Goal: Task Accomplishment & Management: Manage account settings

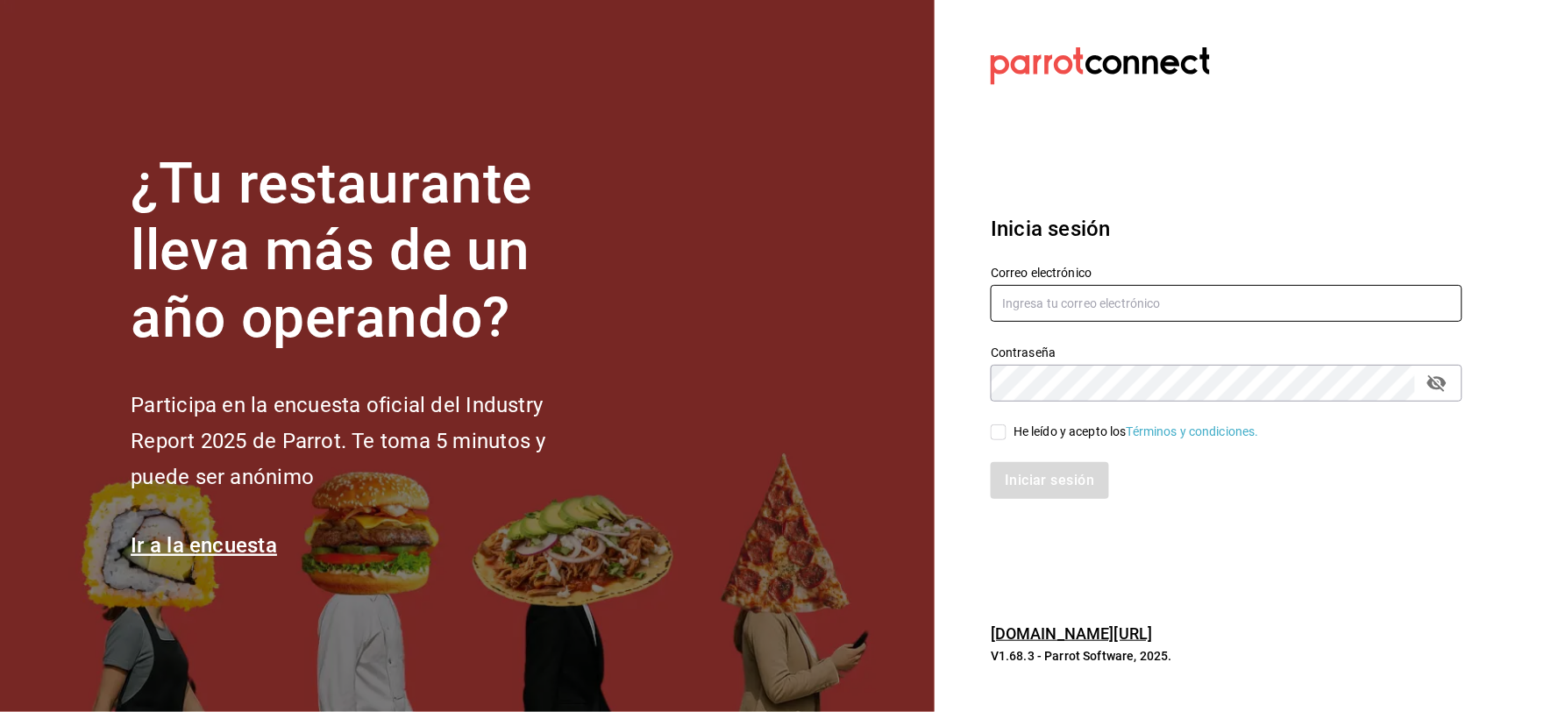
click at [1119, 296] on input "text" at bounding box center [1227, 303] width 472 height 37
type input "[EMAIL_ADDRESS][DOMAIN_NAME]"
click at [1057, 434] on div "He leído y acepto los Términos y condiciones." at bounding box center [1137, 432] width 246 height 18
click at [1007, 434] on input "He leído y acepto los Términos y condiciones." at bounding box center [999, 432] width 16 height 16
checkbox input "true"
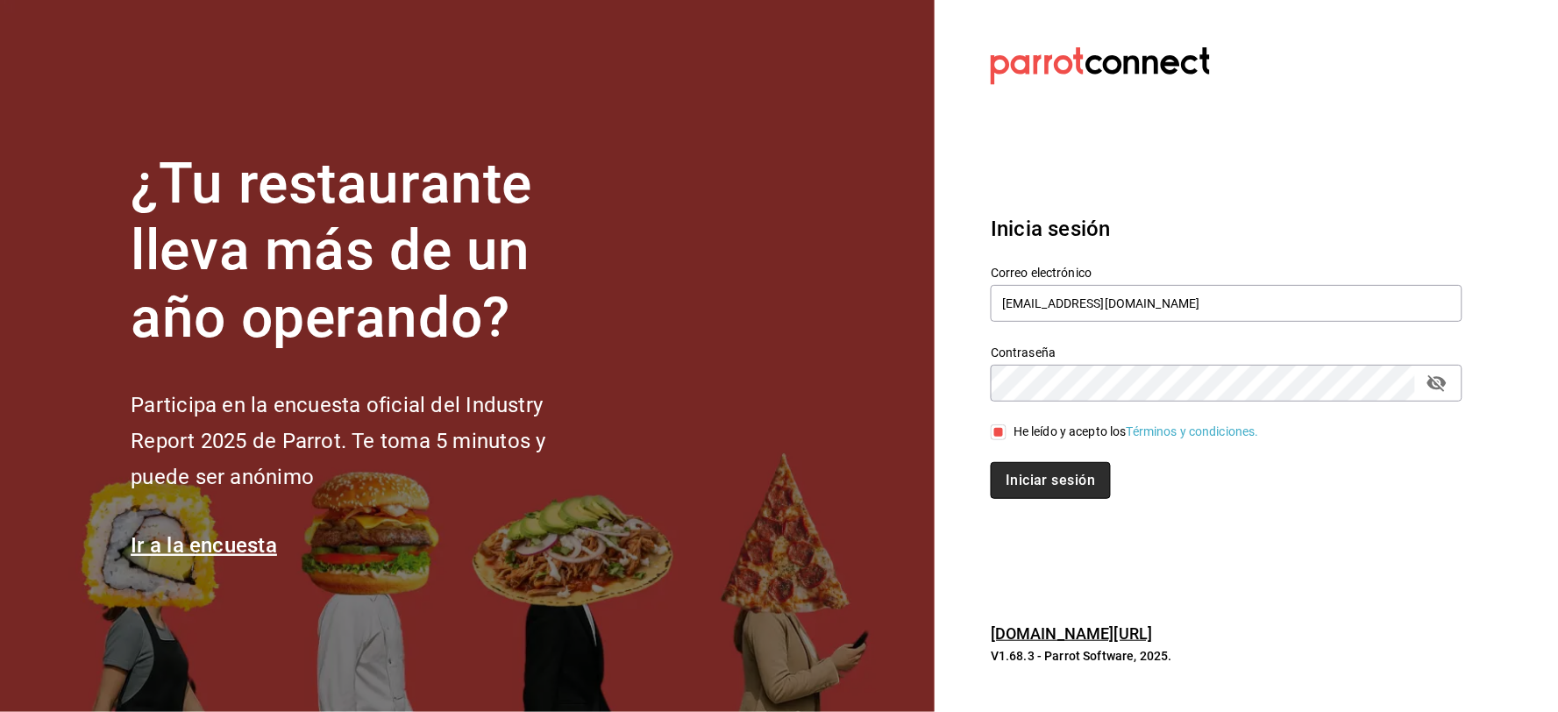
click at [1036, 482] on button "Iniciar sesión" at bounding box center [1050, 480] width 119 height 37
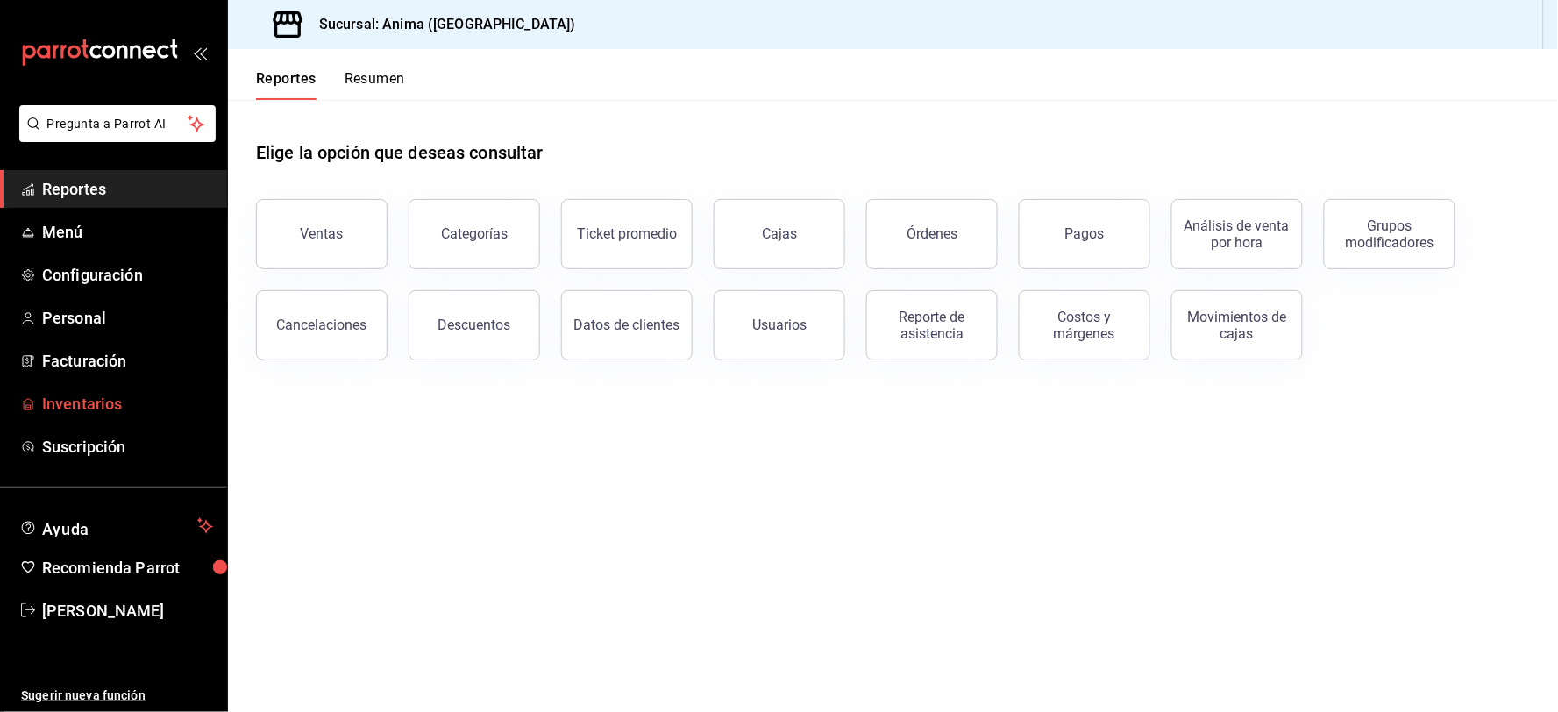
click at [103, 403] on span "Inventarios" at bounding box center [127, 404] width 171 height 24
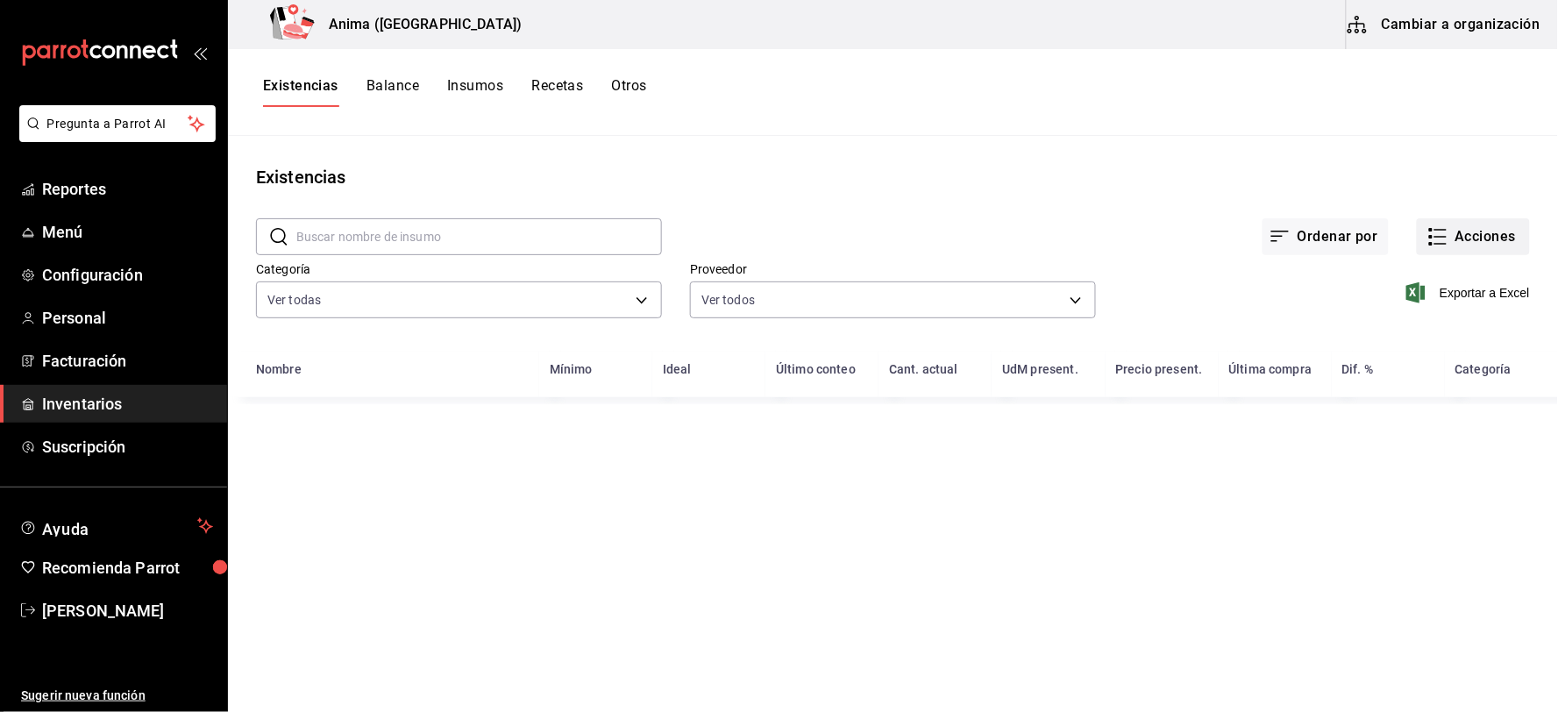
click at [1464, 224] on button "Acciones" at bounding box center [1473, 236] width 113 height 37
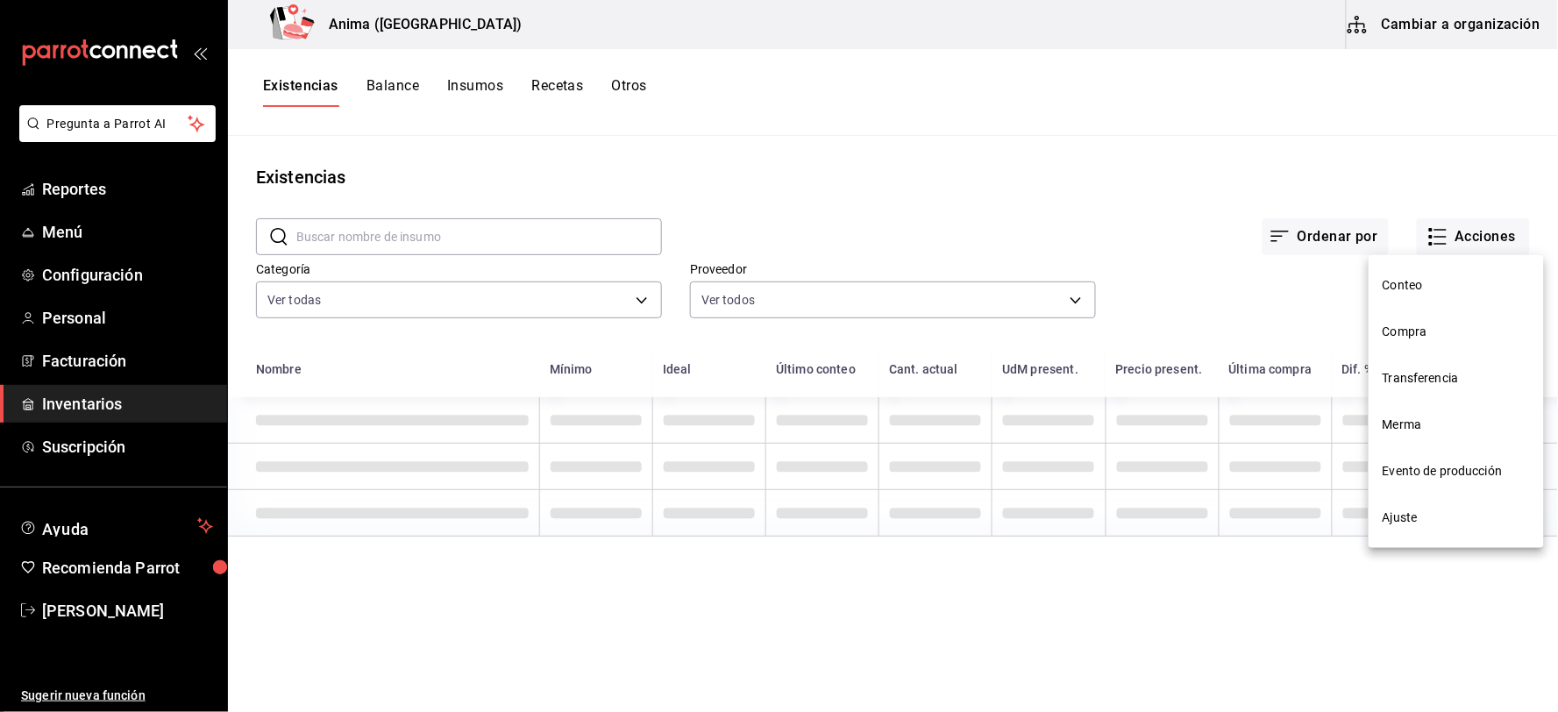
click at [1406, 343] on li "Compra" at bounding box center [1456, 332] width 175 height 46
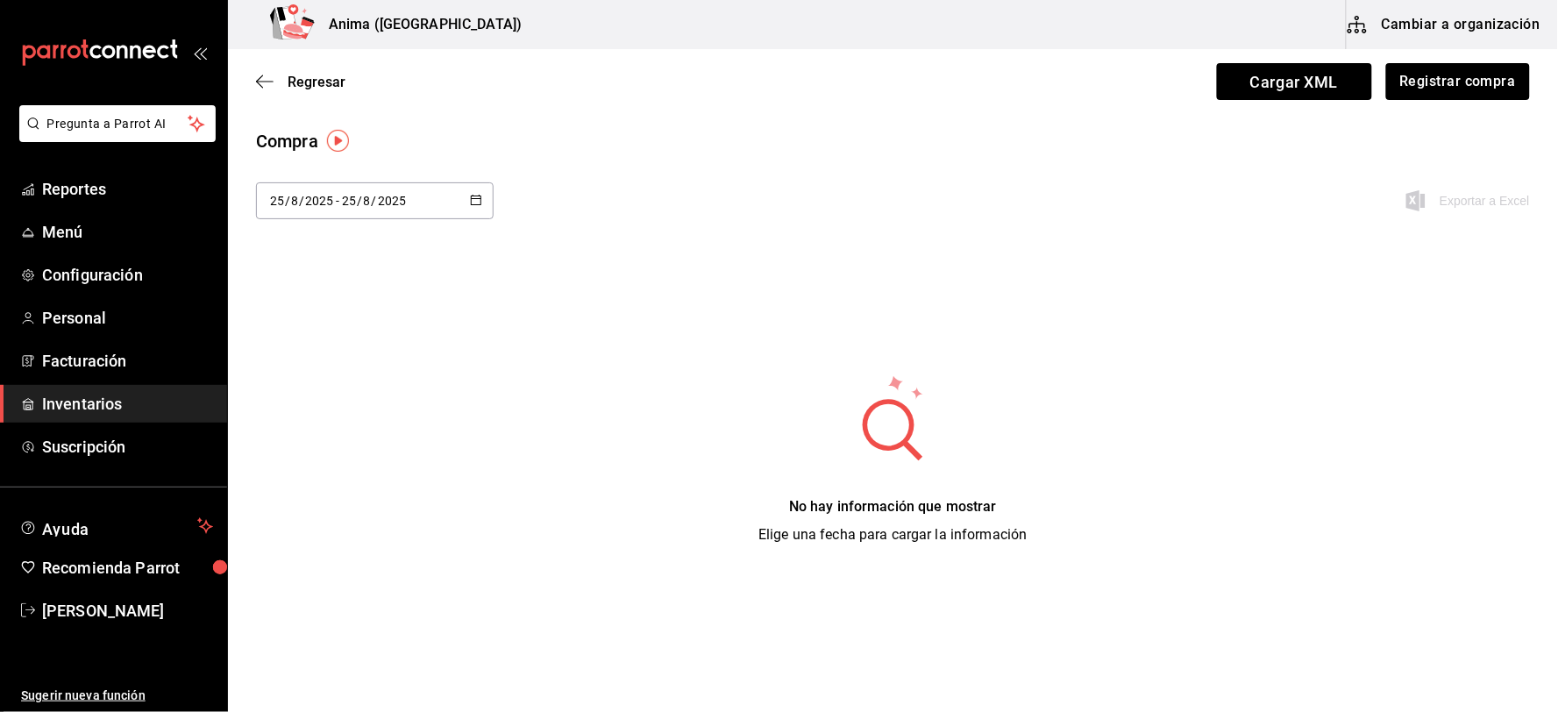
click at [369, 195] on input "8" at bounding box center [367, 201] width 9 height 14
click at [339, 368] on li "Semana pasada" at bounding box center [339, 374] width 166 height 39
type input "[DATE]"
type input "17"
type input "[DATE]"
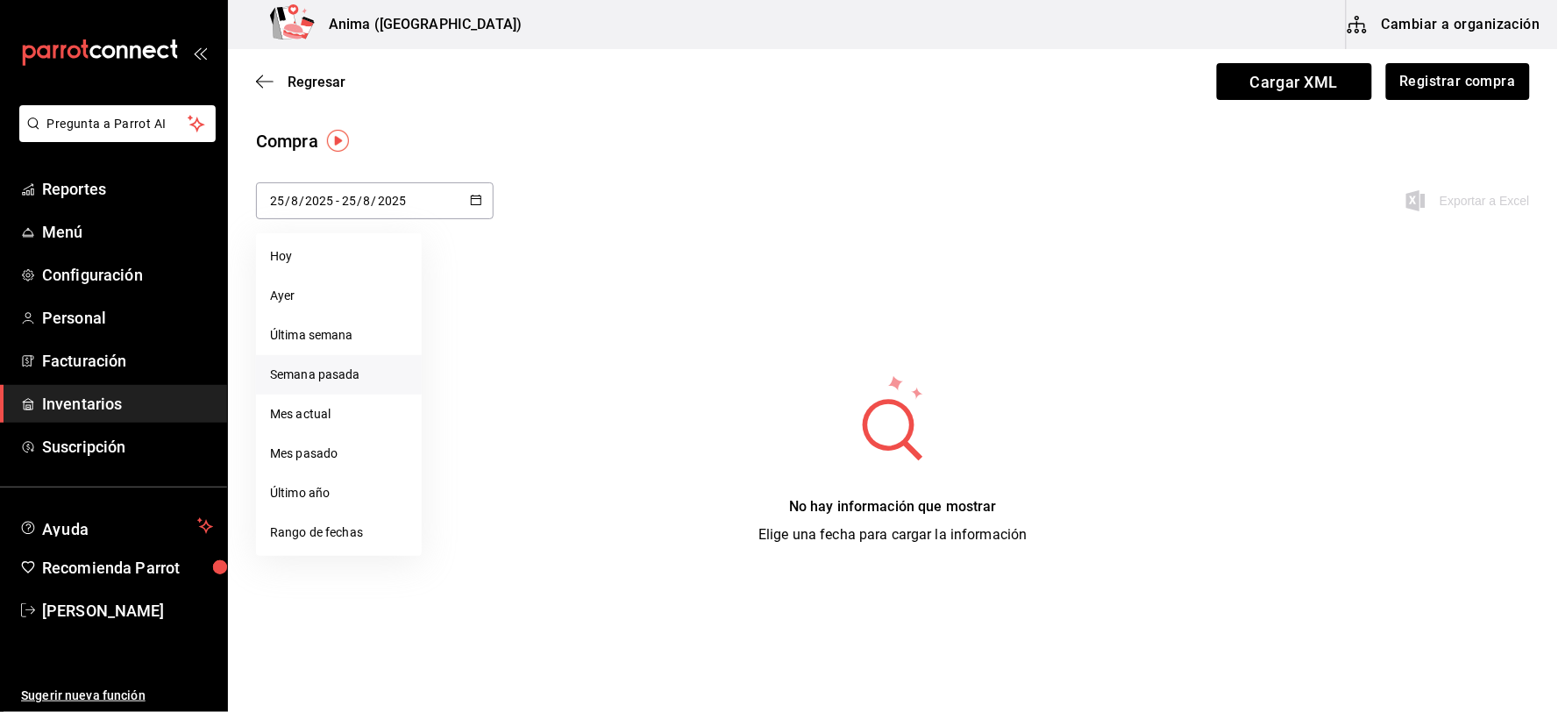
type input "23"
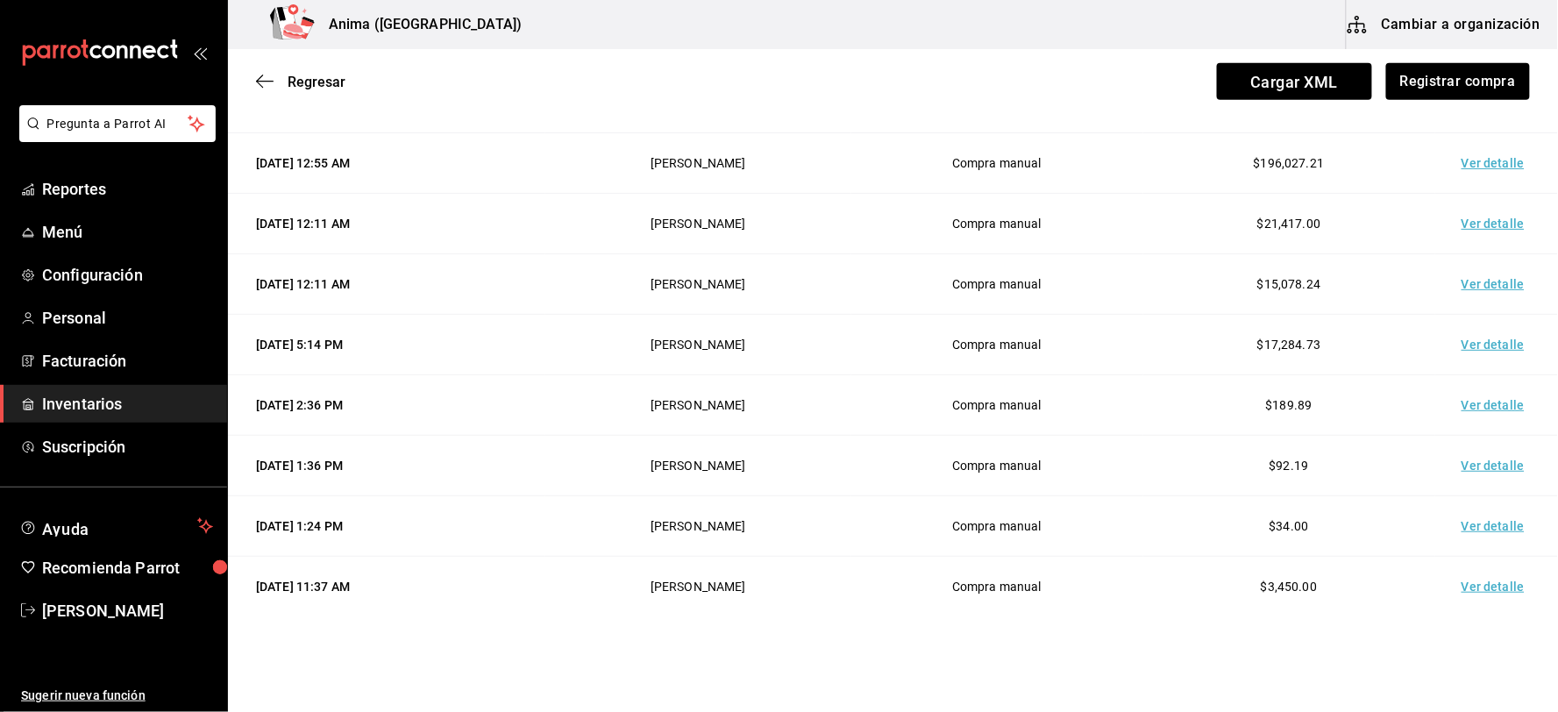
scroll to position [487, 0]
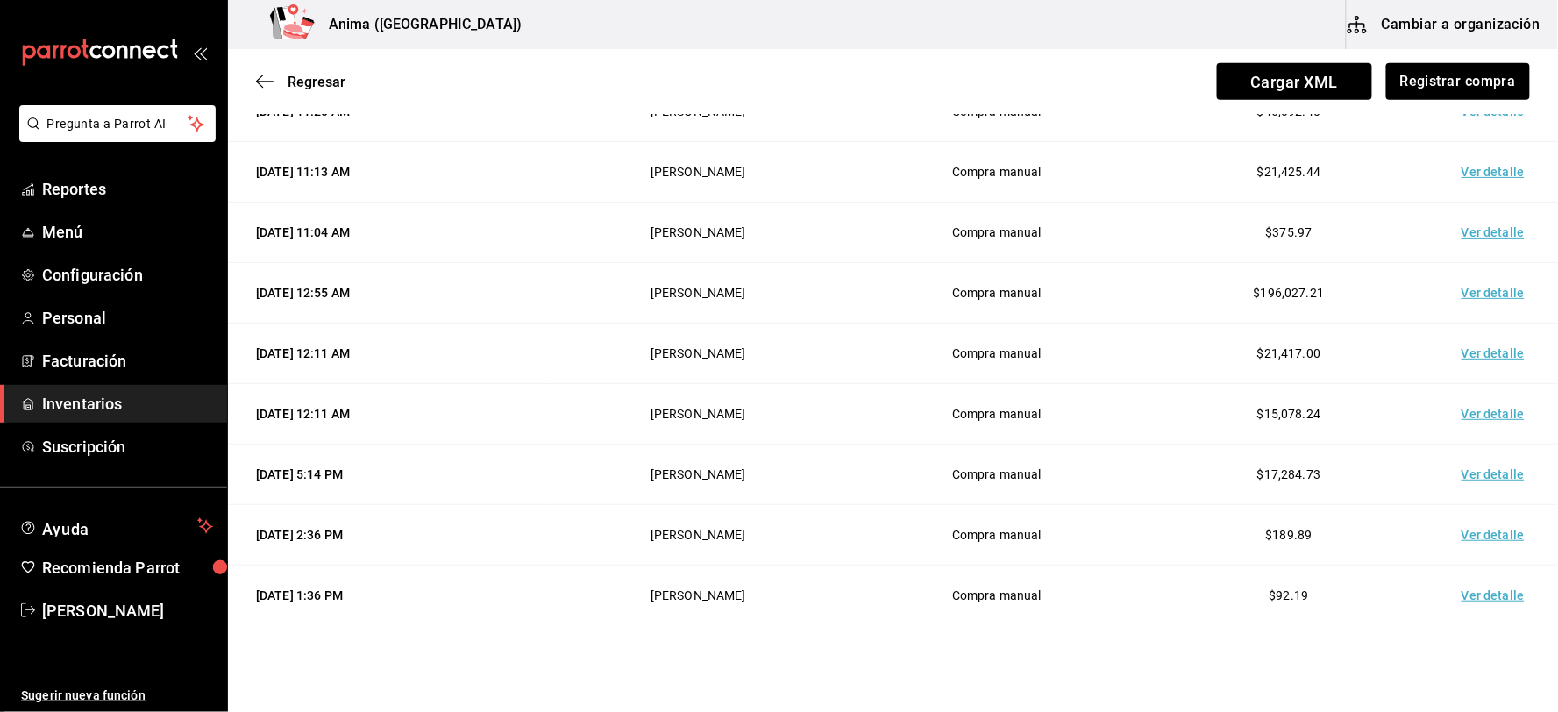
click at [1468, 286] on td "Ver detalle" at bounding box center [1496, 293] width 123 height 61
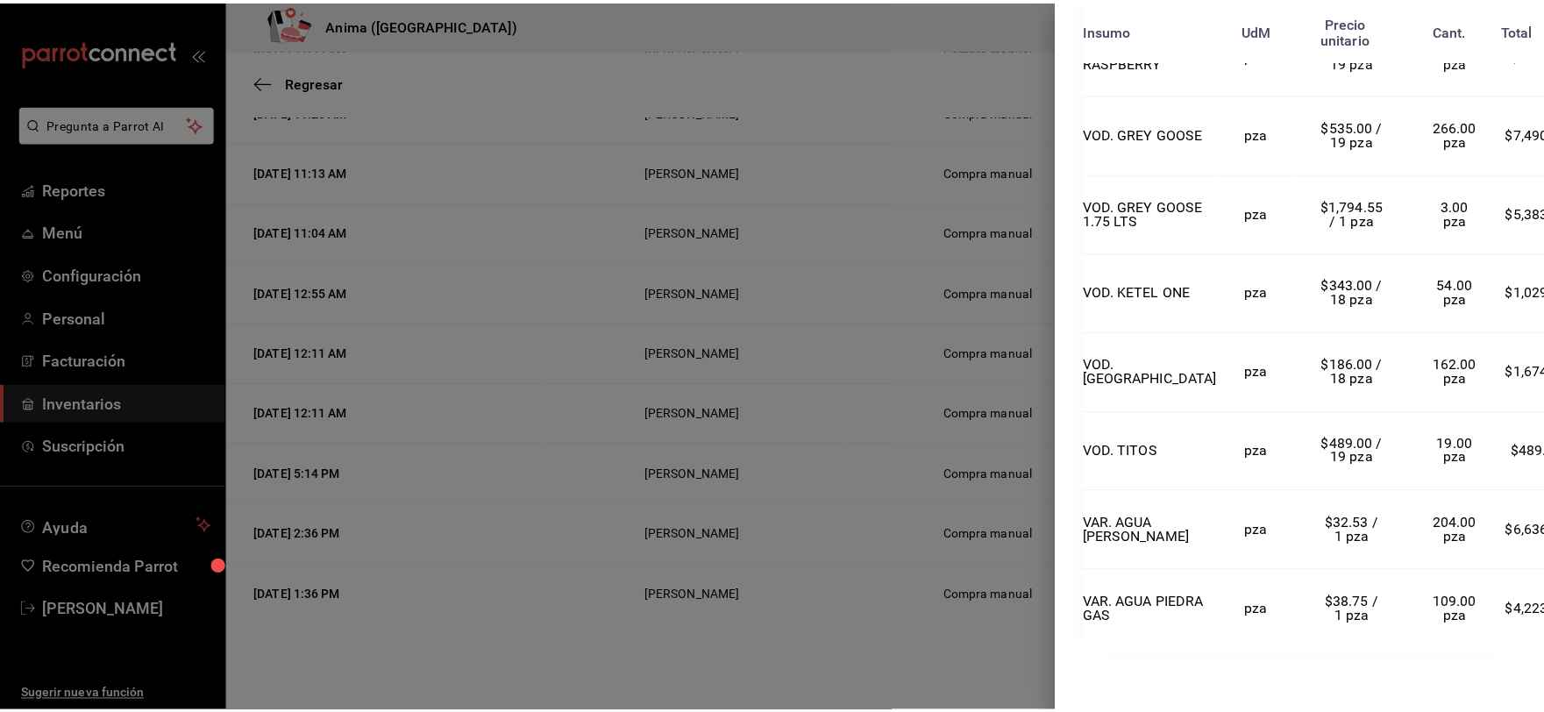
scroll to position [4358, 0]
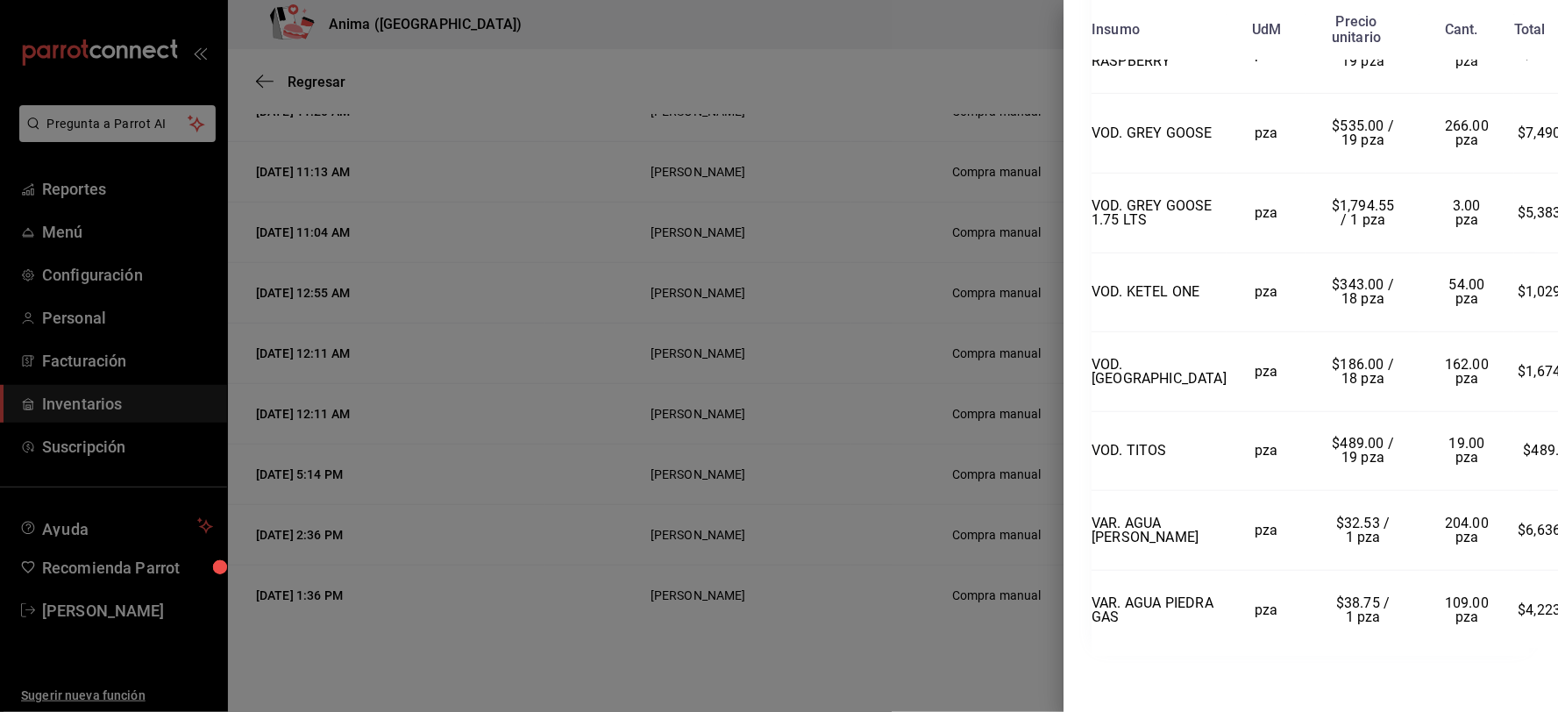
click at [915, 423] on div at bounding box center [779, 356] width 1558 height 712
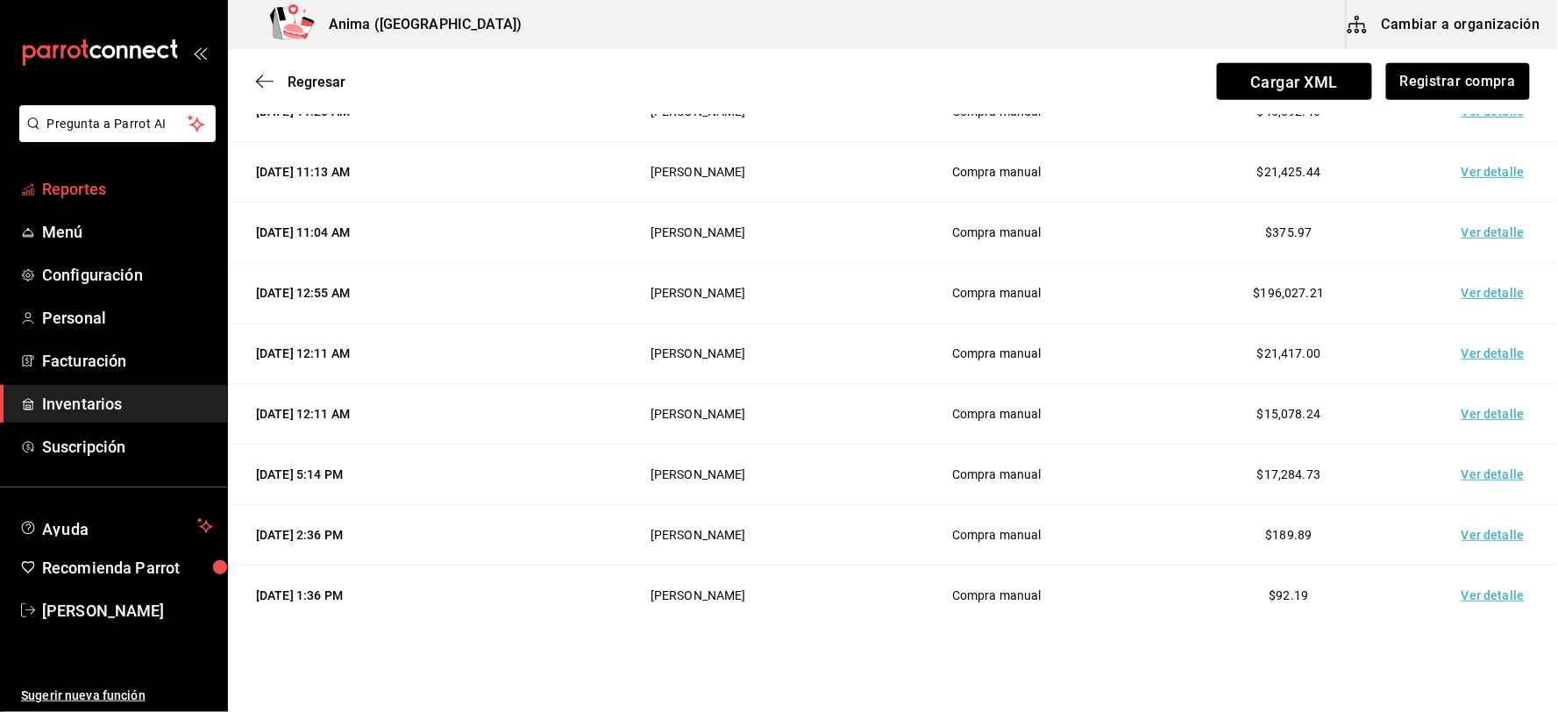
click at [74, 190] on span "Reportes" at bounding box center [127, 189] width 171 height 24
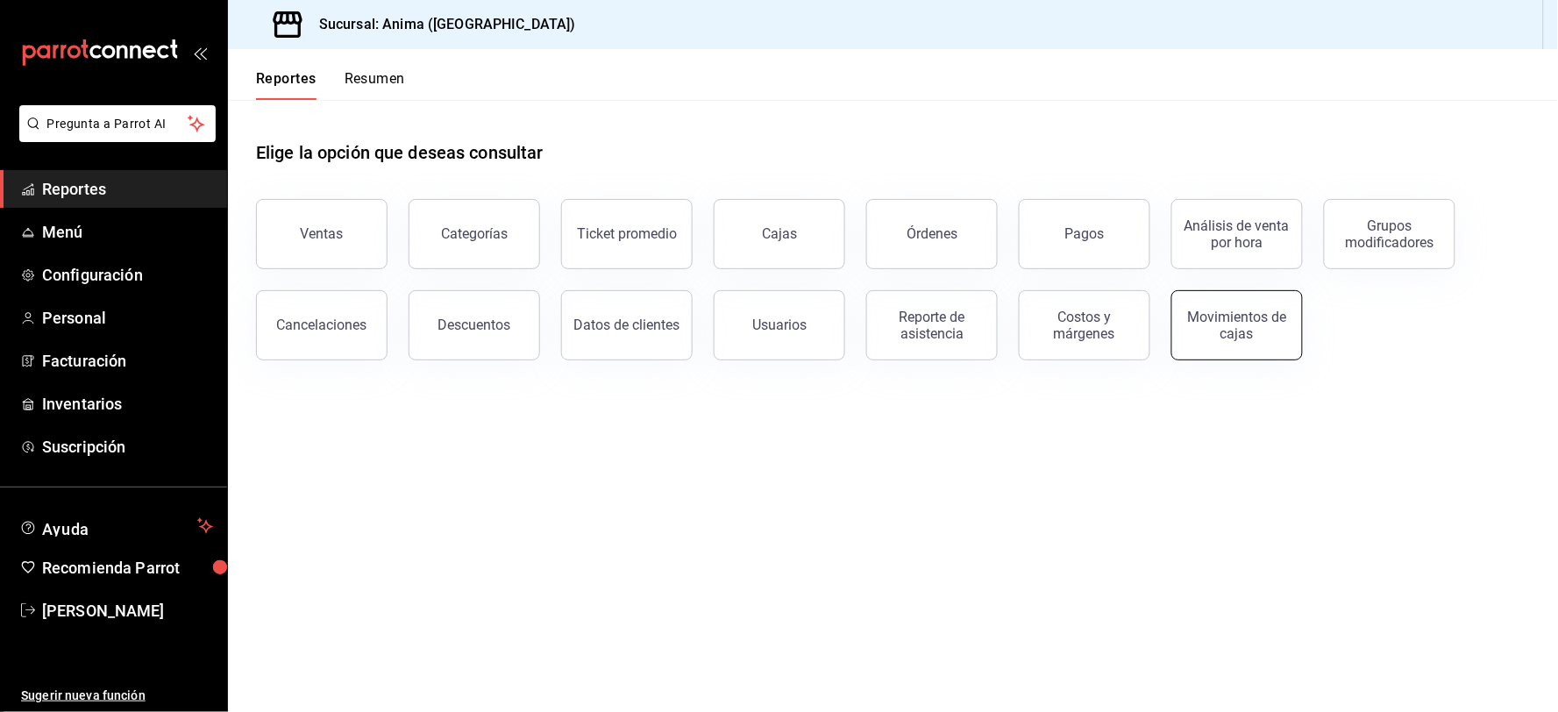
click at [1250, 323] on div "Movimientos de cajas" at bounding box center [1237, 325] width 109 height 33
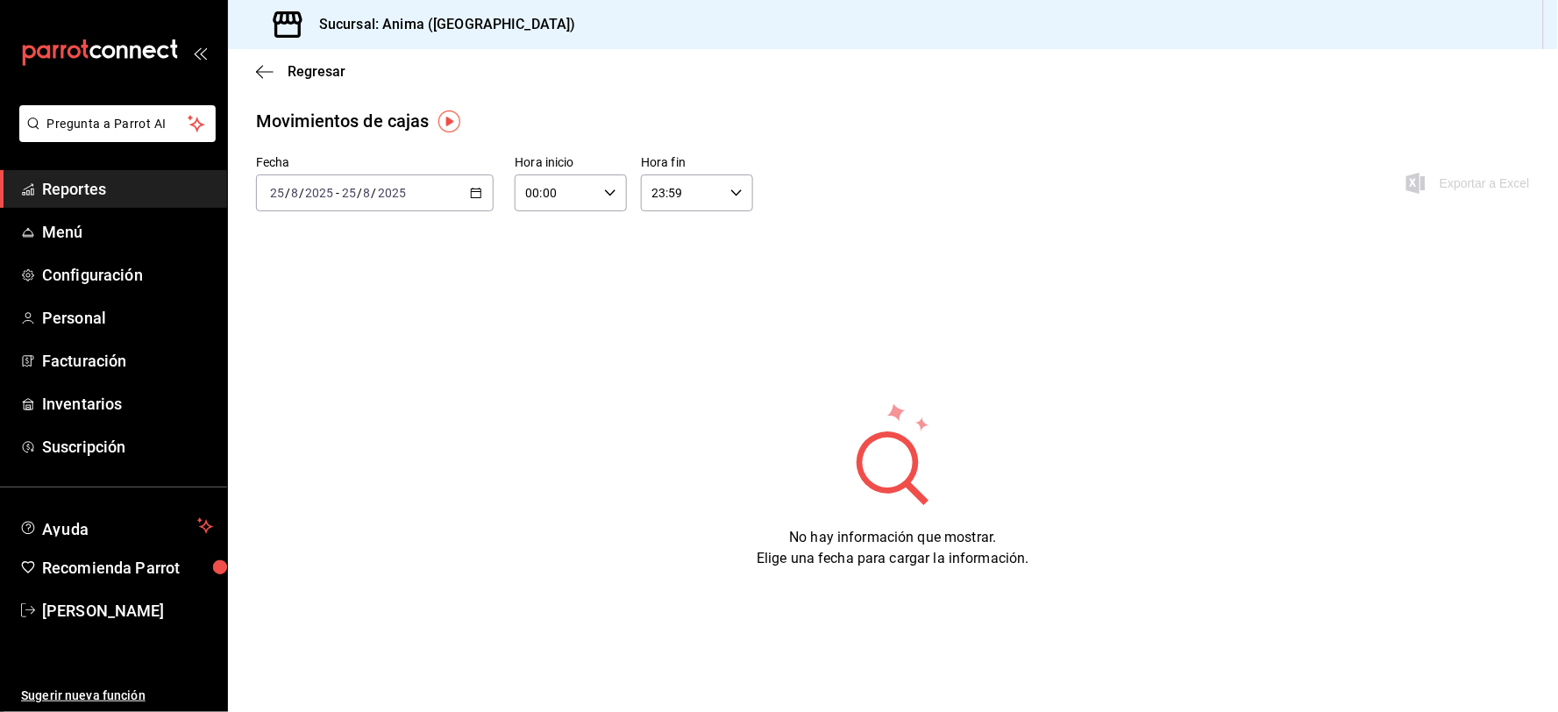
click at [377, 200] on input "2025" at bounding box center [392, 193] width 30 height 14
click at [317, 281] on span "Ayer" at bounding box center [339, 285] width 136 height 18
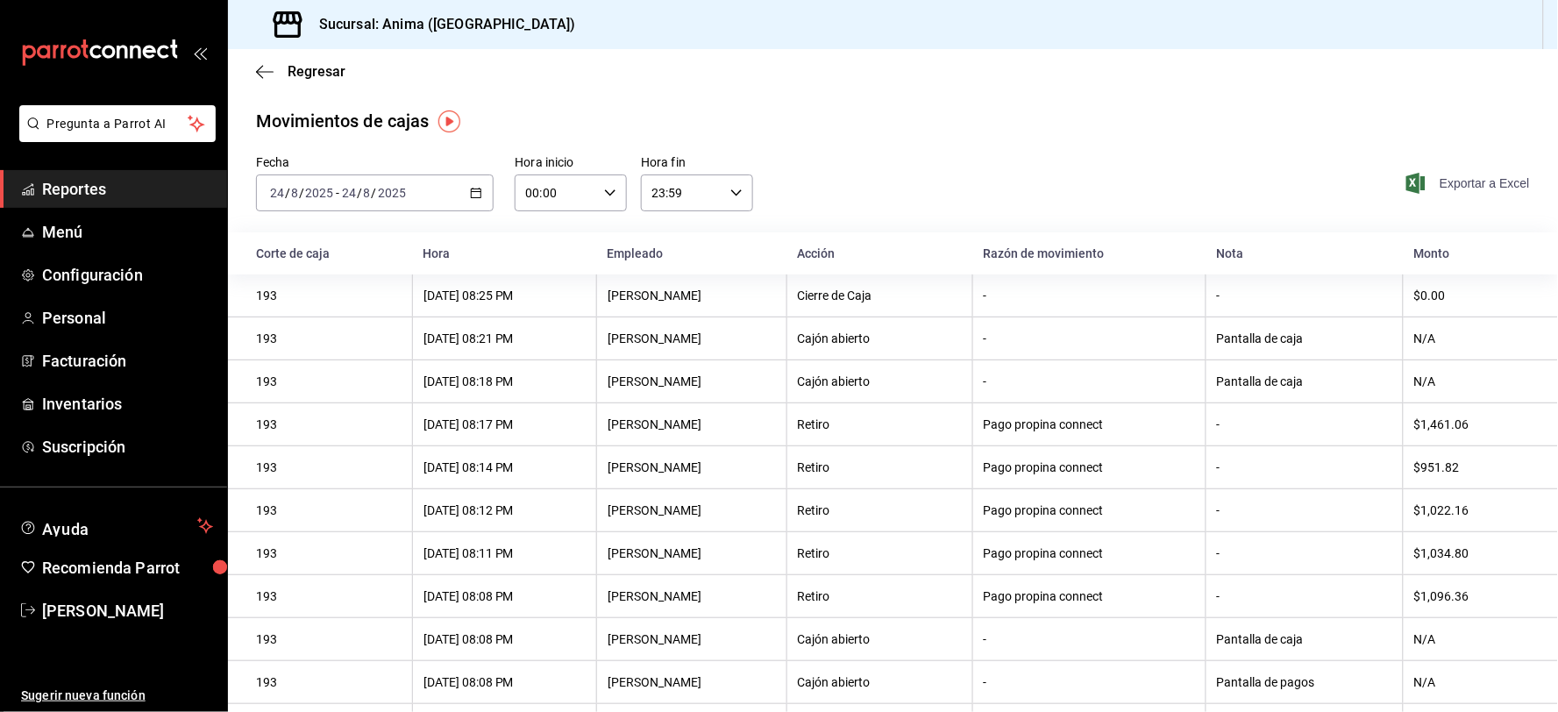
click at [1479, 181] on span "Exportar a Excel" at bounding box center [1470, 183] width 120 height 21
drag, startPoint x: 101, startPoint y: 199, endPoint x: 111, endPoint y: 206, distance: 12.6
click at [101, 199] on span "Reportes" at bounding box center [127, 189] width 171 height 24
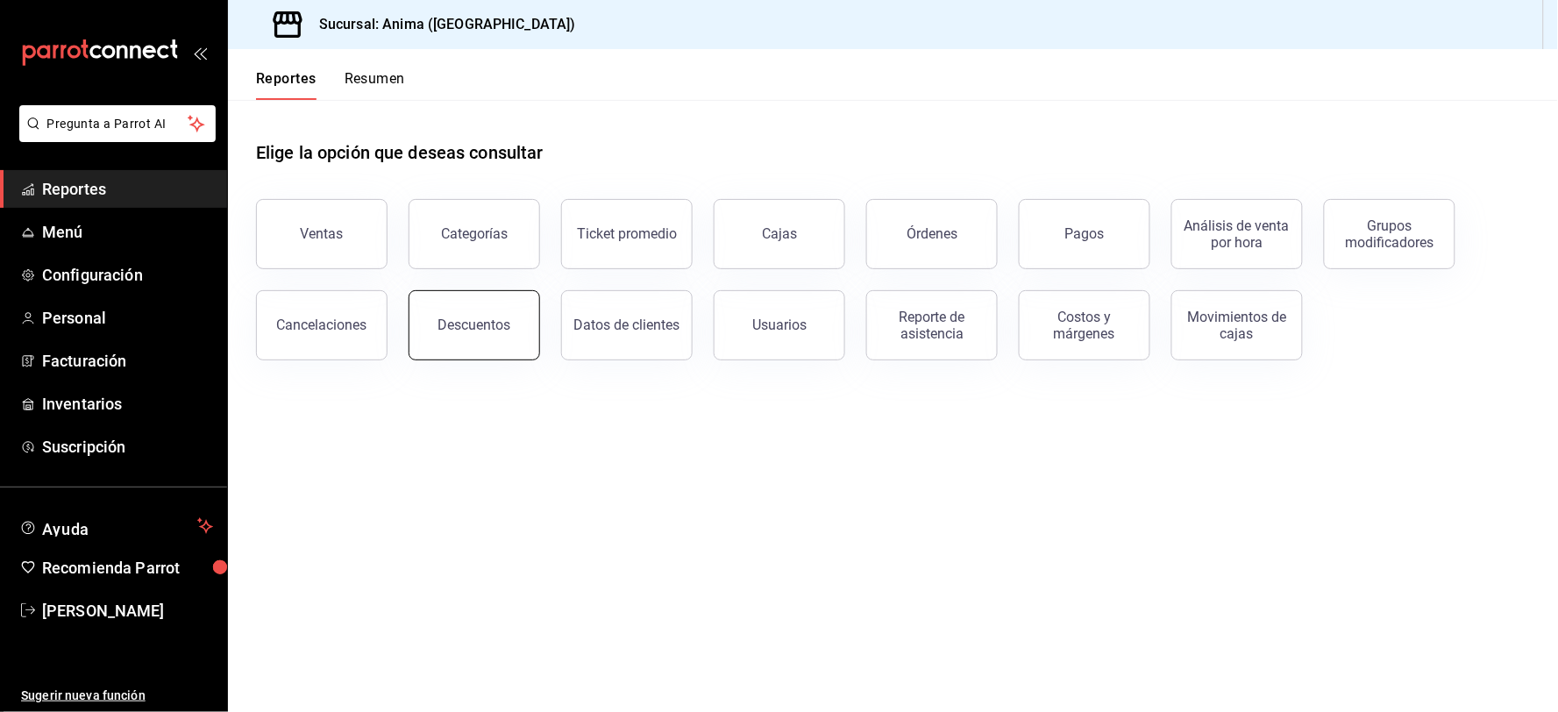
click at [454, 331] on div "Descuentos" at bounding box center [474, 325] width 73 height 17
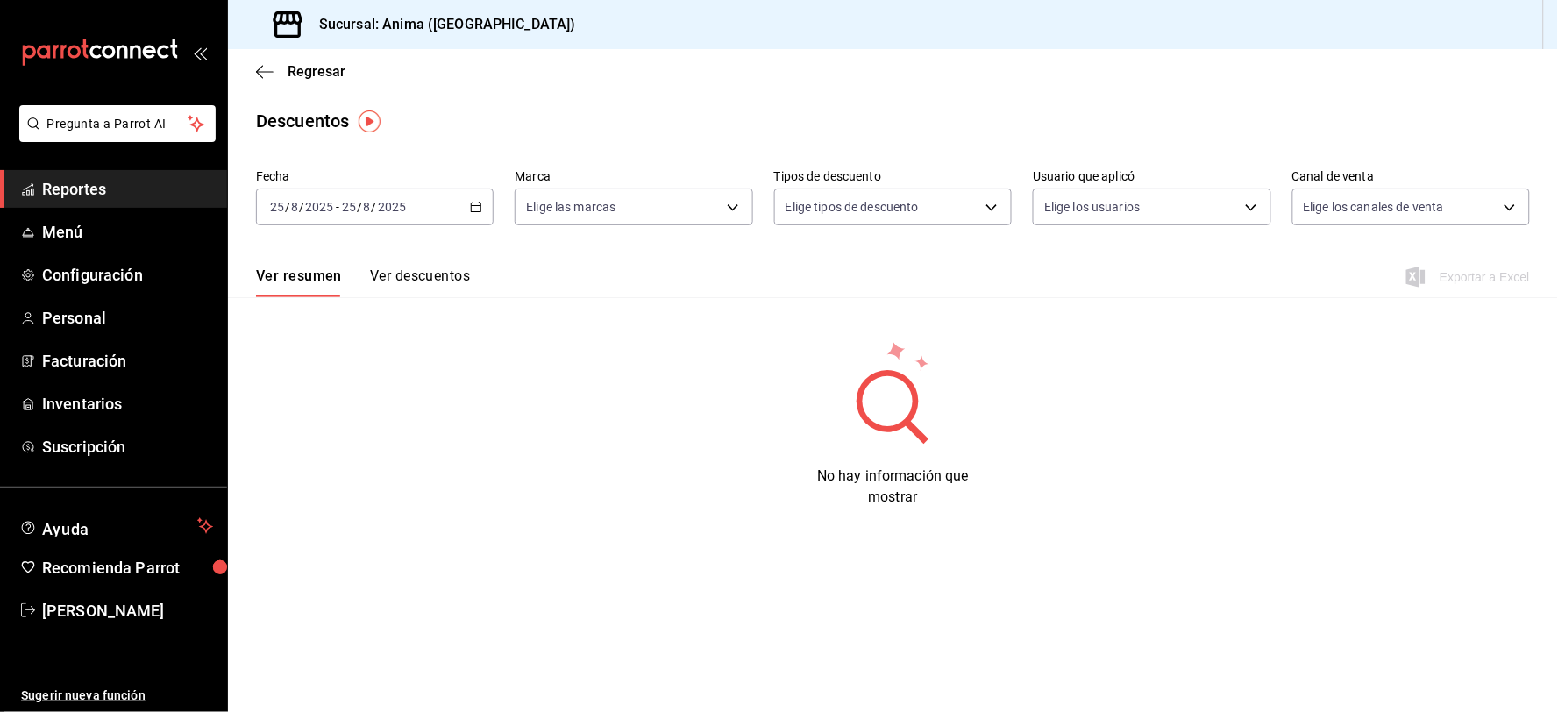
click at [409, 217] on div "[DATE] [DATE] - [DATE] [DATE]" at bounding box center [375, 207] width 238 height 37
click at [353, 299] on span "Ayer" at bounding box center [339, 299] width 136 height 18
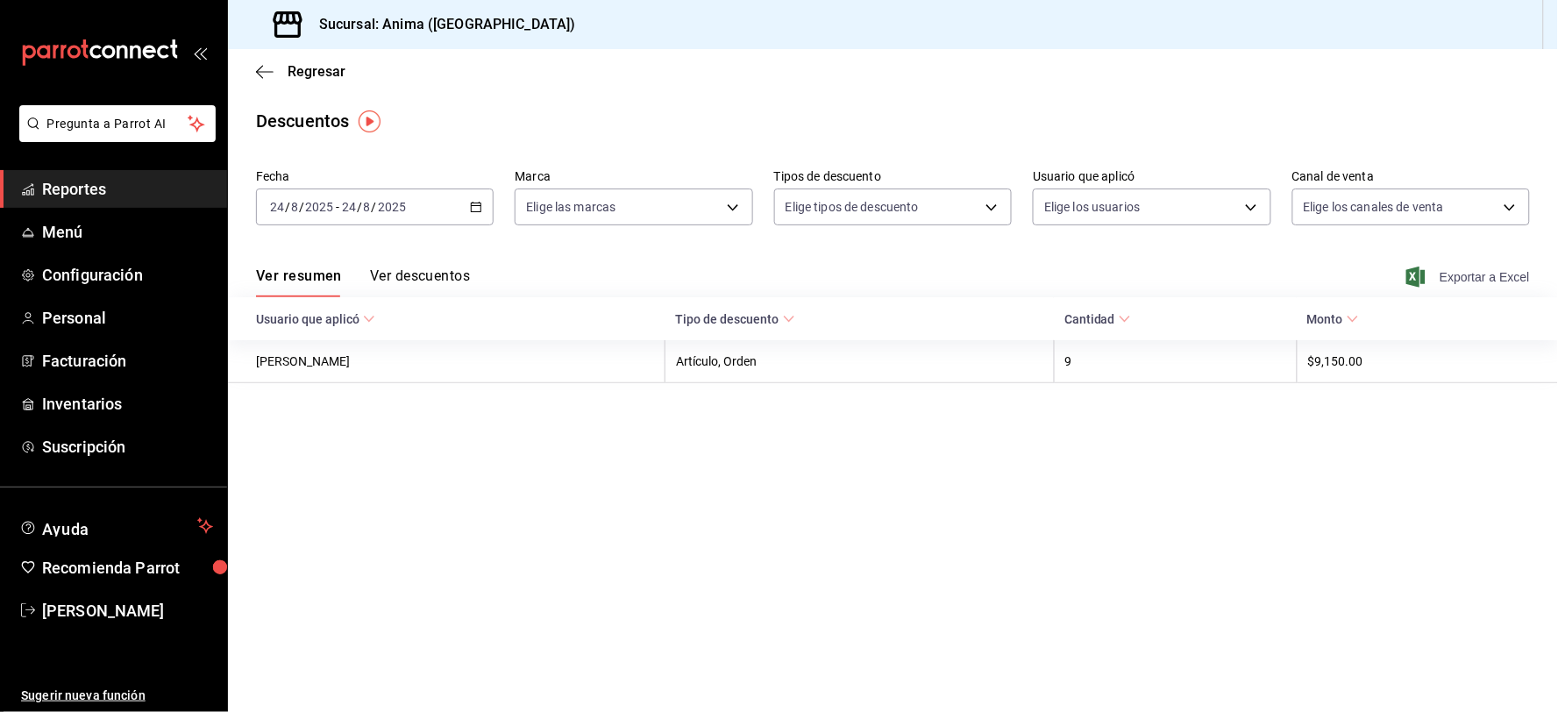
click at [1483, 277] on span "Exportar a Excel" at bounding box center [1470, 277] width 120 height 21
click at [1211, 214] on body "Pregunta a Parrot AI Reportes Menú Configuración Personal Facturación Inventari…" at bounding box center [779, 356] width 1558 height 712
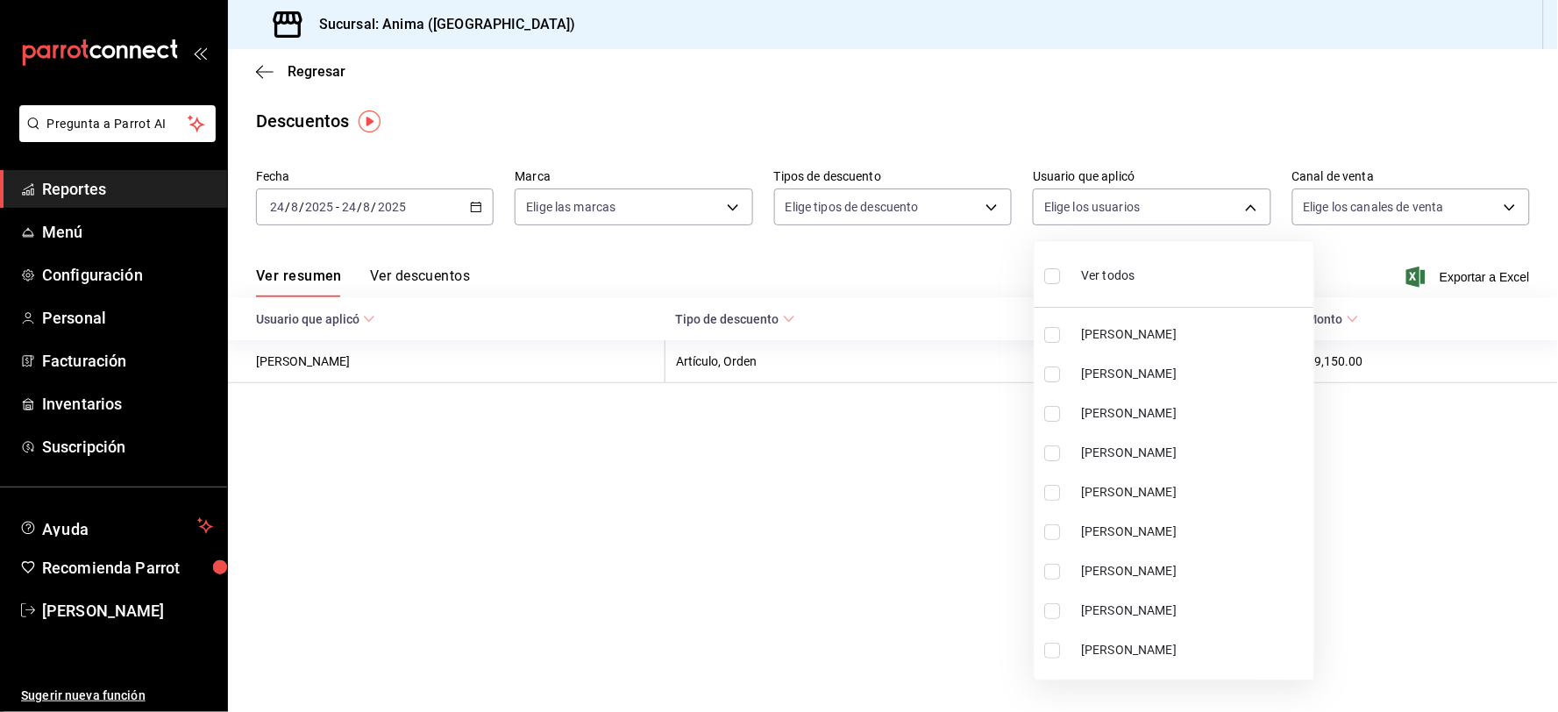
click at [97, 392] on div at bounding box center [779, 356] width 1558 height 712
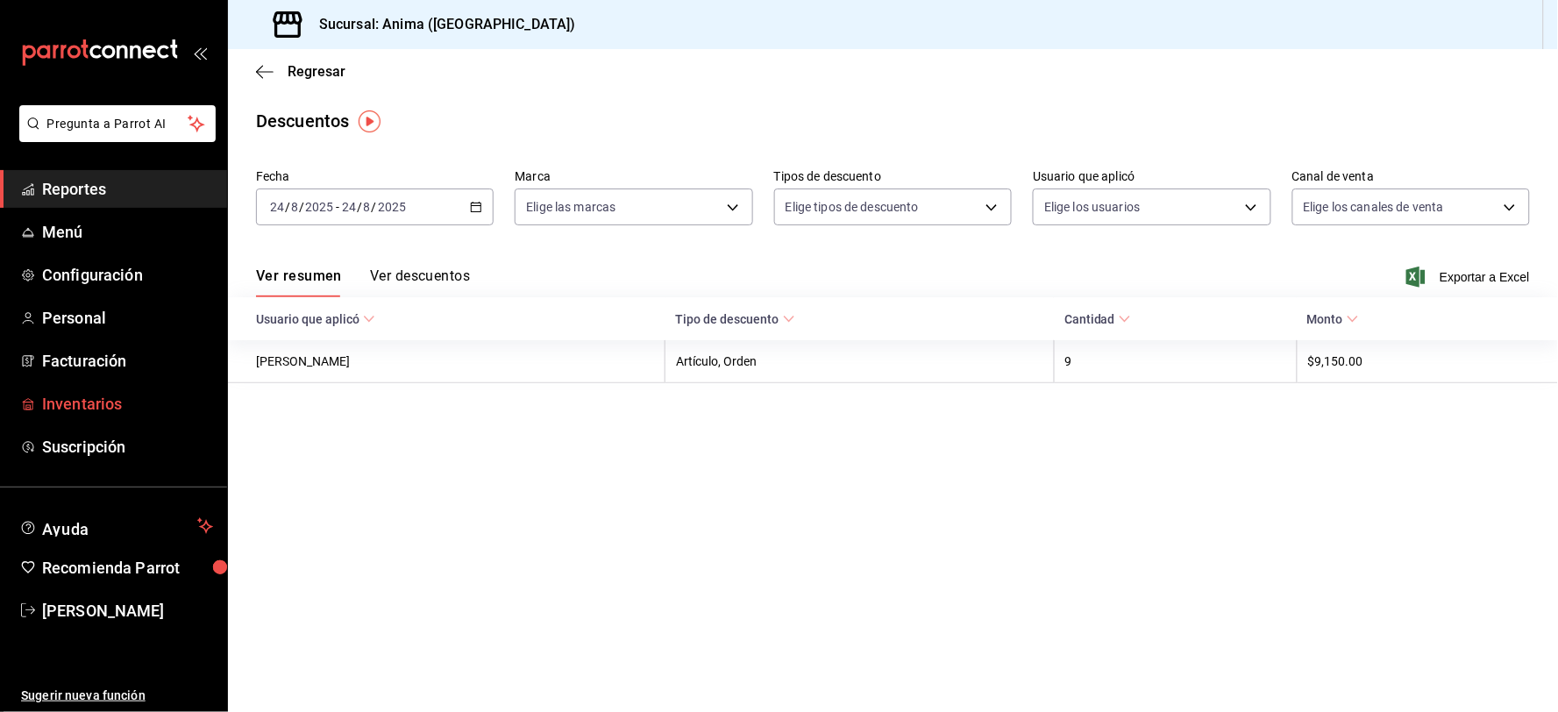
click at [97, 398] on span "Inventarios" at bounding box center [127, 404] width 171 height 24
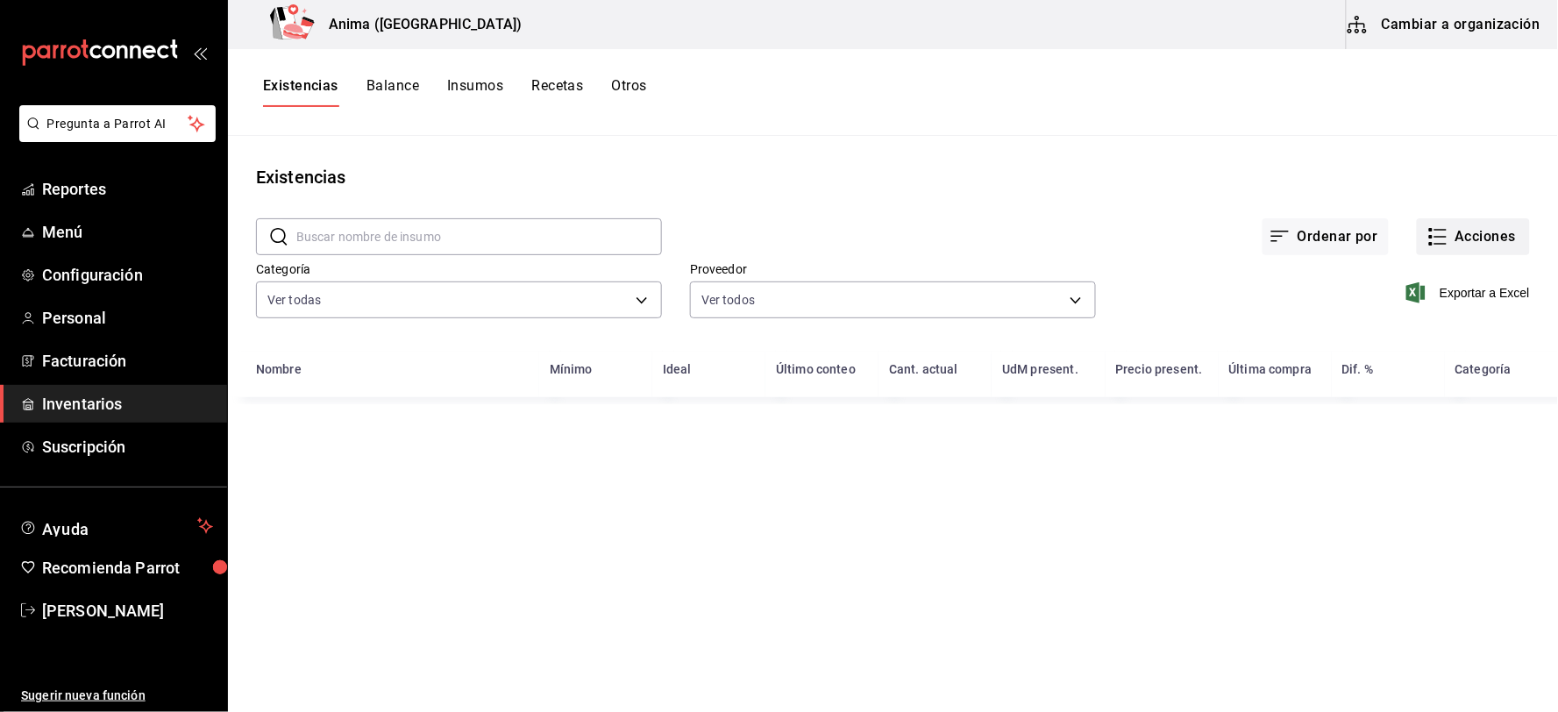
click at [1469, 241] on button "Acciones" at bounding box center [1473, 236] width 113 height 37
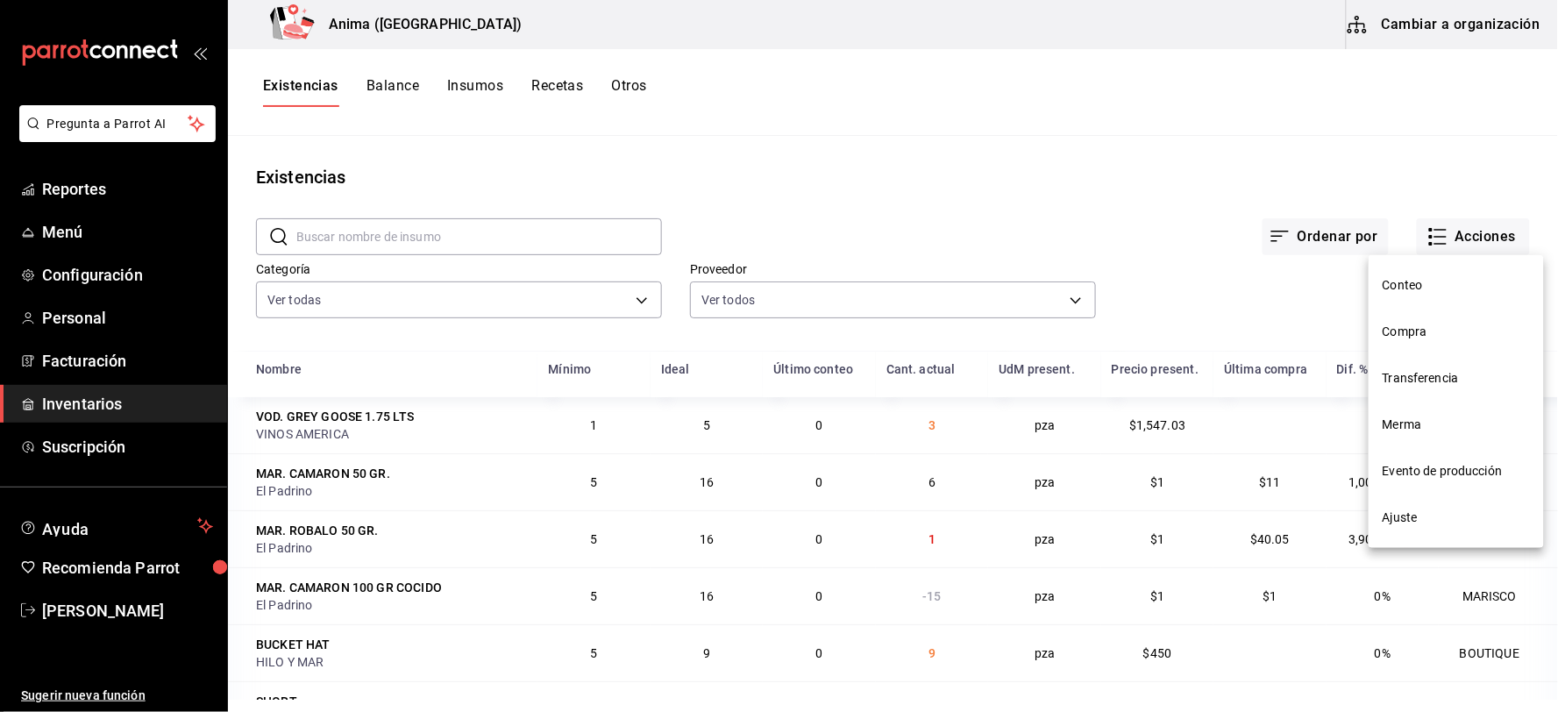
click at [1423, 419] on span "Merma" at bounding box center [1456, 425] width 147 height 18
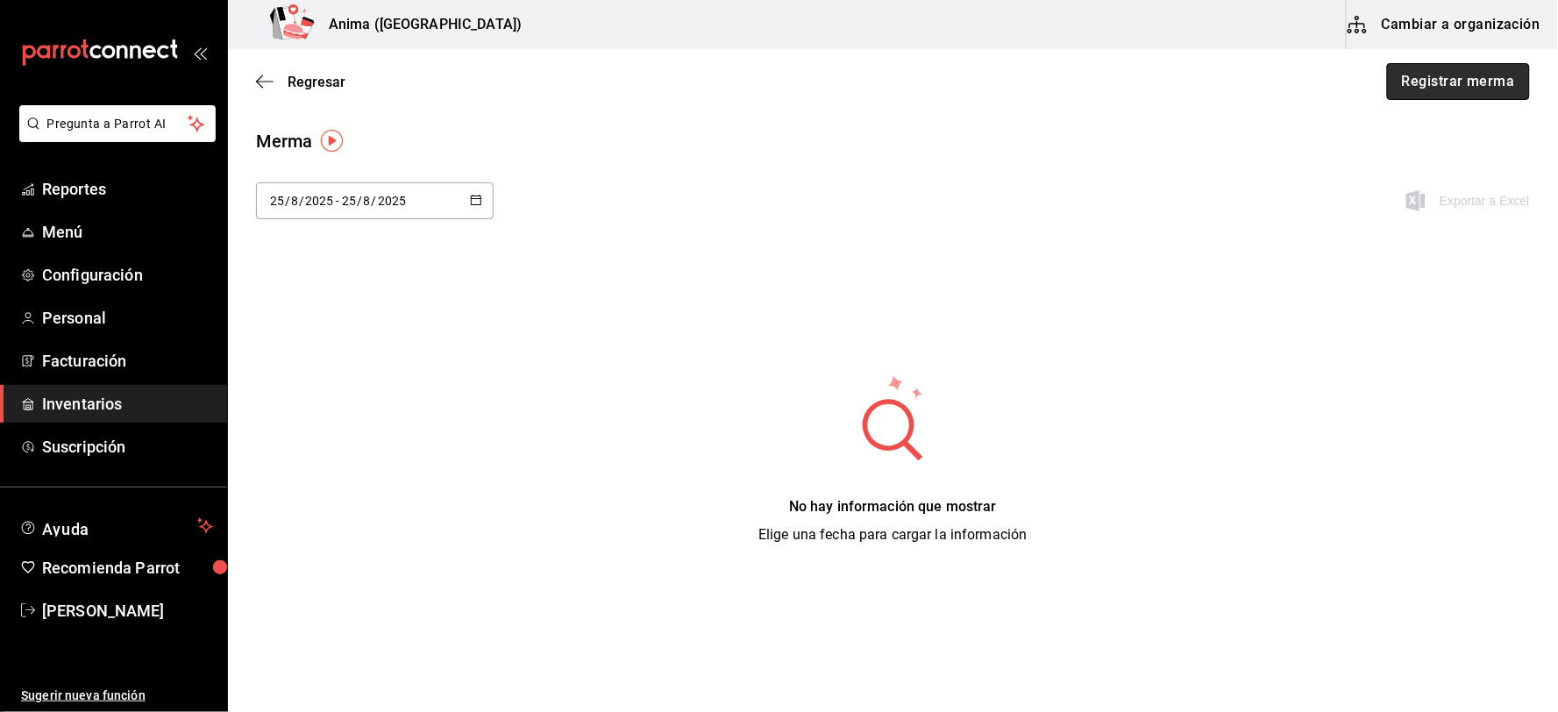
click at [1458, 88] on button "Registrar merma" at bounding box center [1458, 81] width 143 height 37
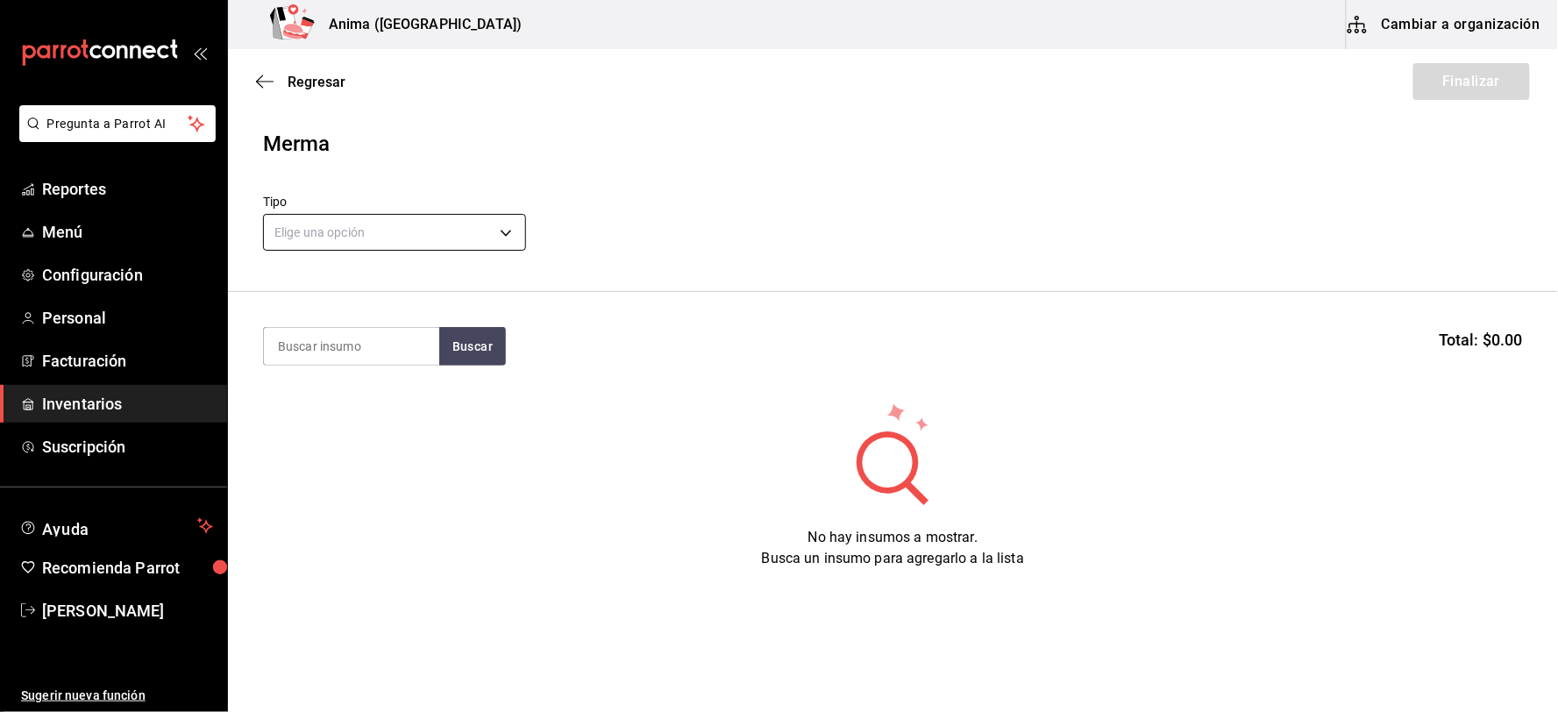
click at [314, 231] on body "Pregunta a Parrot AI Reportes Menú Configuración Personal Facturación Inventari…" at bounding box center [779, 306] width 1558 height 613
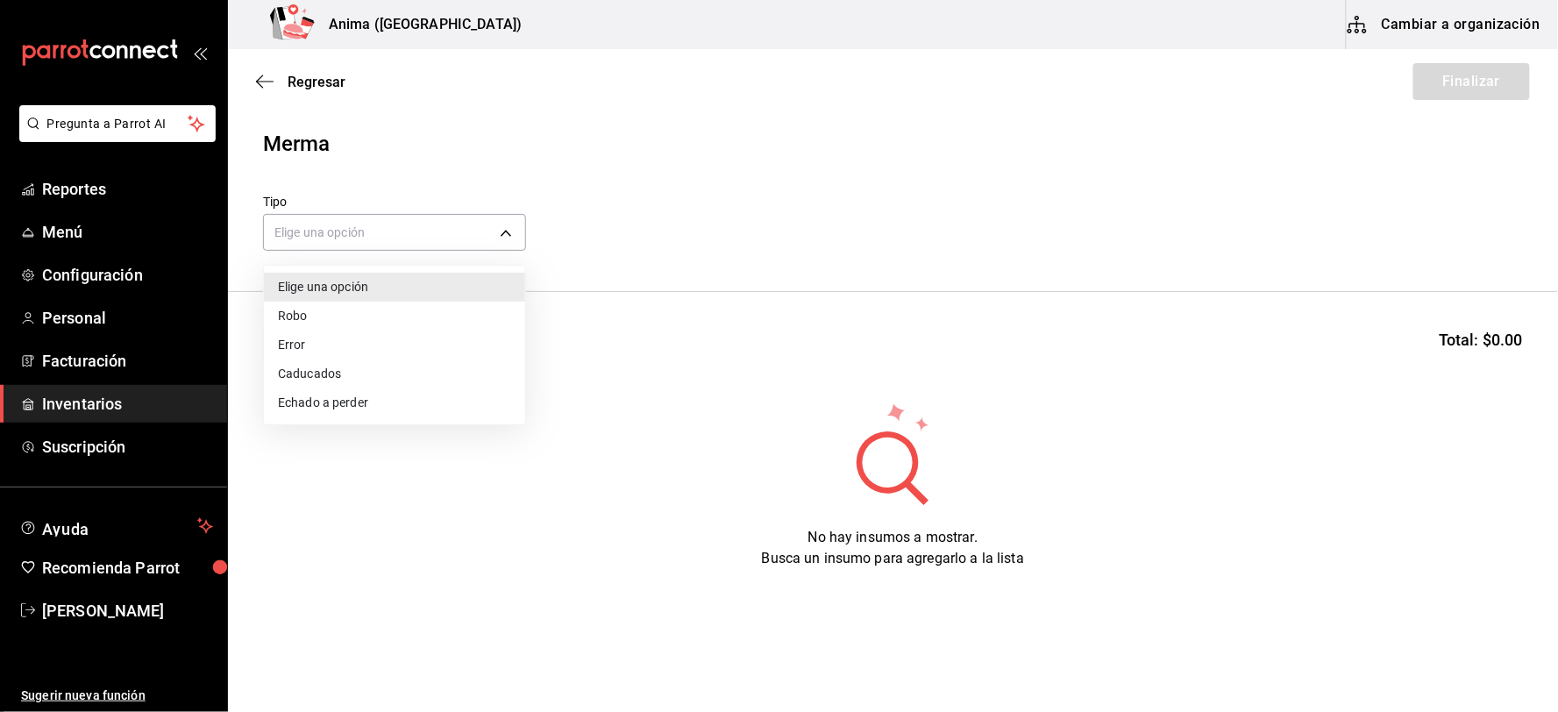
click at [319, 345] on li "Error" at bounding box center [394, 345] width 261 height 29
type input "ERROR"
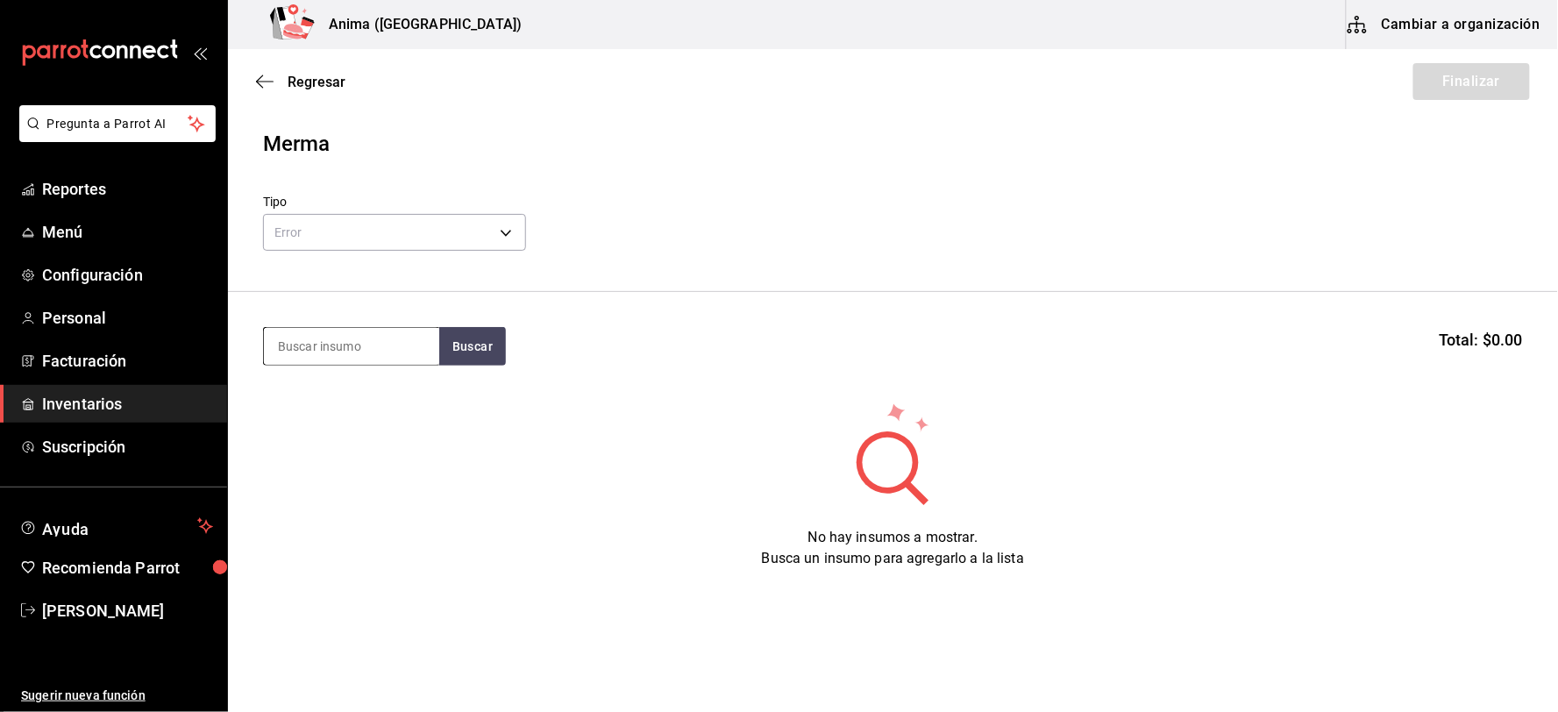
click at [342, 346] on input at bounding box center [351, 346] width 175 height 37
type input "COCI"
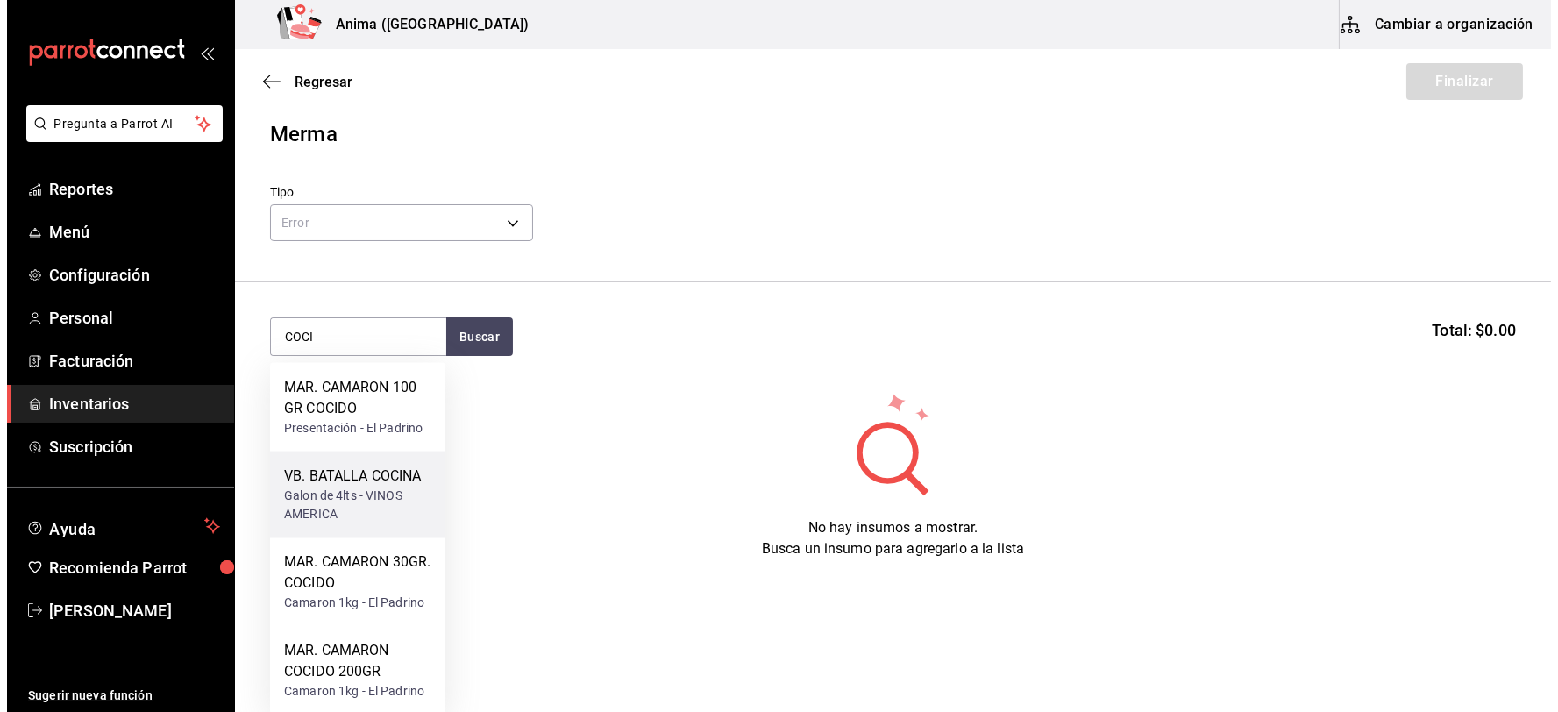
scroll to position [11, 0]
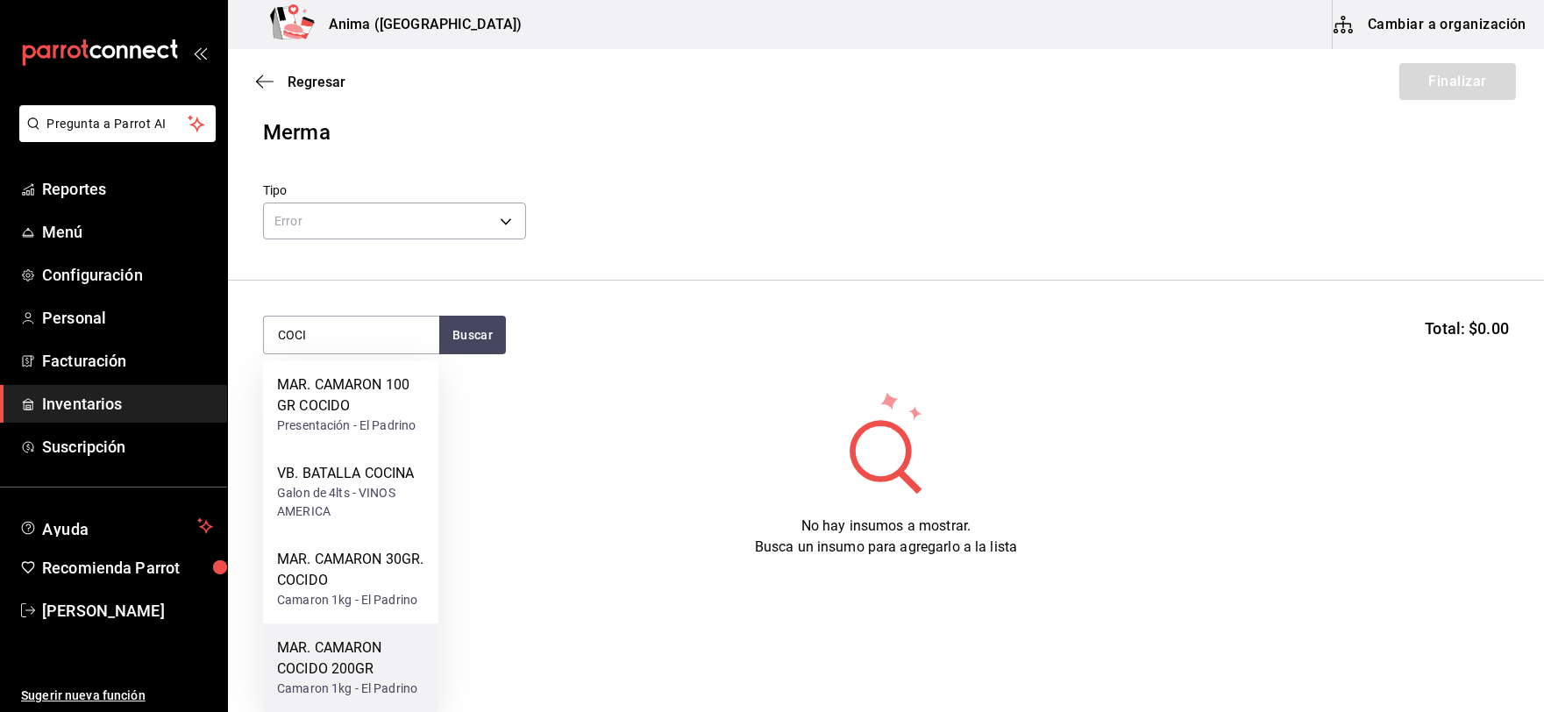
click at [363, 664] on div "MAR. CAMARON COCIDO 200GR" at bounding box center [350, 658] width 147 height 42
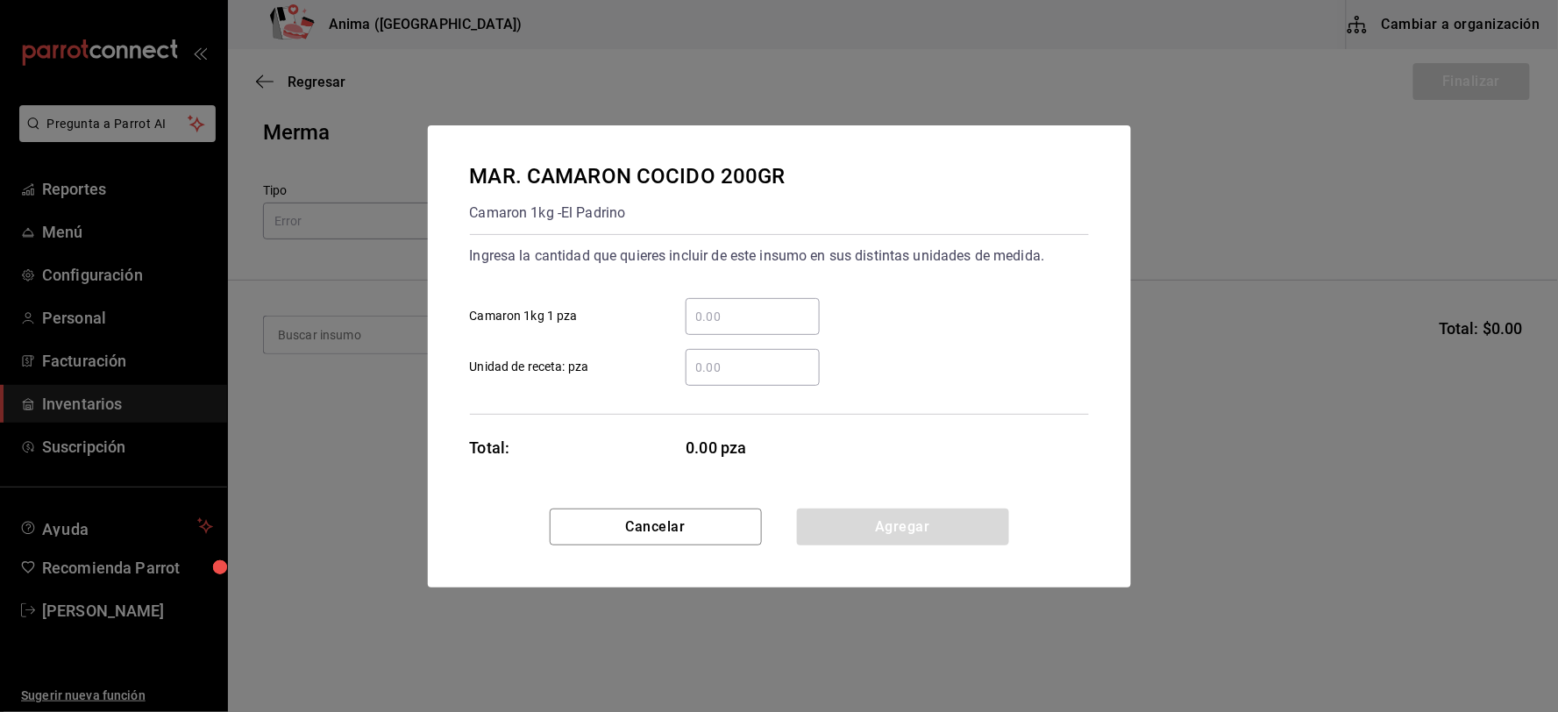
click at [776, 366] on input "​ Unidad de receta: pza" at bounding box center [753, 367] width 134 height 21
type input "2"
click button "Agregar" at bounding box center [903, 527] width 212 height 37
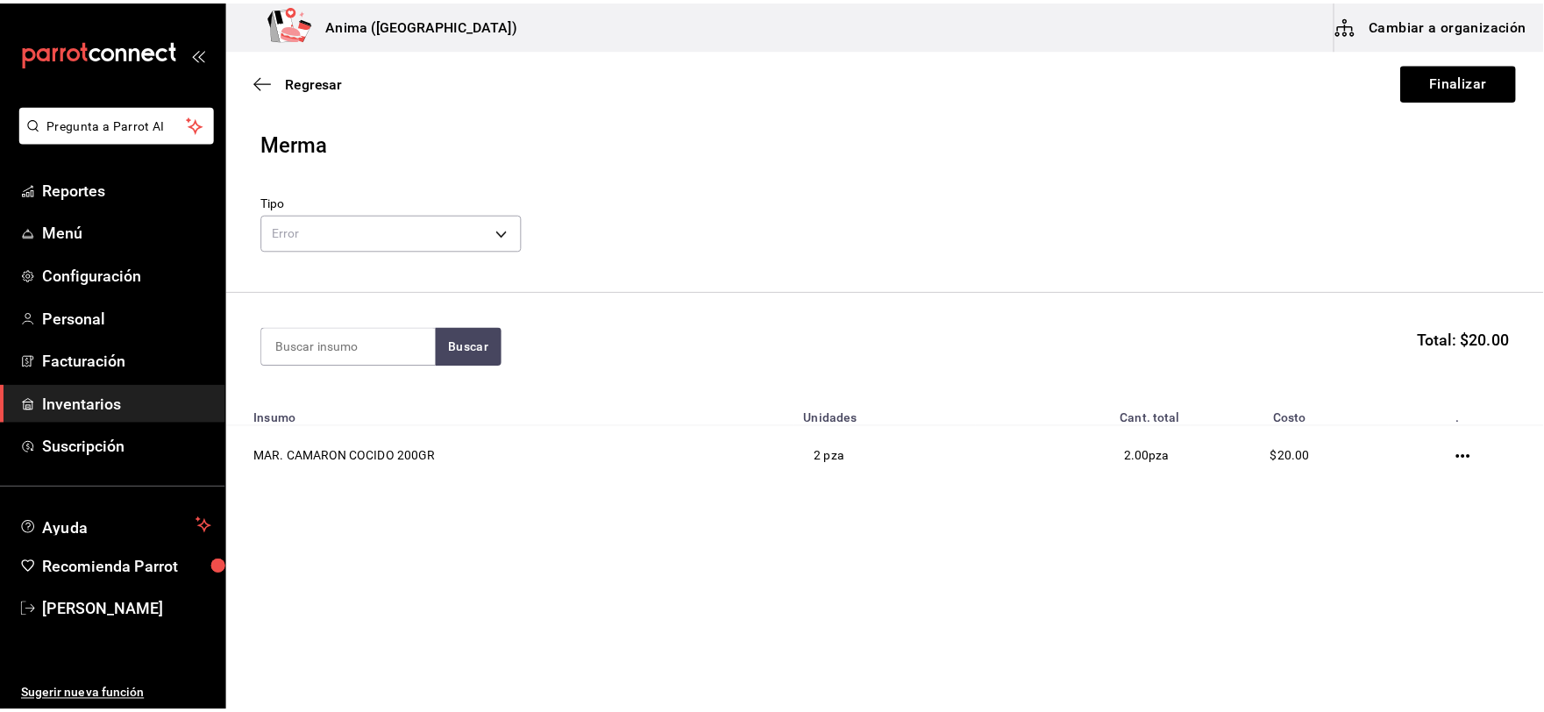
scroll to position [0, 0]
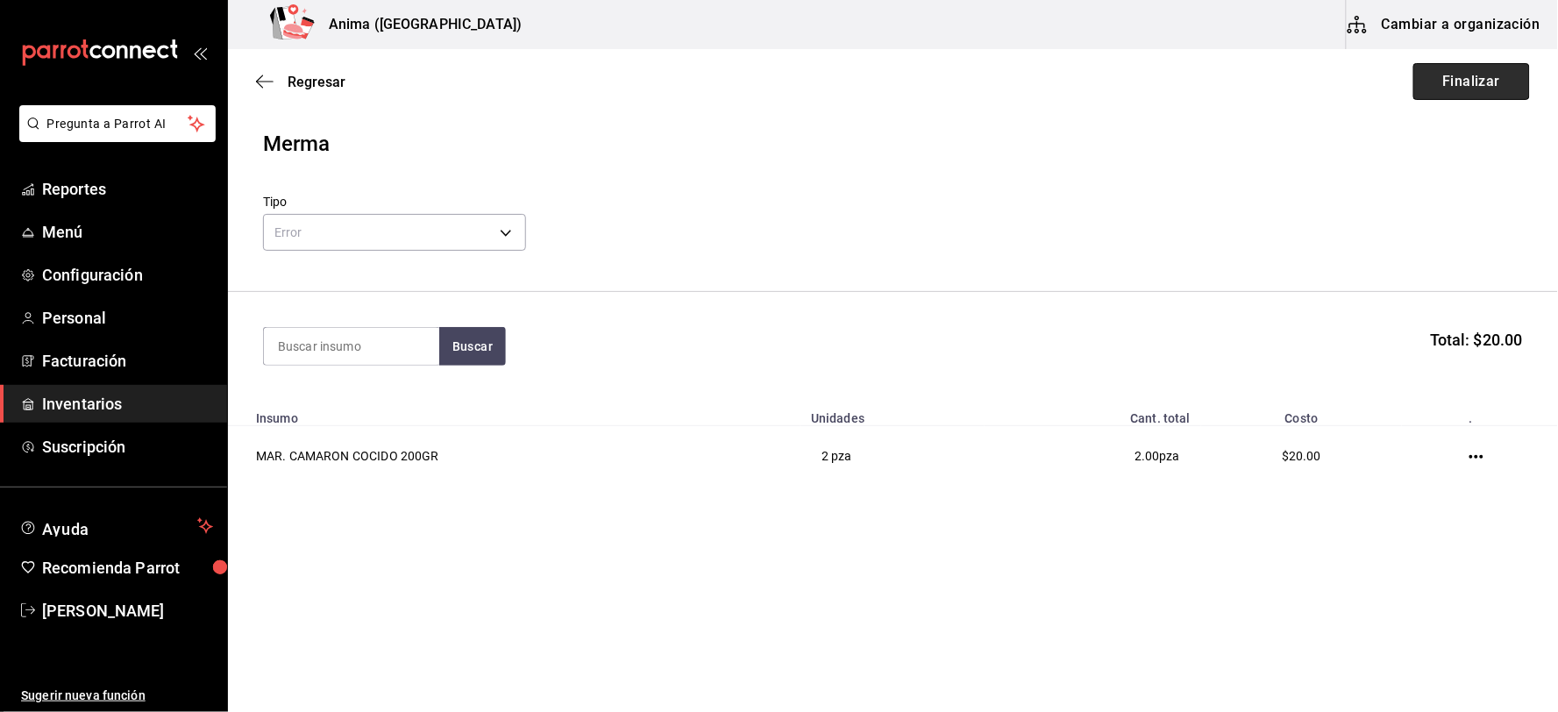
click at [1479, 74] on button "Finalizar" at bounding box center [1471, 81] width 117 height 37
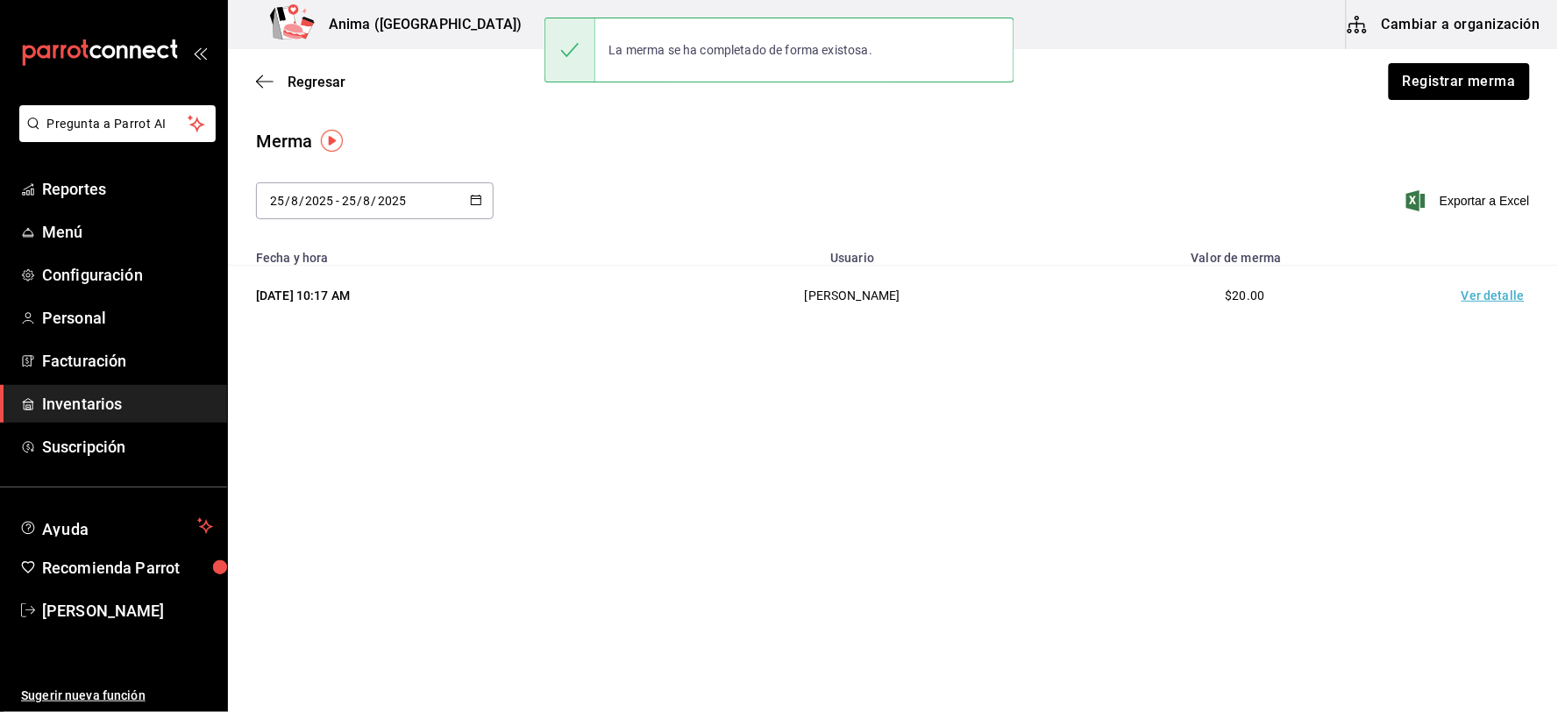
click at [1459, 274] on td "Ver detalle" at bounding box center [1496, 296] width 123 height 61
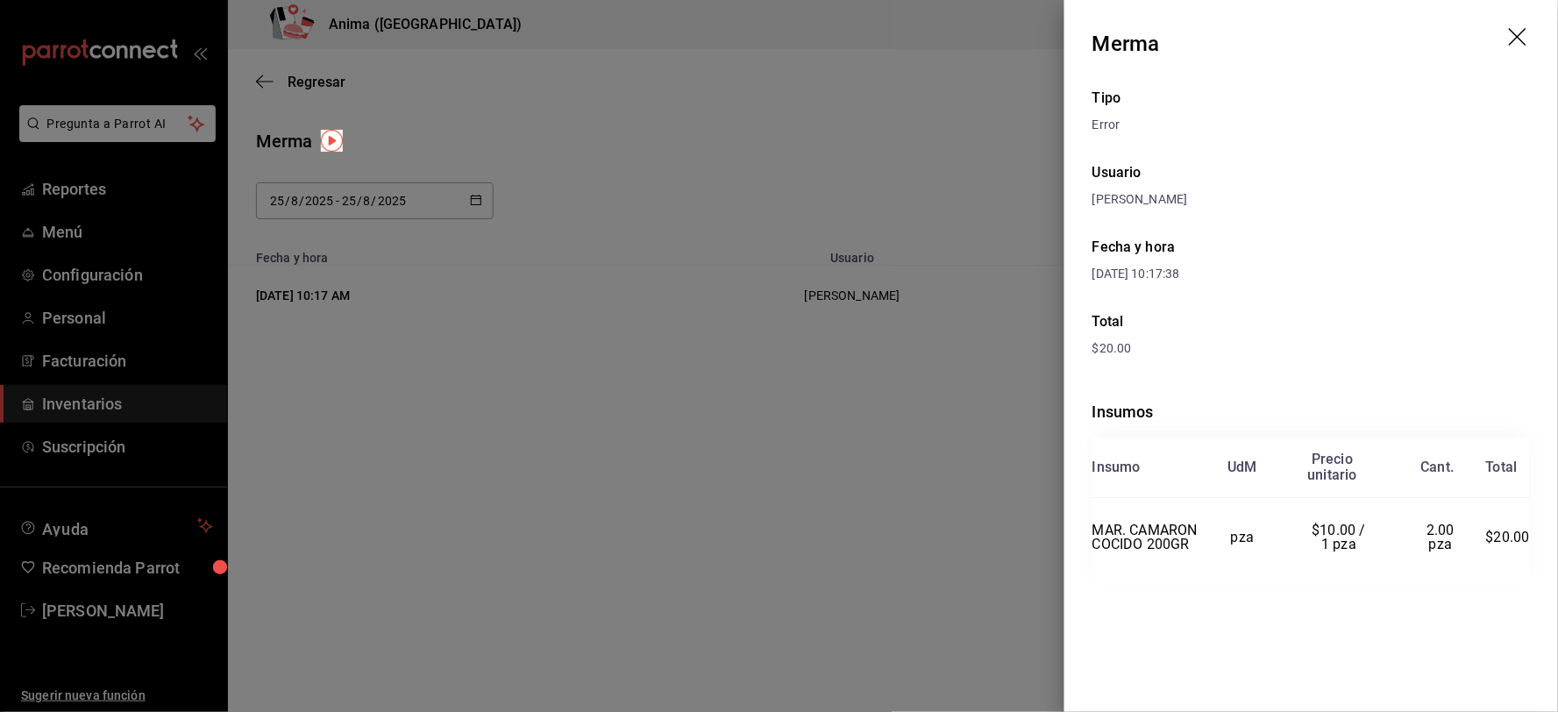
click at [728, 388] on div at bounding box center [779, 356] width 1558 height 712
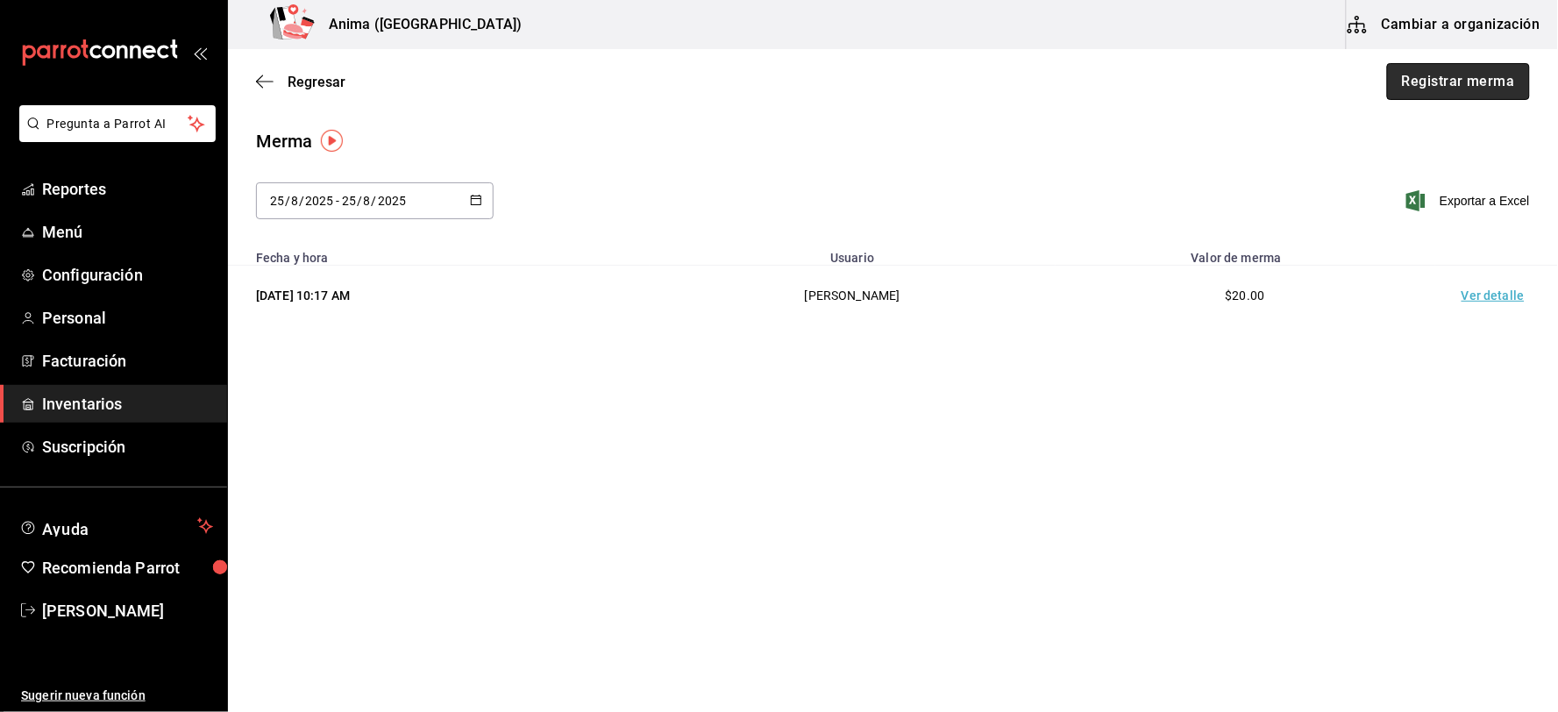
click at [1448, 92] on button "Registrar merma" at bounding box center [1458, 81] width 143 height 37
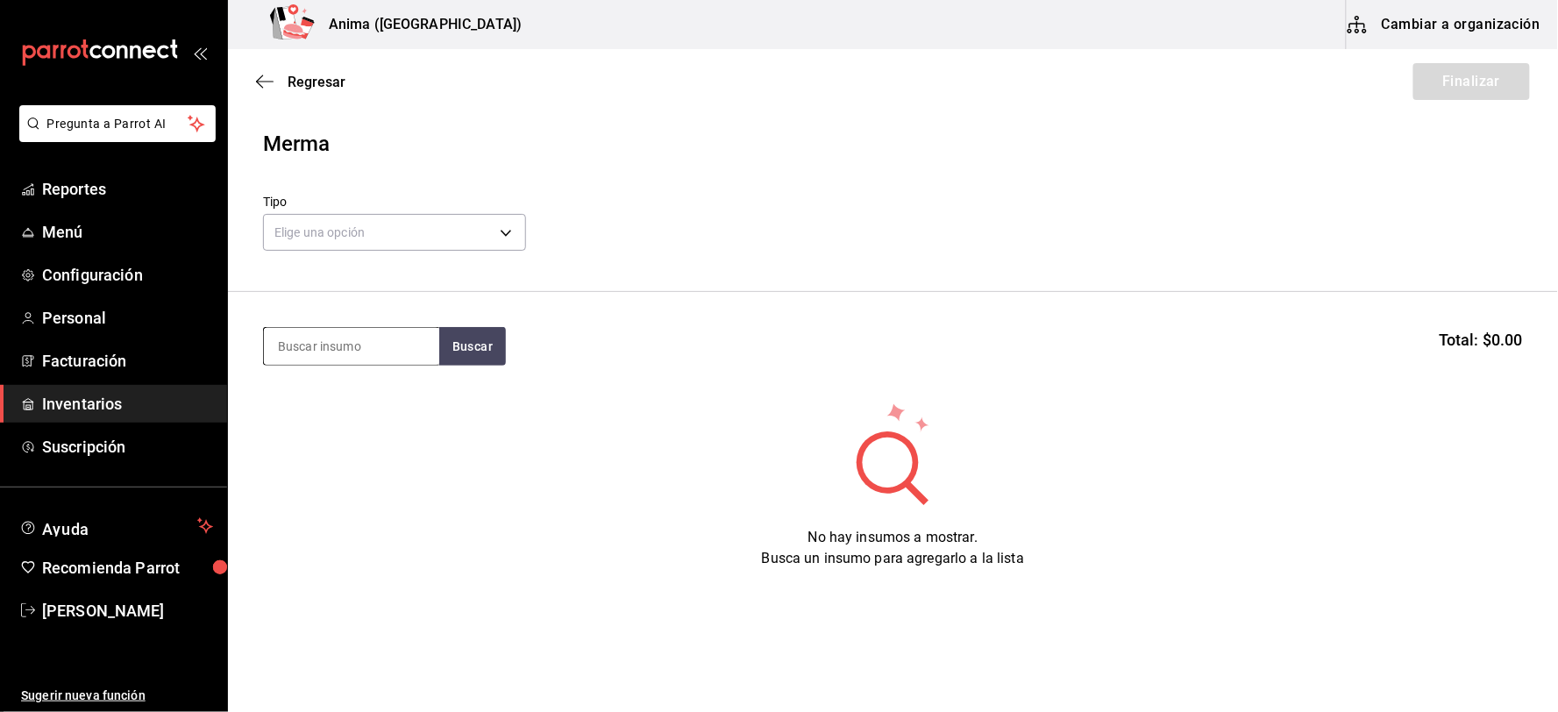
click at [380, 361] on input at bounding box center [351, 346] width 175 height 37
type input "PERUA"
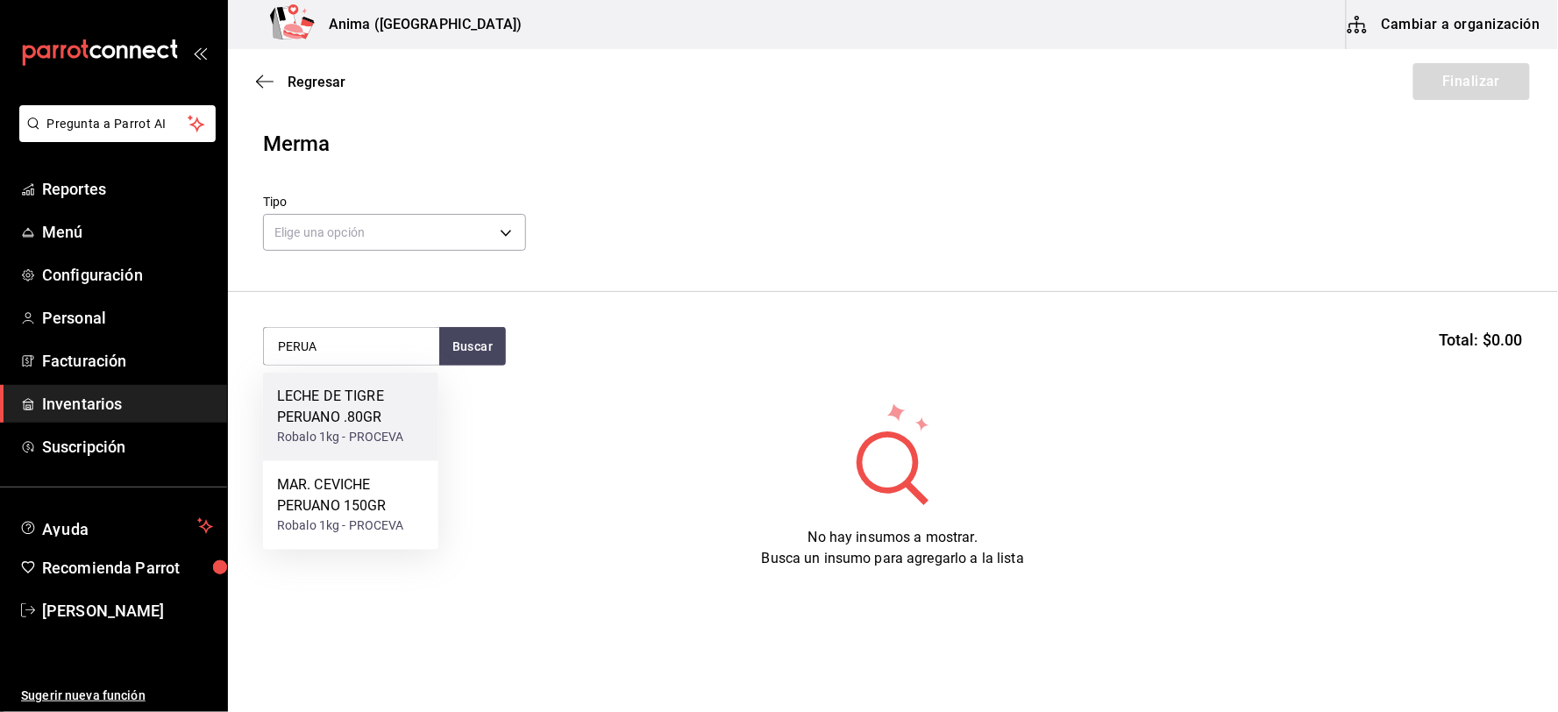
click at [361, 431] on div "Robalo 1kg - PROCEVA" at bounding box center [350, 438] width 147 height 18
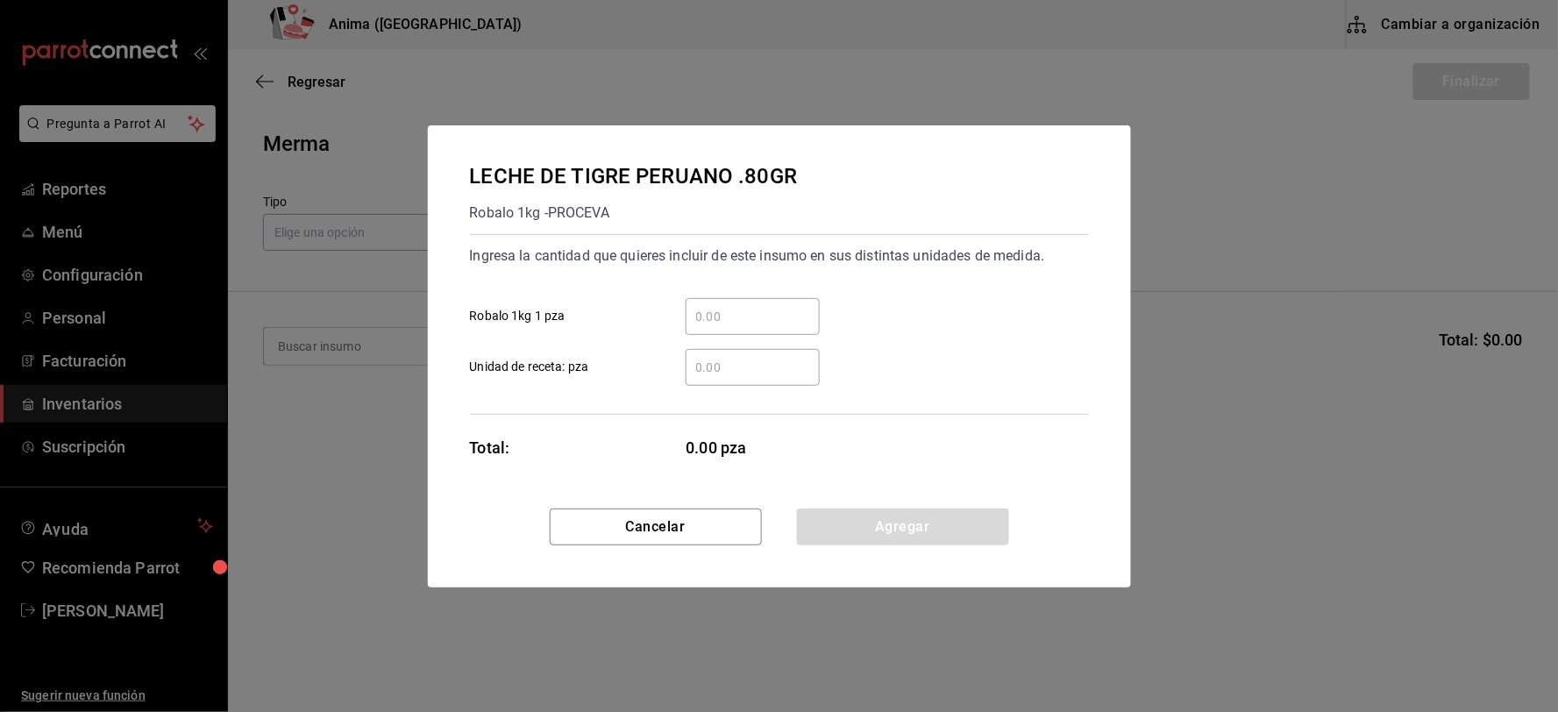
click at [729, 375] on input "​ Unidad de receta: pza" at bounding box center [753, 367] width 134 height 21
type input "8"
click button "Agregar" at bounding box center [903, 527] width 212 height 37
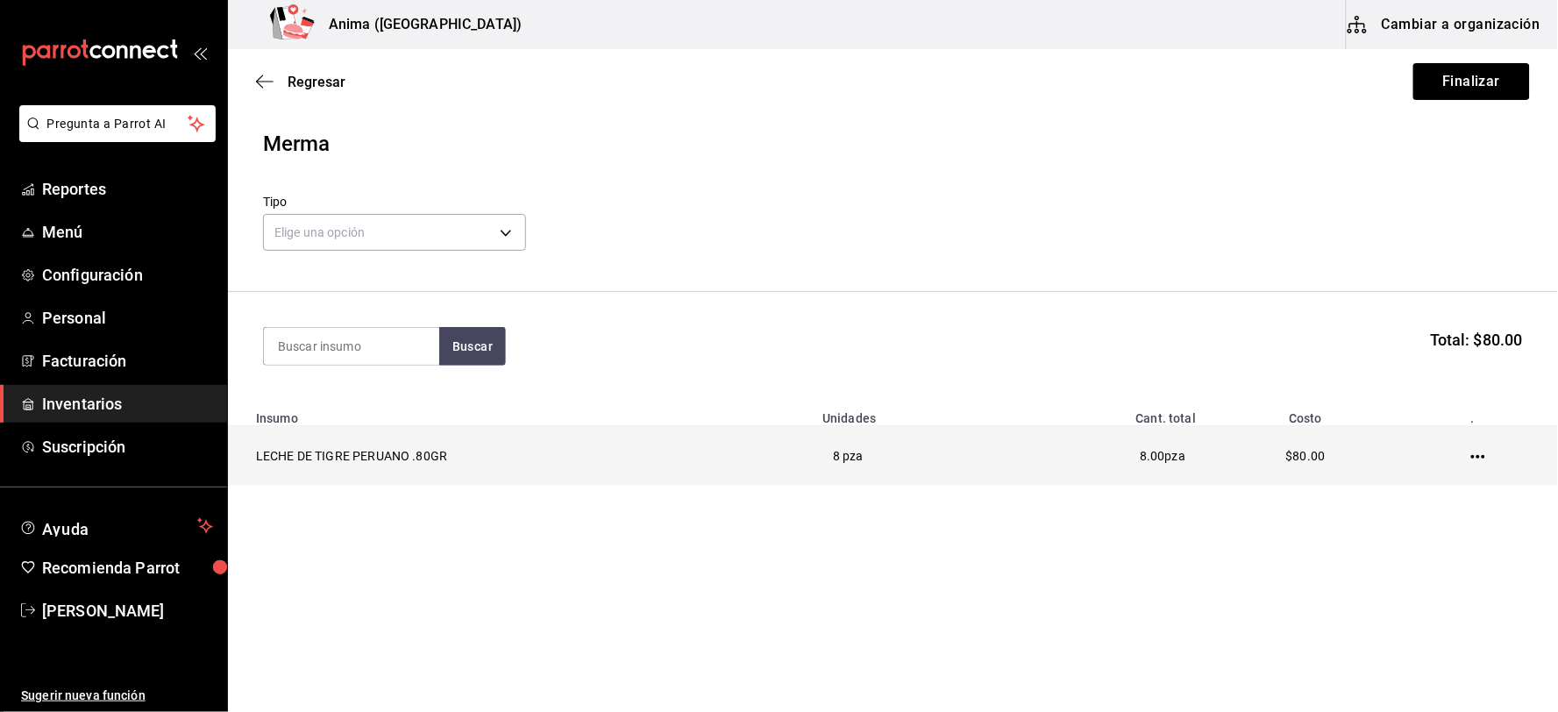
click at [1483, 458] on icon "button" at bounding box center [1478, 457] width 14 height 4
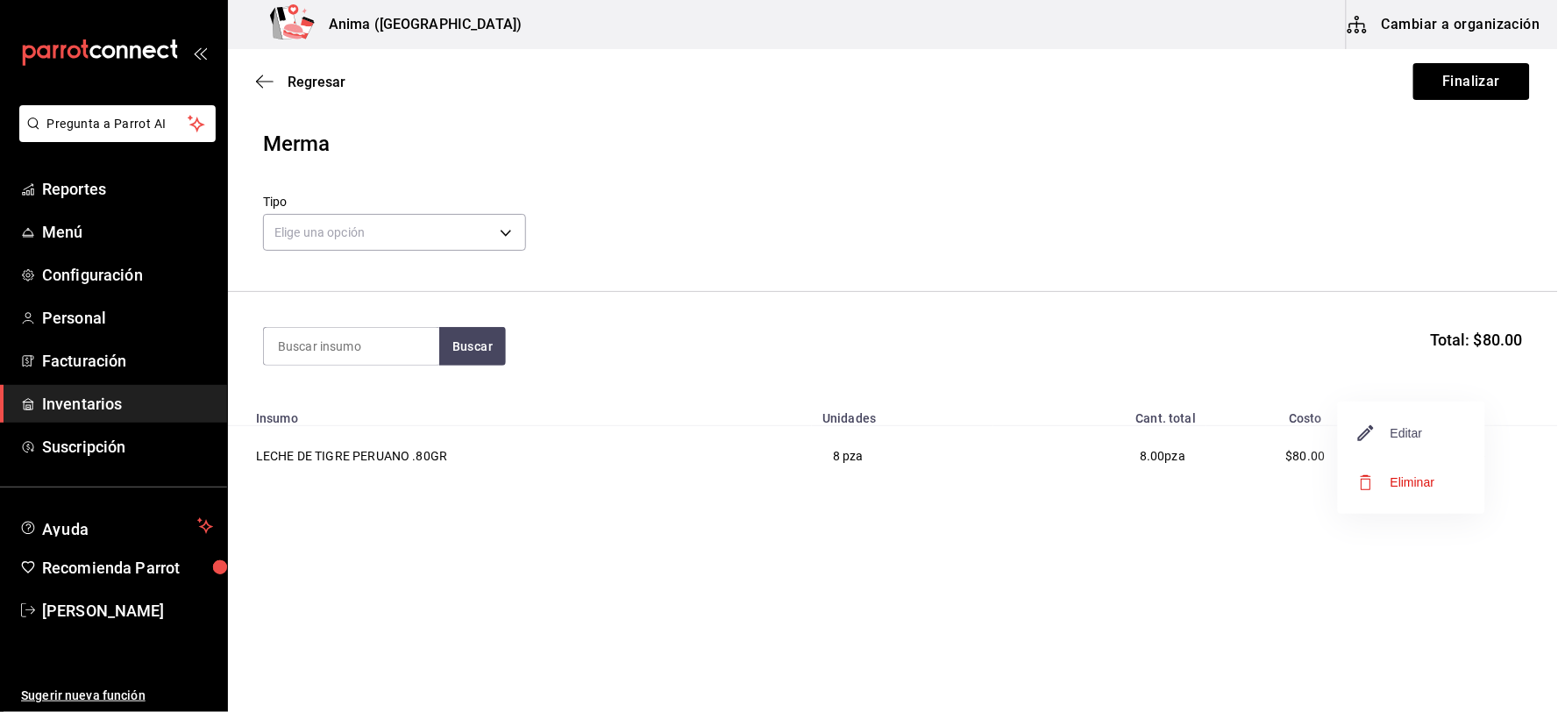
click at [1406, 440] on span "Editar" at bounding box center [1391, 433] width 64 height 21
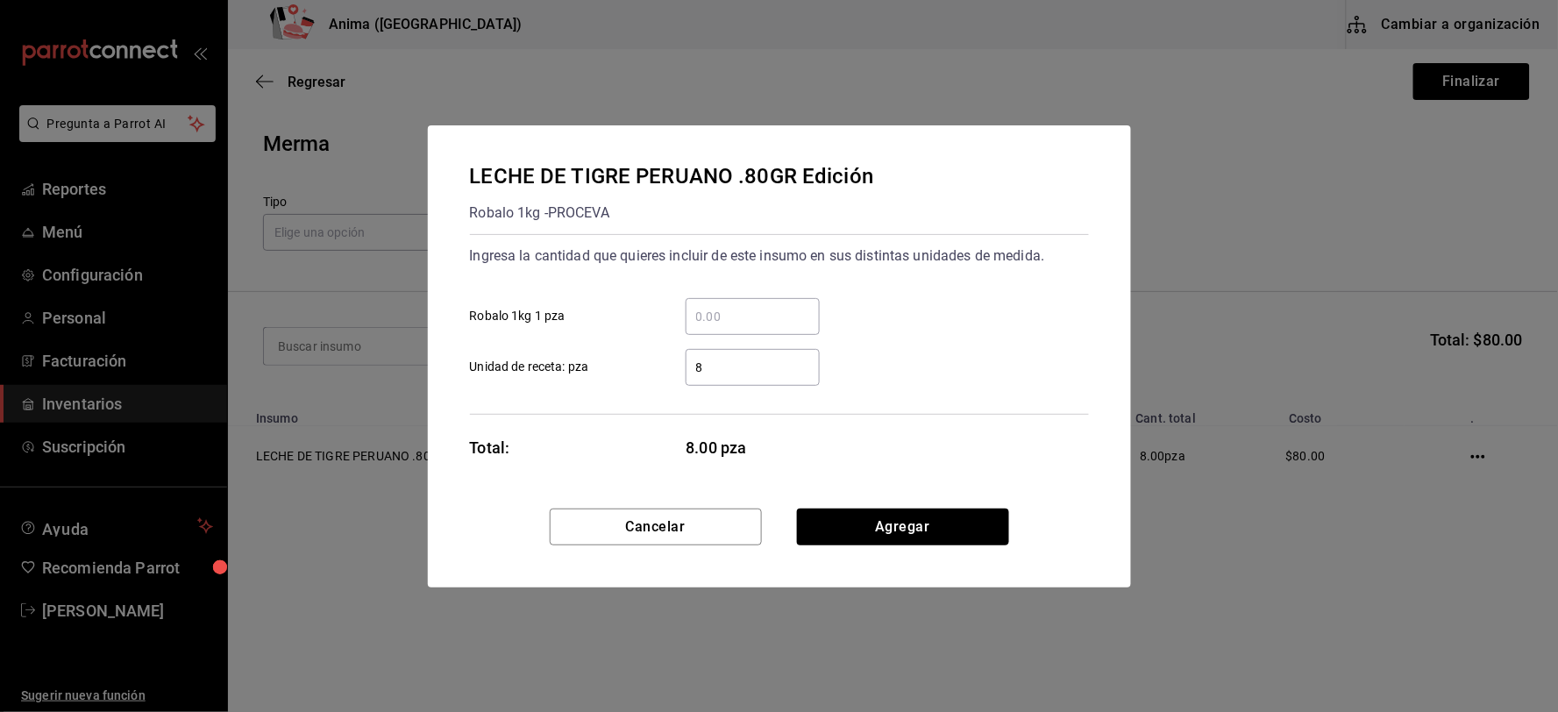
click at [743, 361] on input "8" at bounding box center [753, 367] width 134 height 21
type input "9"
click at [873, 528] on button "Agregar" at bounding box center [903, 527] width 212 height 37
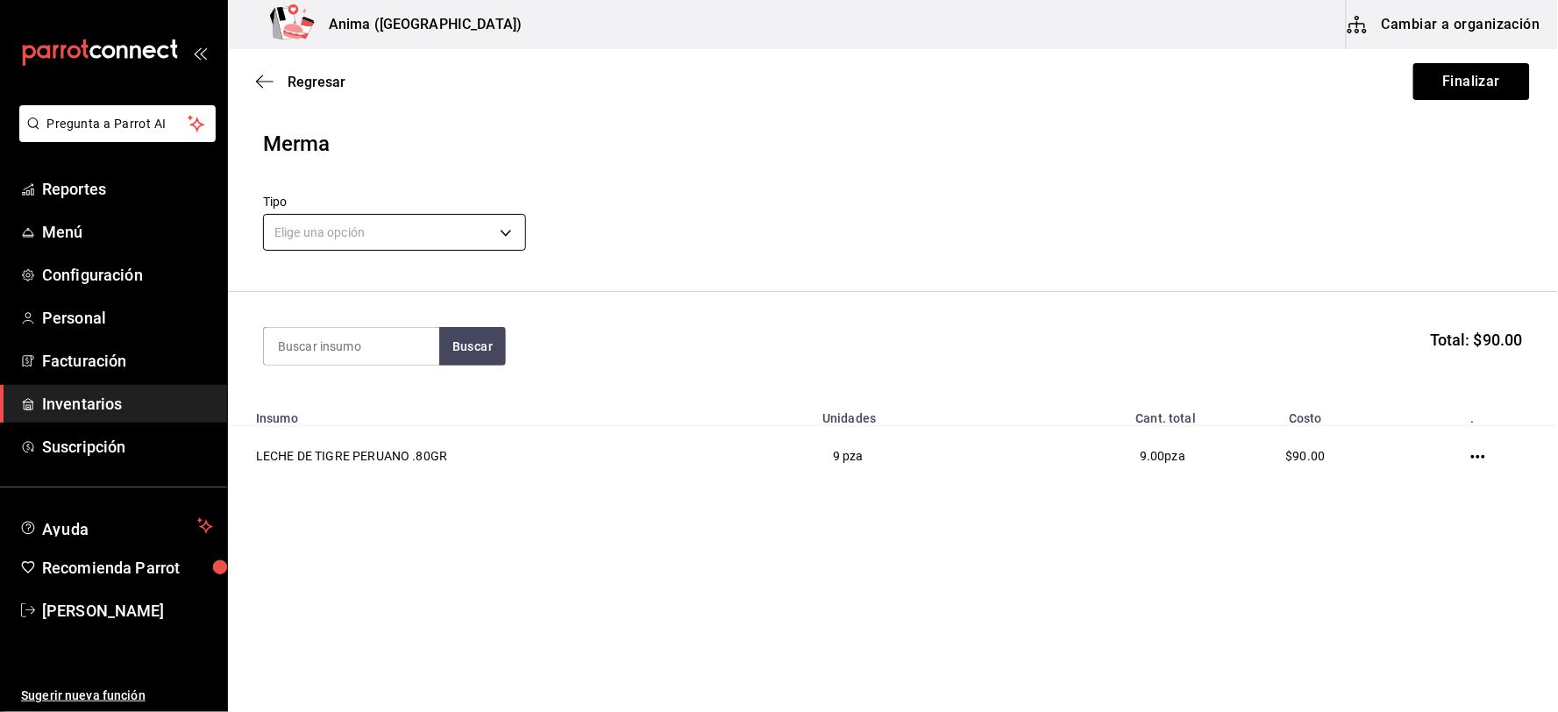
click at [382, 233] on body "Pregunta a Parrot AI Reportes Menú Configuración Personal Facturación Inventari…" at bounding box center [779, 306] width 1558 height 613
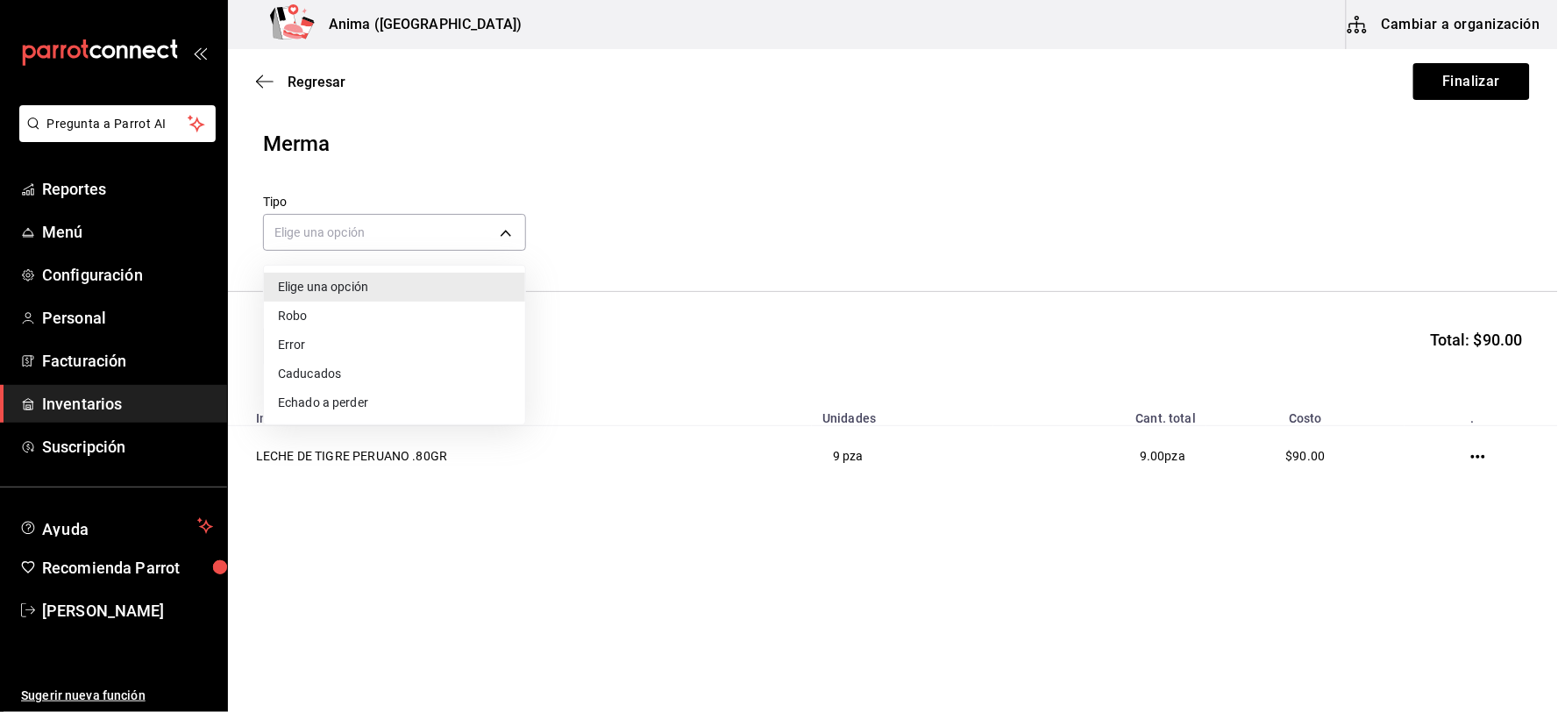
click at [342, 345] on li "Error" at bounding box center [394, 345] width 261 height 29
type input "ERROR"
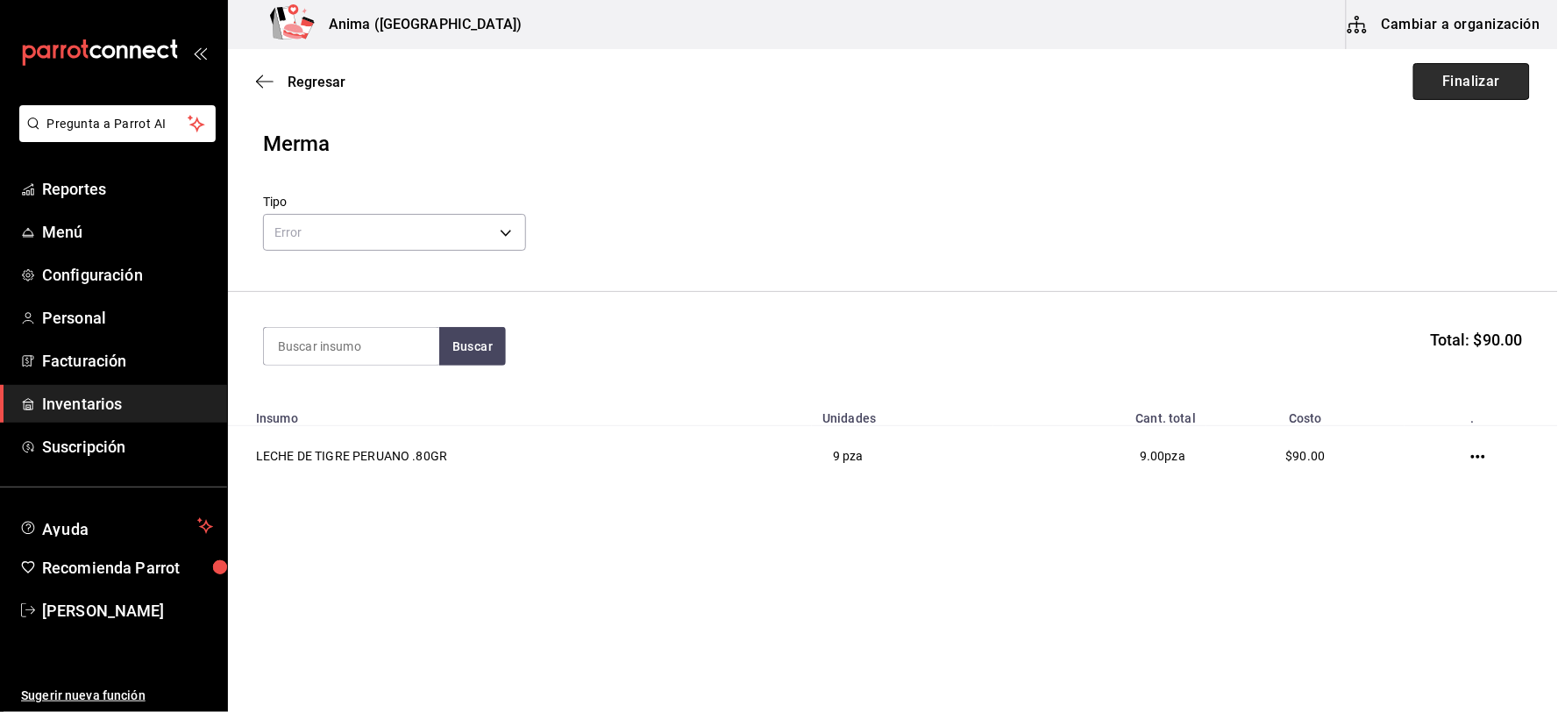
click at [1470, 80] on button "Finalizar" at bounding box center [1471, 81] width 117 height 37
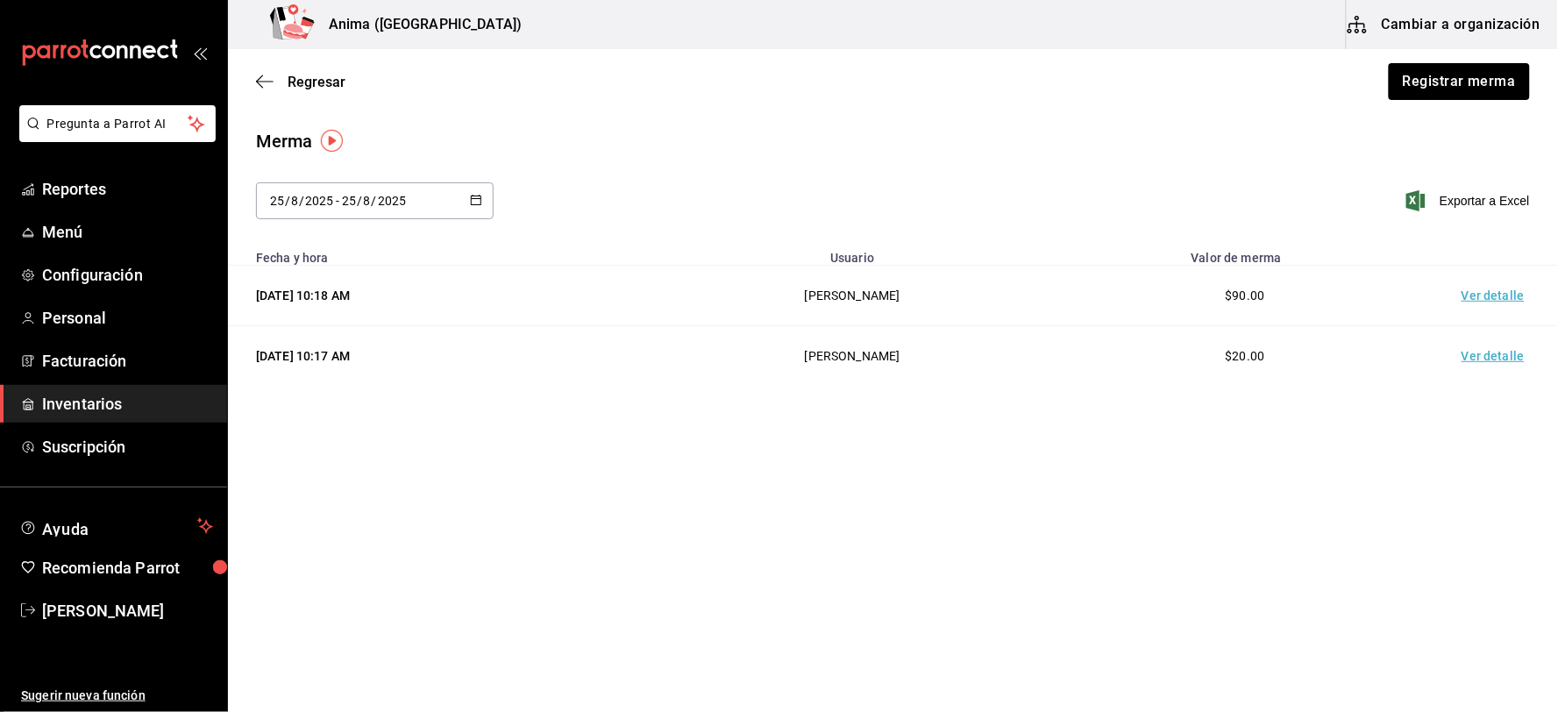
click at [1514, 291] on td "Ver detalle" at bounding box center [1496, 296] width 123 height 61
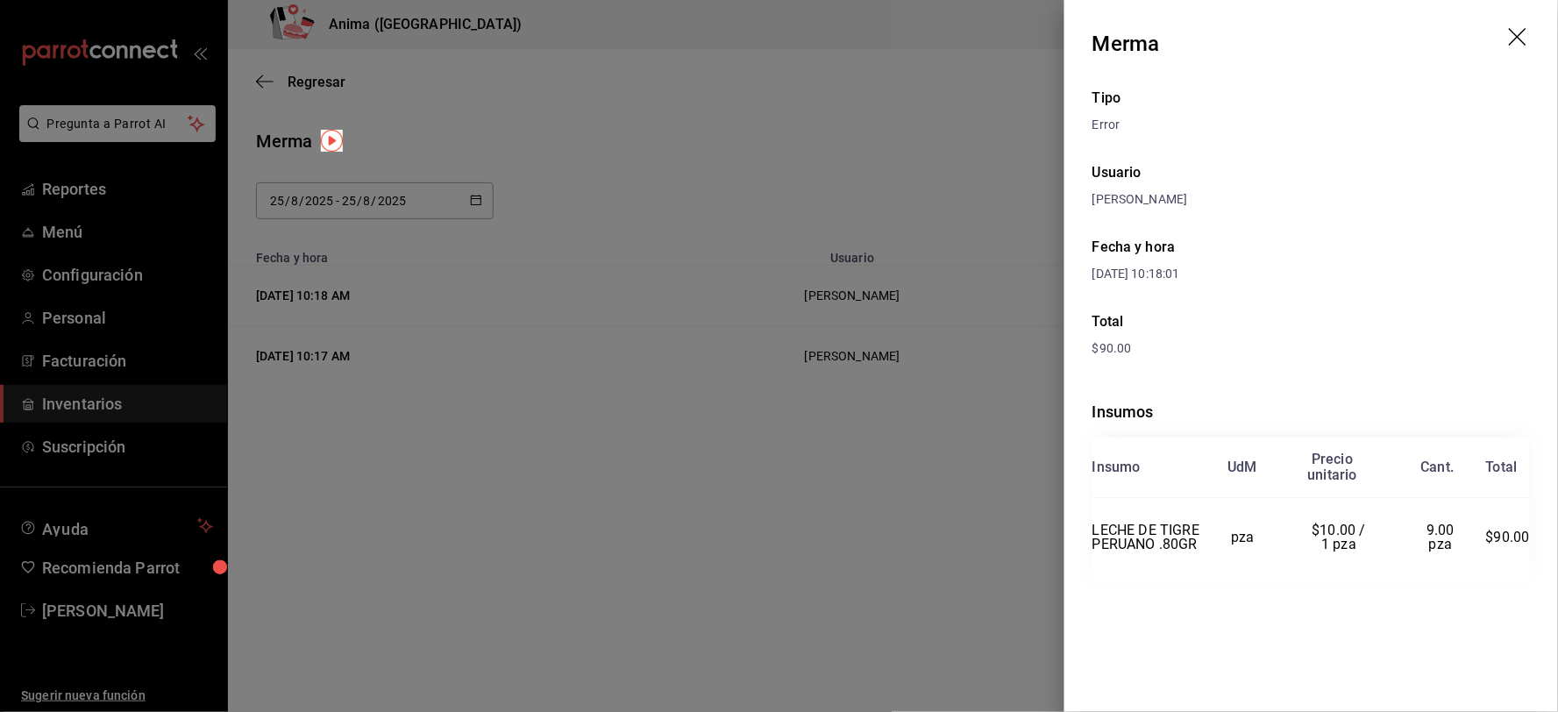
click at [848, 459] on div at bounding box center [779, 356] width 1558 height 712
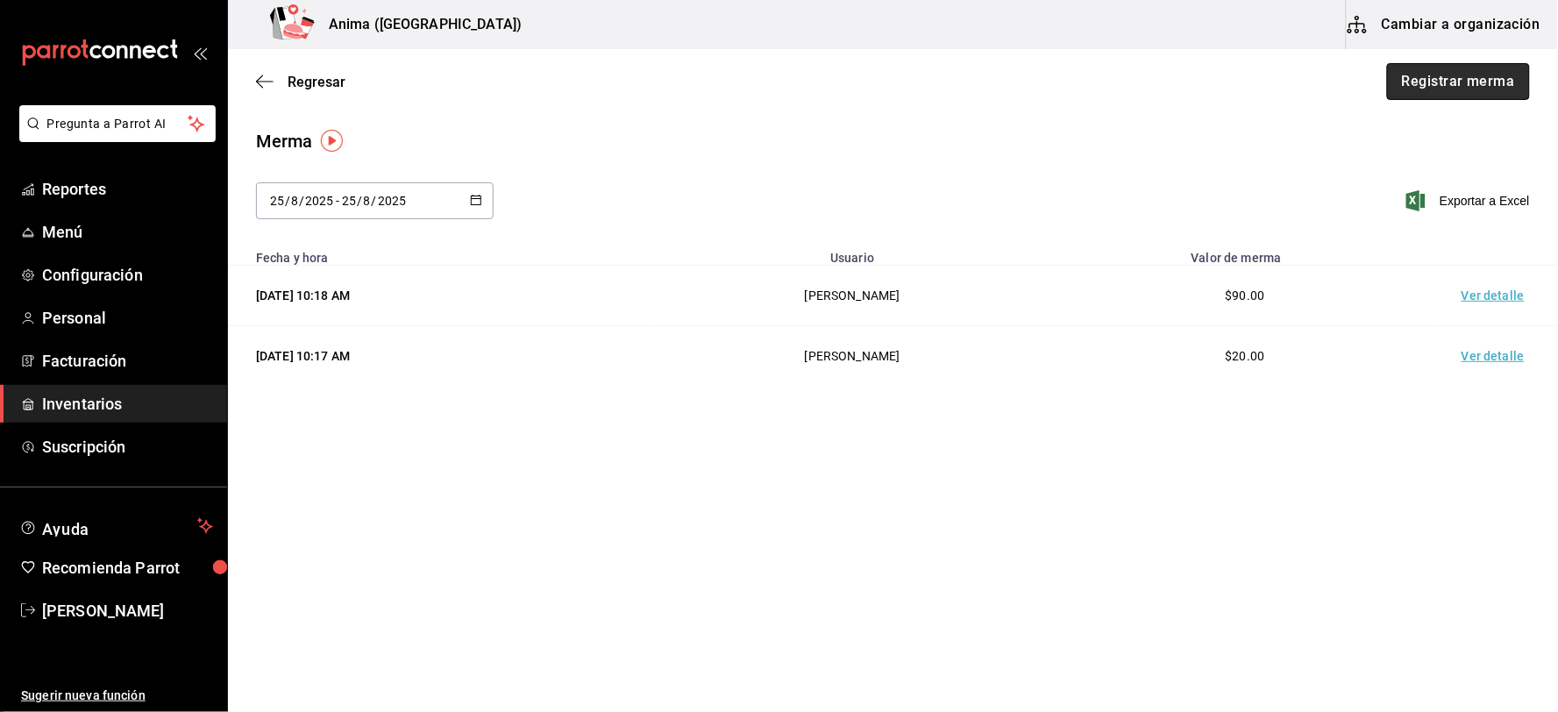
click at [1449, 72] on button "Registrar merma" at bounding box center [1458, 81] width 143 height 37
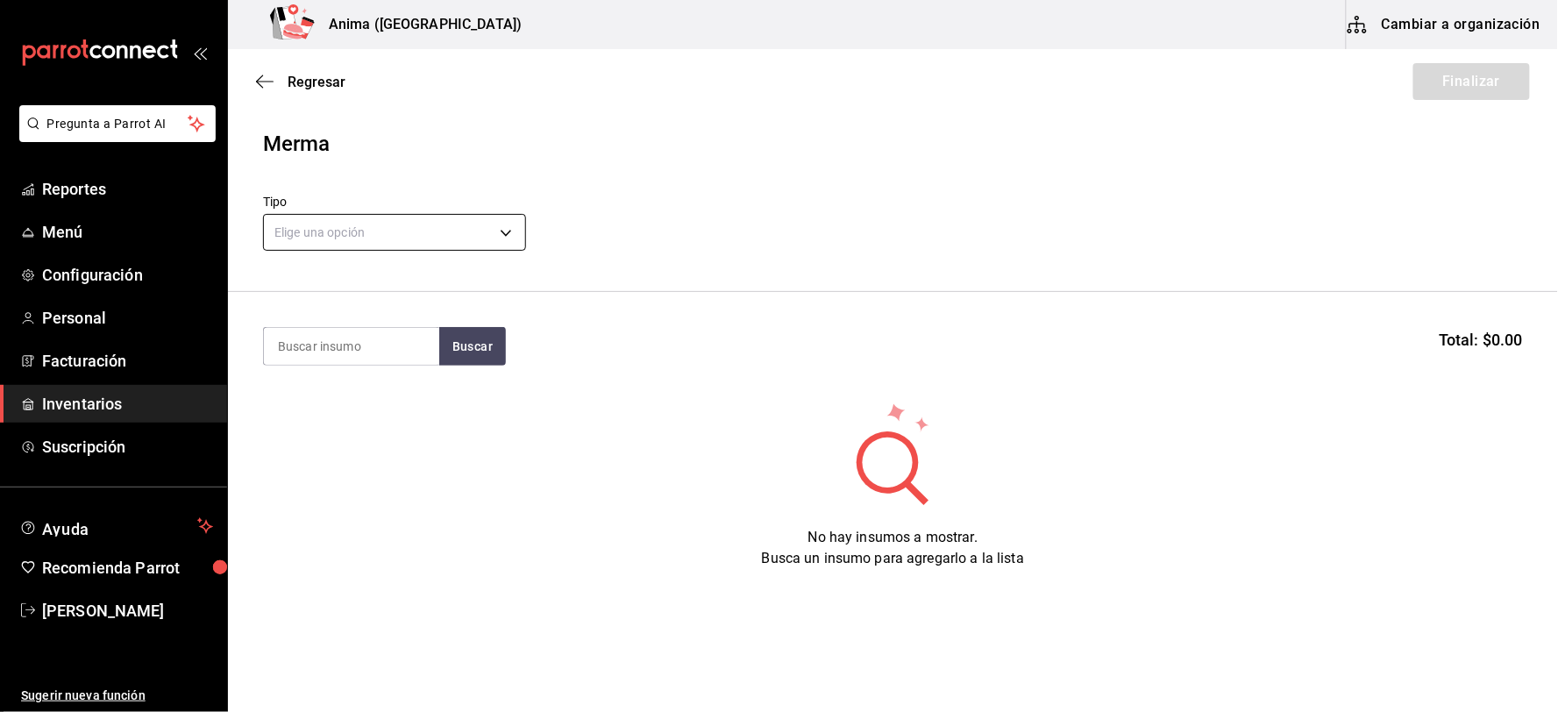
click at [362, 239] on body "Pregunta a Parrot AI Reportes Menú Configuración Personal Facturación Inventari…" at bounding box center [779, 306] width 1558 height 613
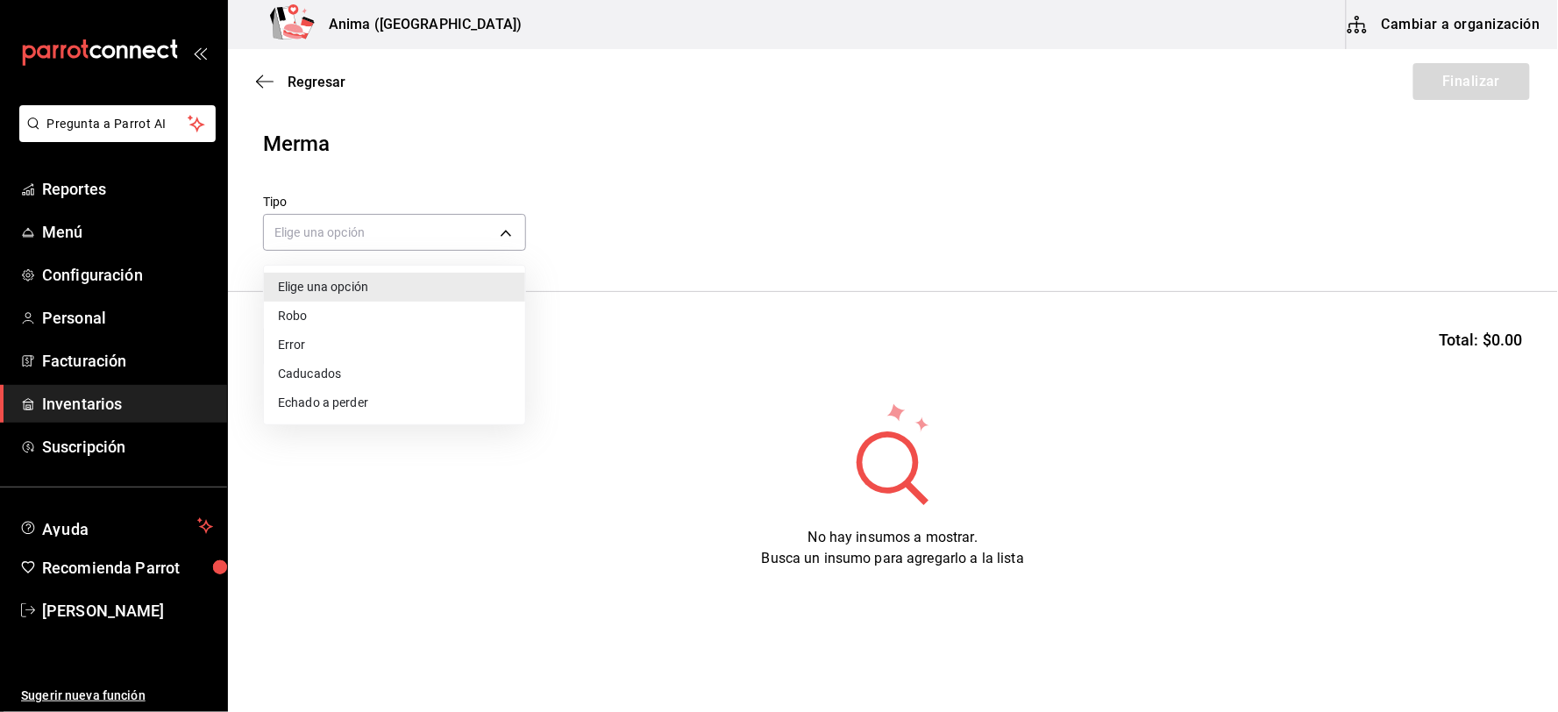
click at [323, 338] on li "Error" at bounding box center [394, 345] width 261 height 29
type input "ERROR"
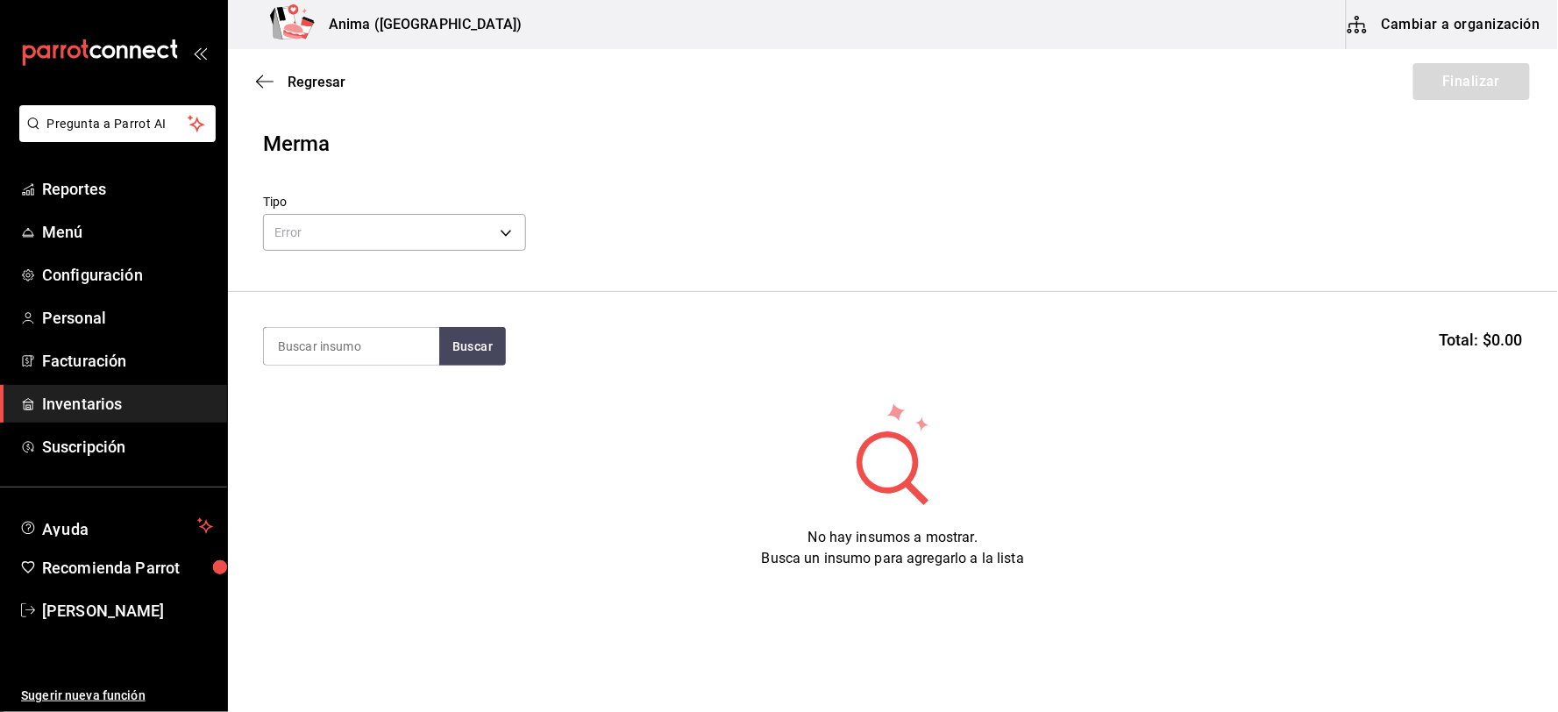
click at [307, 348] on input at bounding box center [351, 346] width 175 height 37
type input "LECHE"
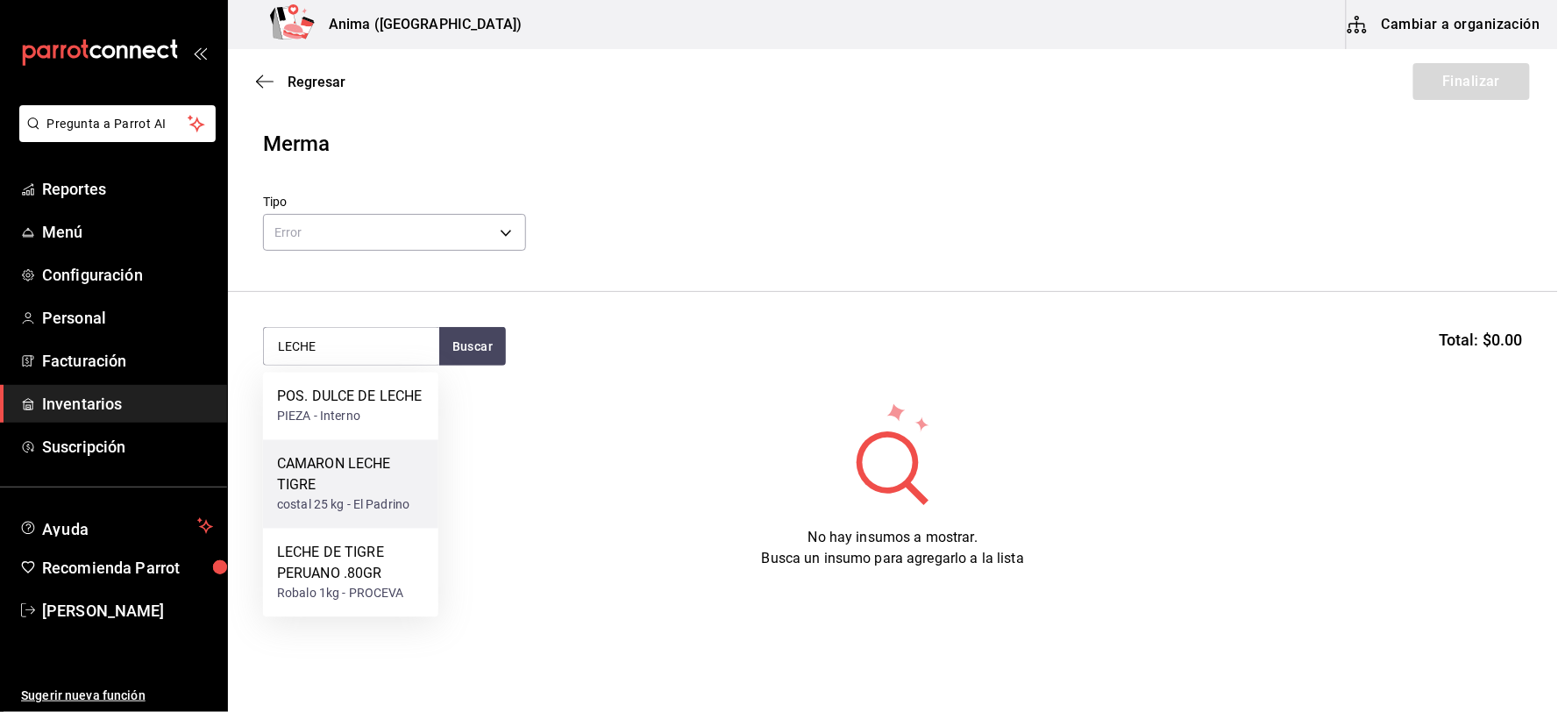
click at [344, 486] on div "CAMARON LECHE TIGRE" at bounding box center [350, 475] width 147 height 42
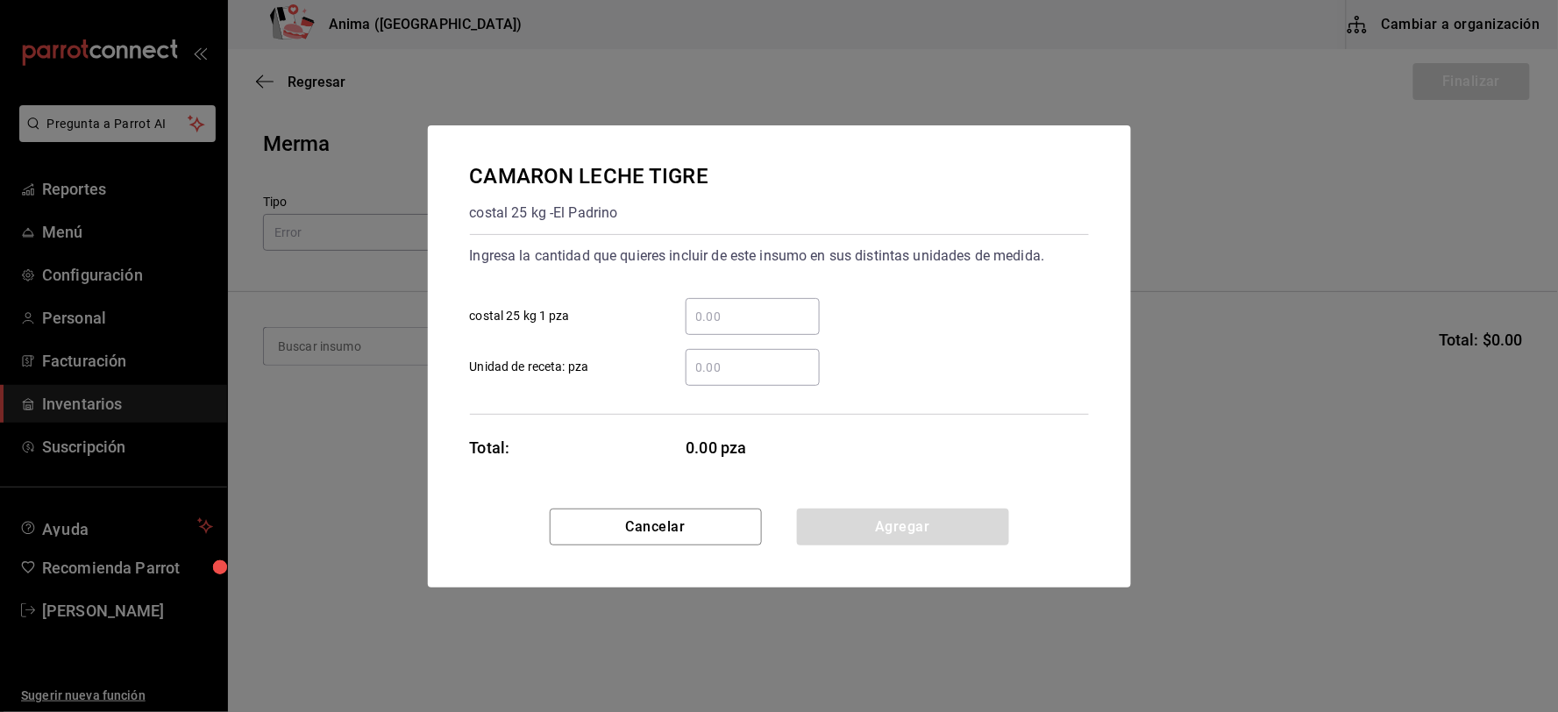
click at [743, 367] on input "​ Unidad de receta: pza" at bounding box center [753, 367] width 134 height 21
type input "10"
click button "Agregar" at bounding box center [903, 527] width 212 height 37
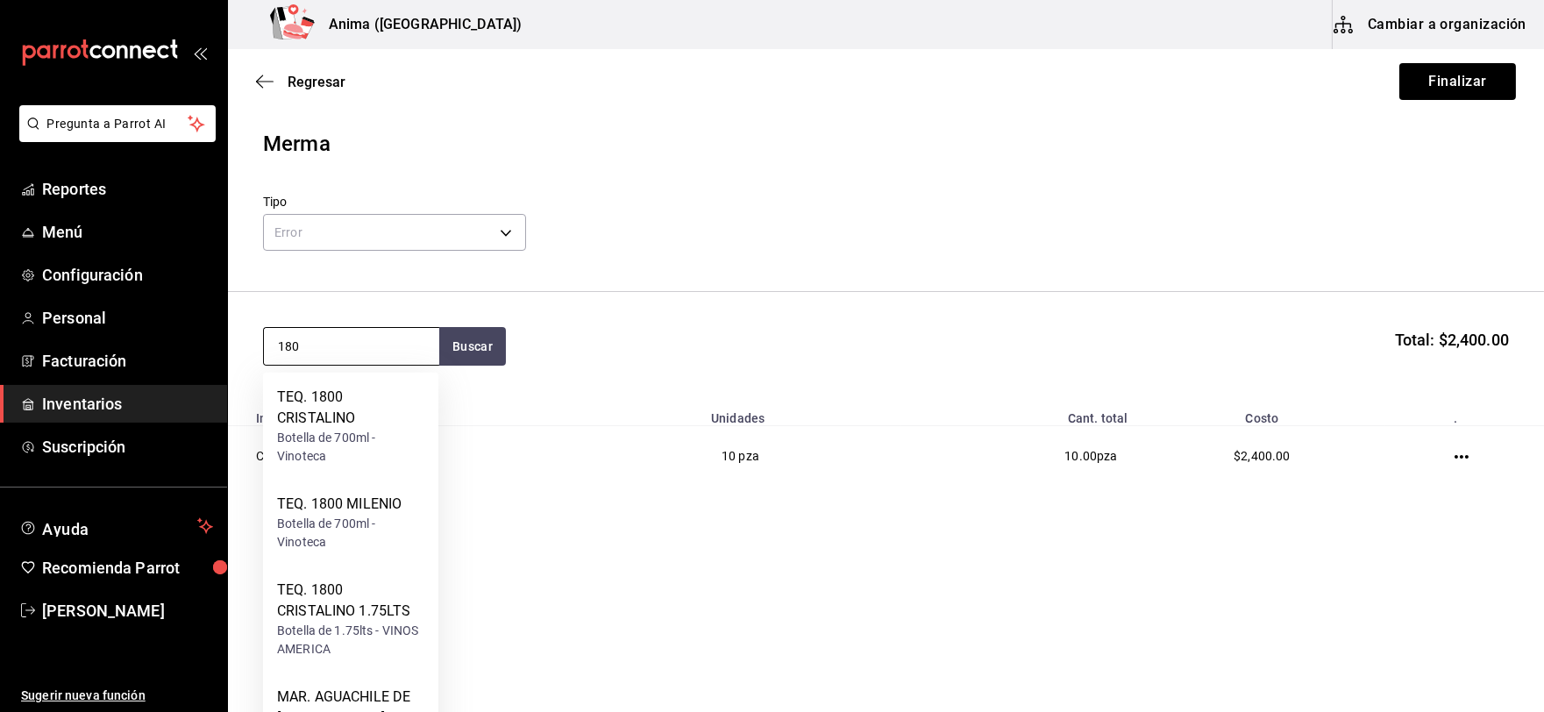
click at [361, 343] on input "180" at bounding box center [351, 346] width 175 height 37
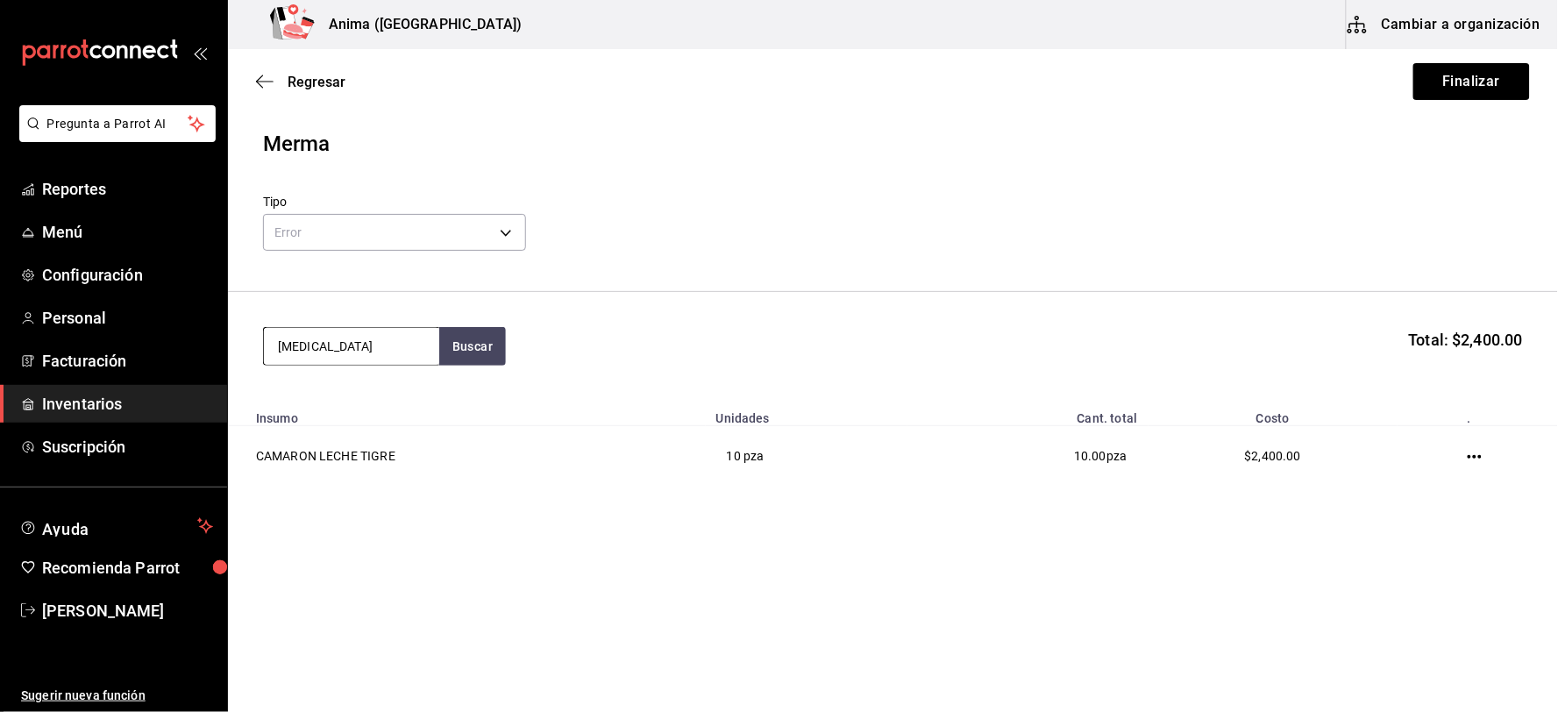
type input "[MEDICAL_DATA]"
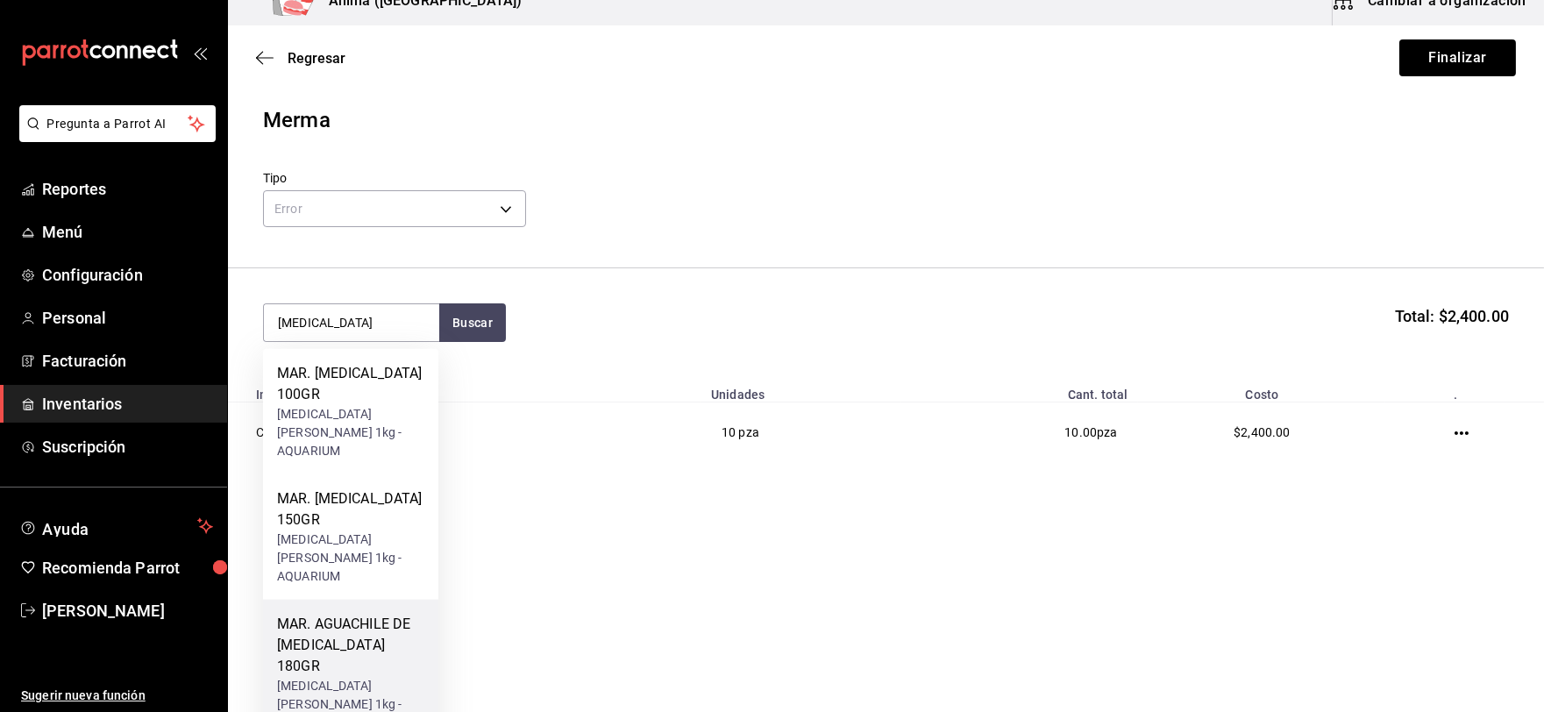
scroll to position [32, 0]
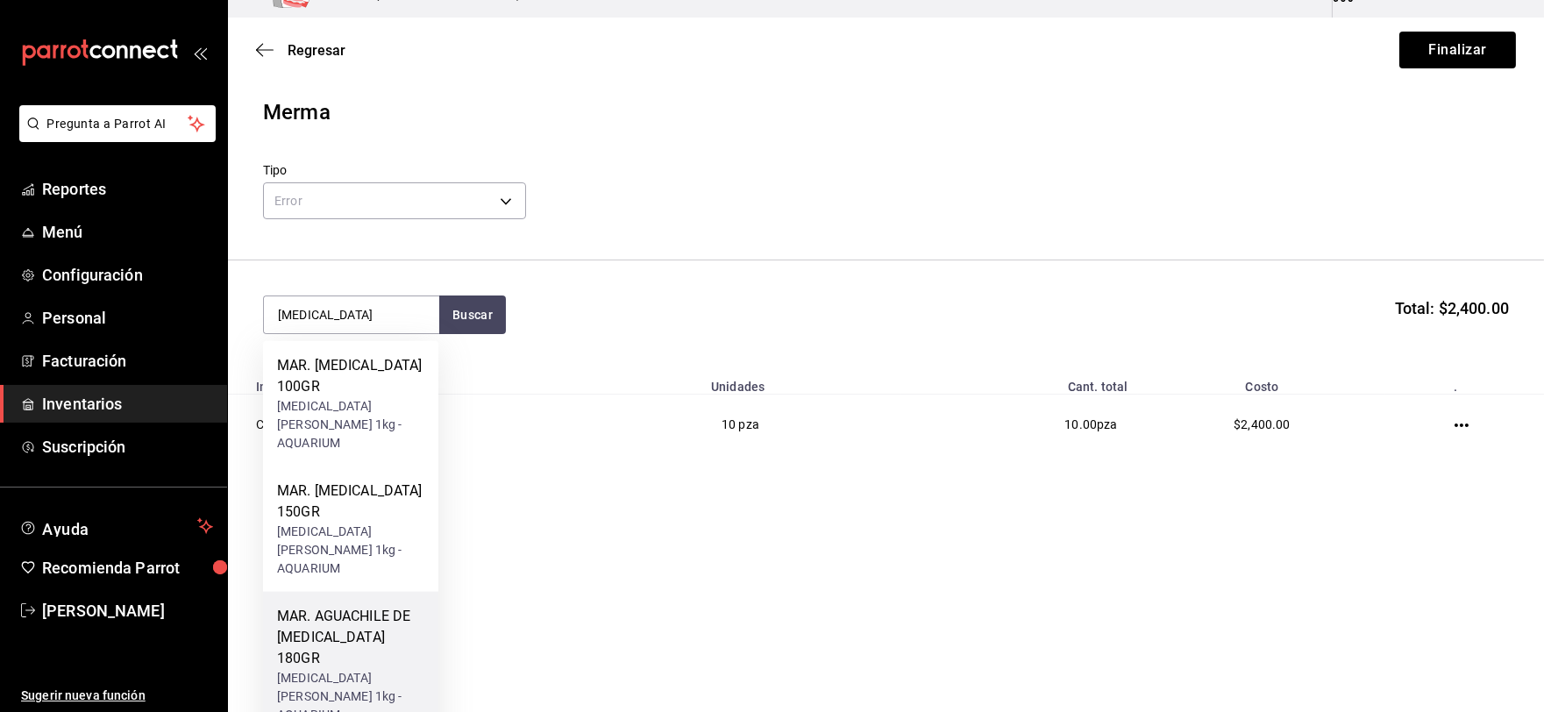
click at [374, 606] on div "MAR. AGUACHILE DE [MEDICAL_DATA] 180GR" at bounding box center [350, 637] width 147 height 63
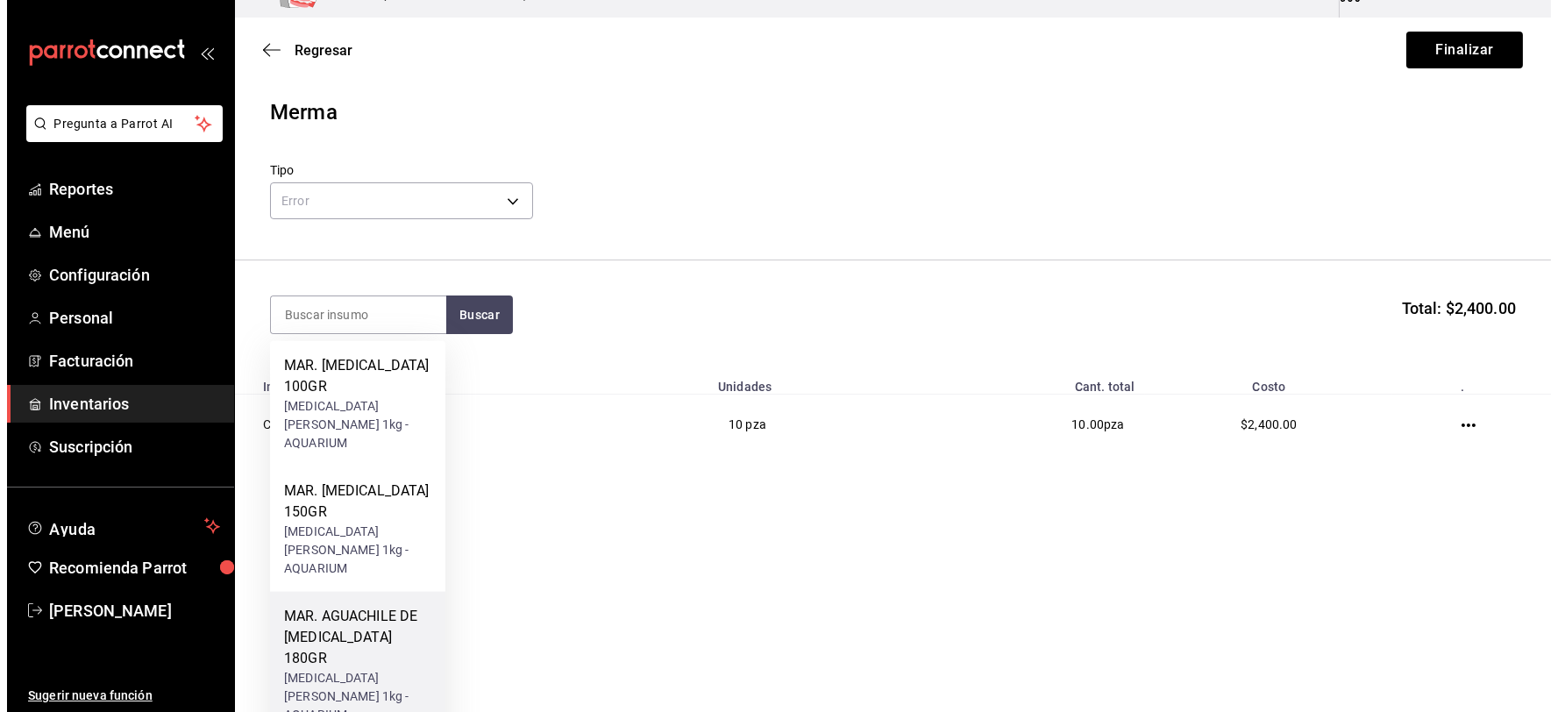
scroll to position [0, 0]
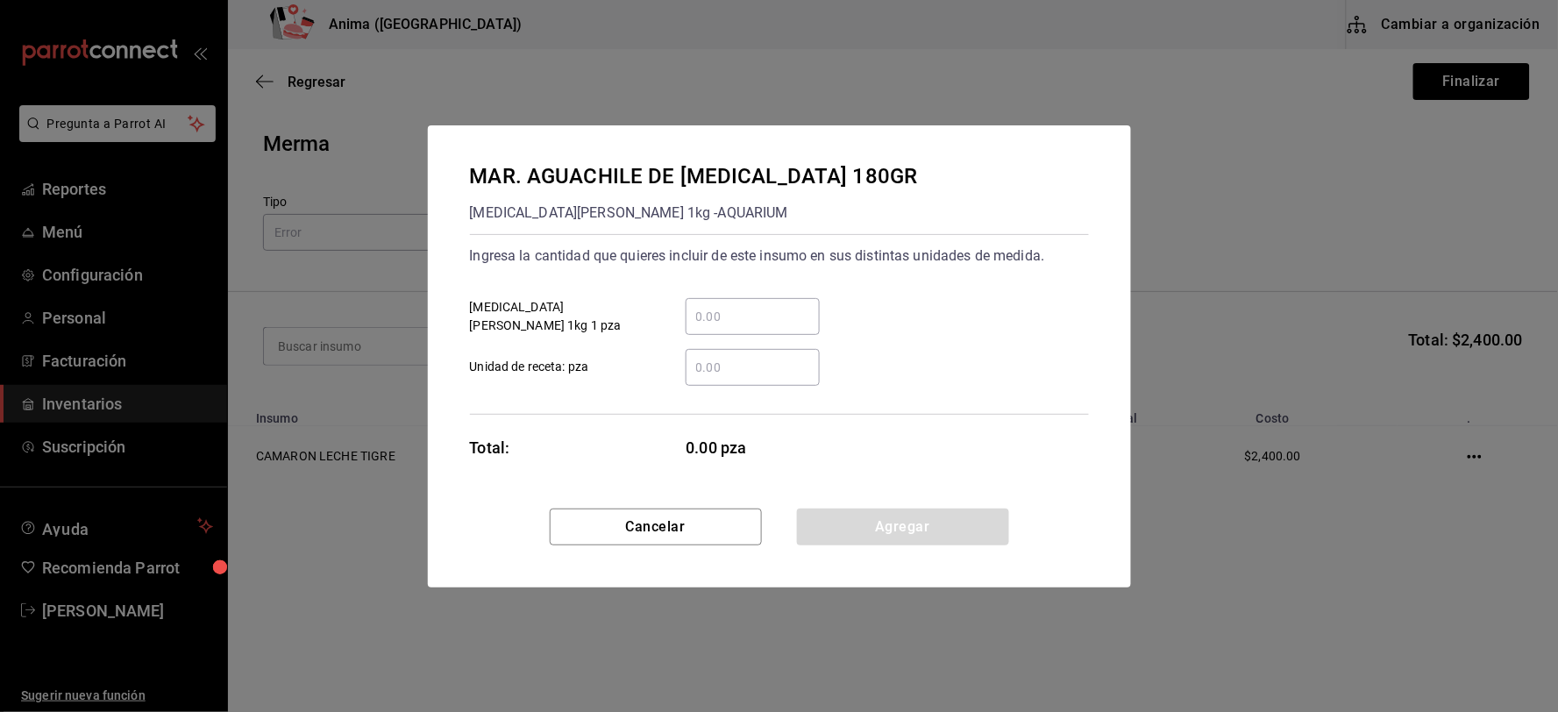
click at [735, 375] on input "​ Unidad de receta: pza" at bounding box center [753, 367] width 134 height 21
type input "7"
click button "Agregar" at bounding box center [903, 527] width 212 height 37
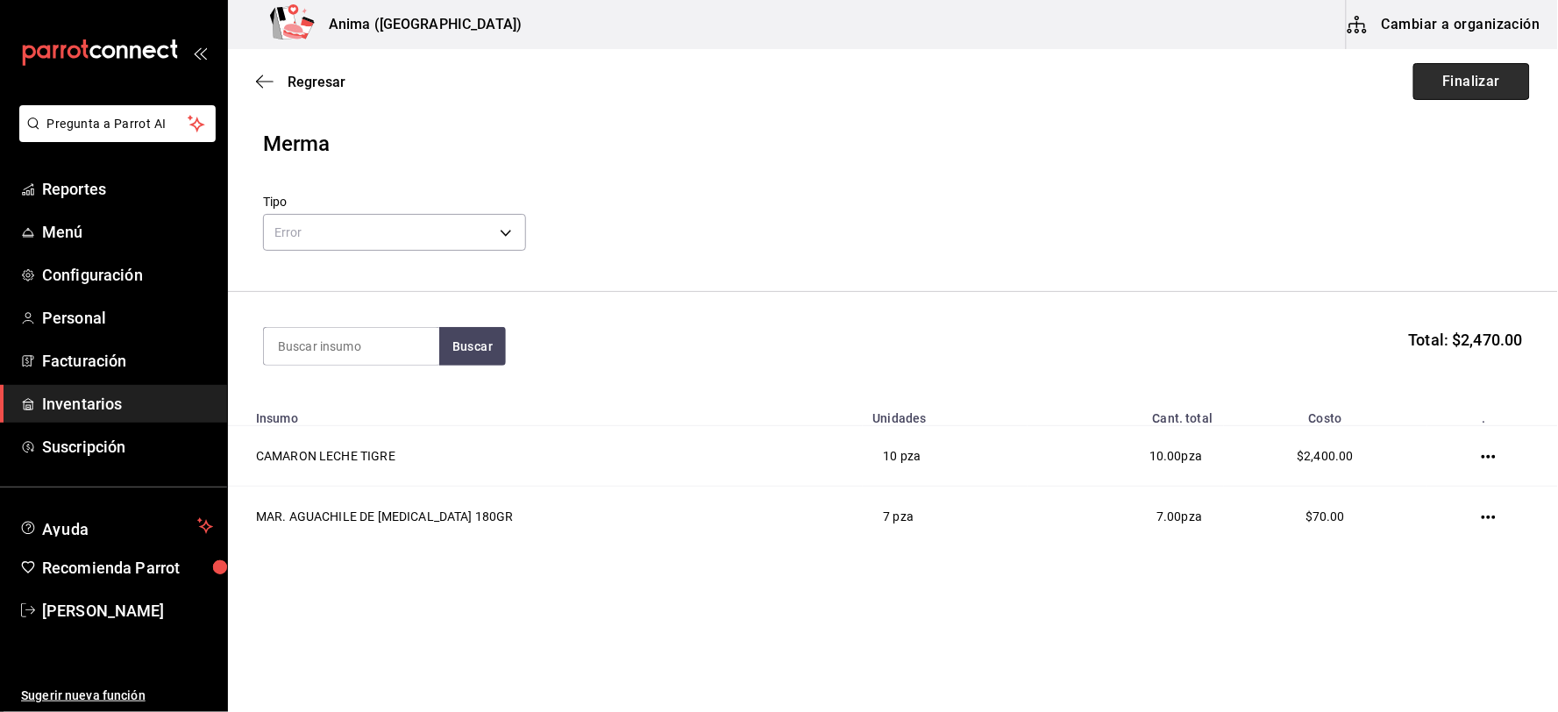
click at [1486, 85] on button "Finalizar" at bounding box center [1471, 81] width 117 height 37
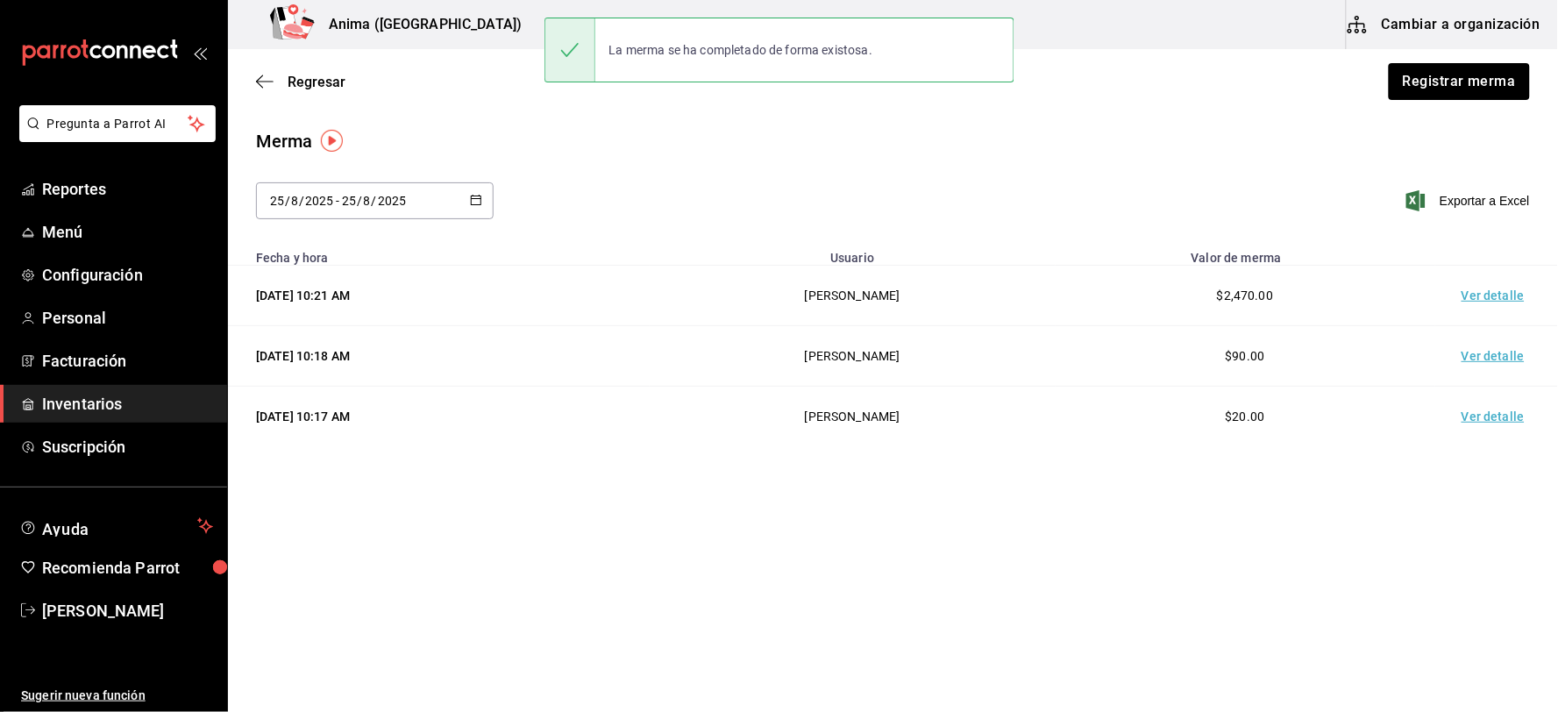
click at [1478, 296] on td "Ver detalle" at bounding box center [1496, 296] width 123 height 61
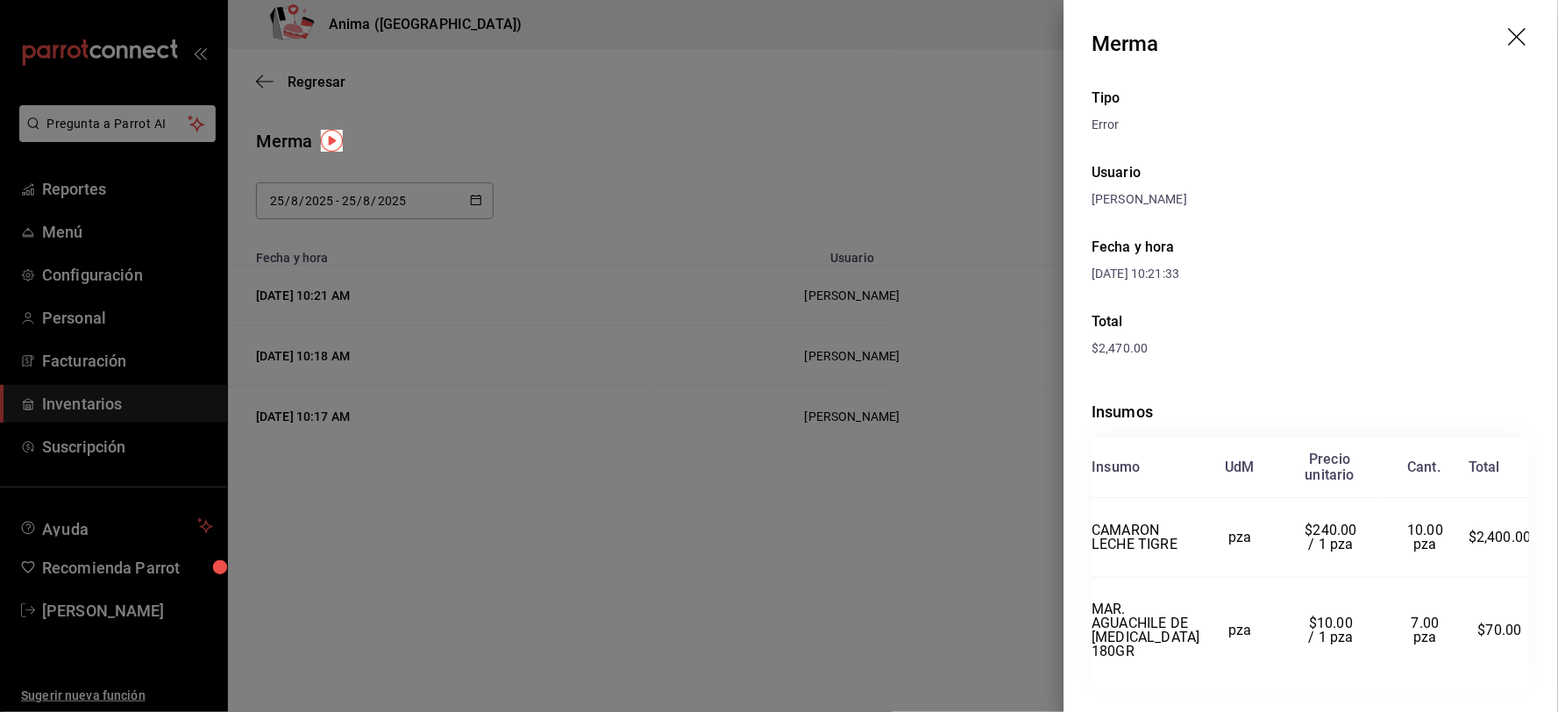
click at [564, 342] on div at bounding box center [779, 356] width 1558 height 712
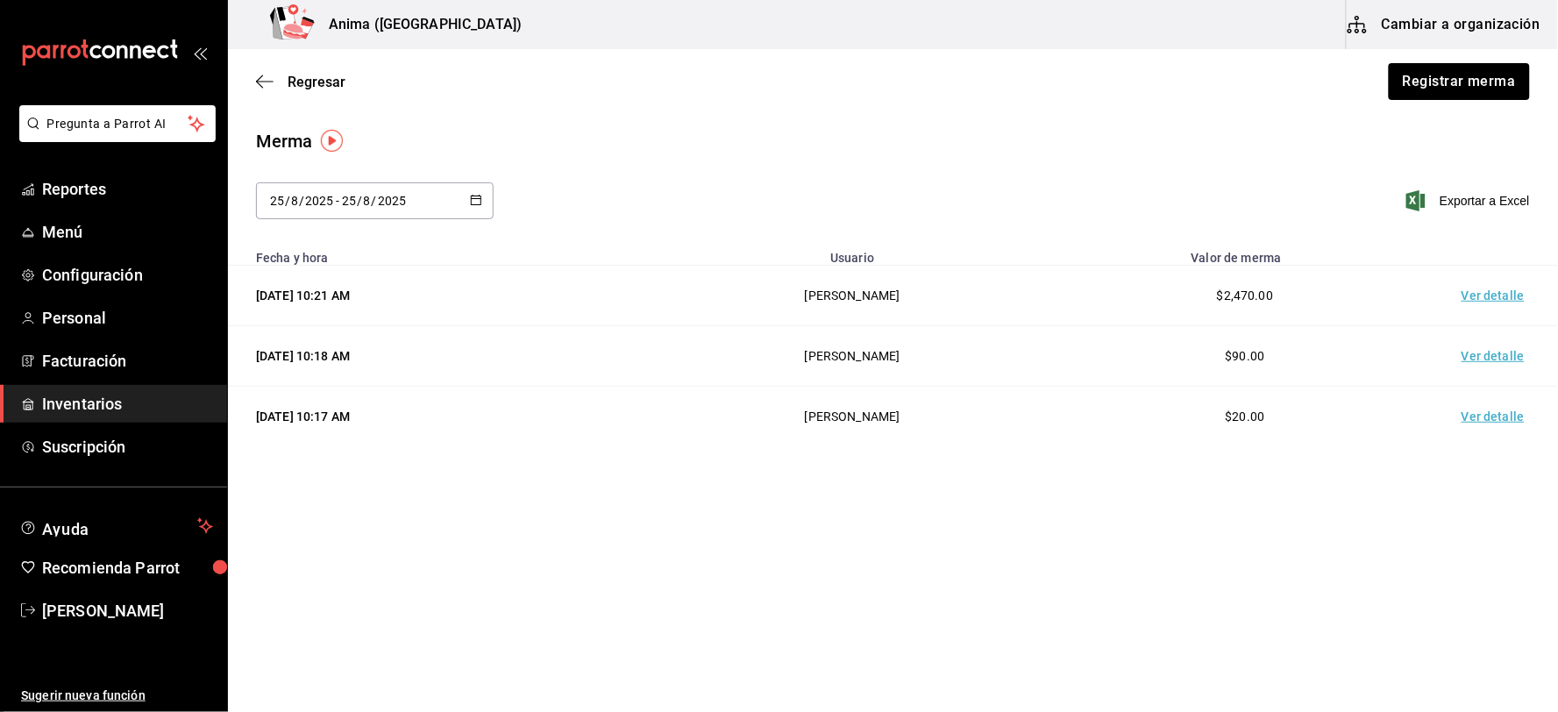
click at [93, 397] on span "Inventarios" at bounding box center [127, 404] width 171 height 24
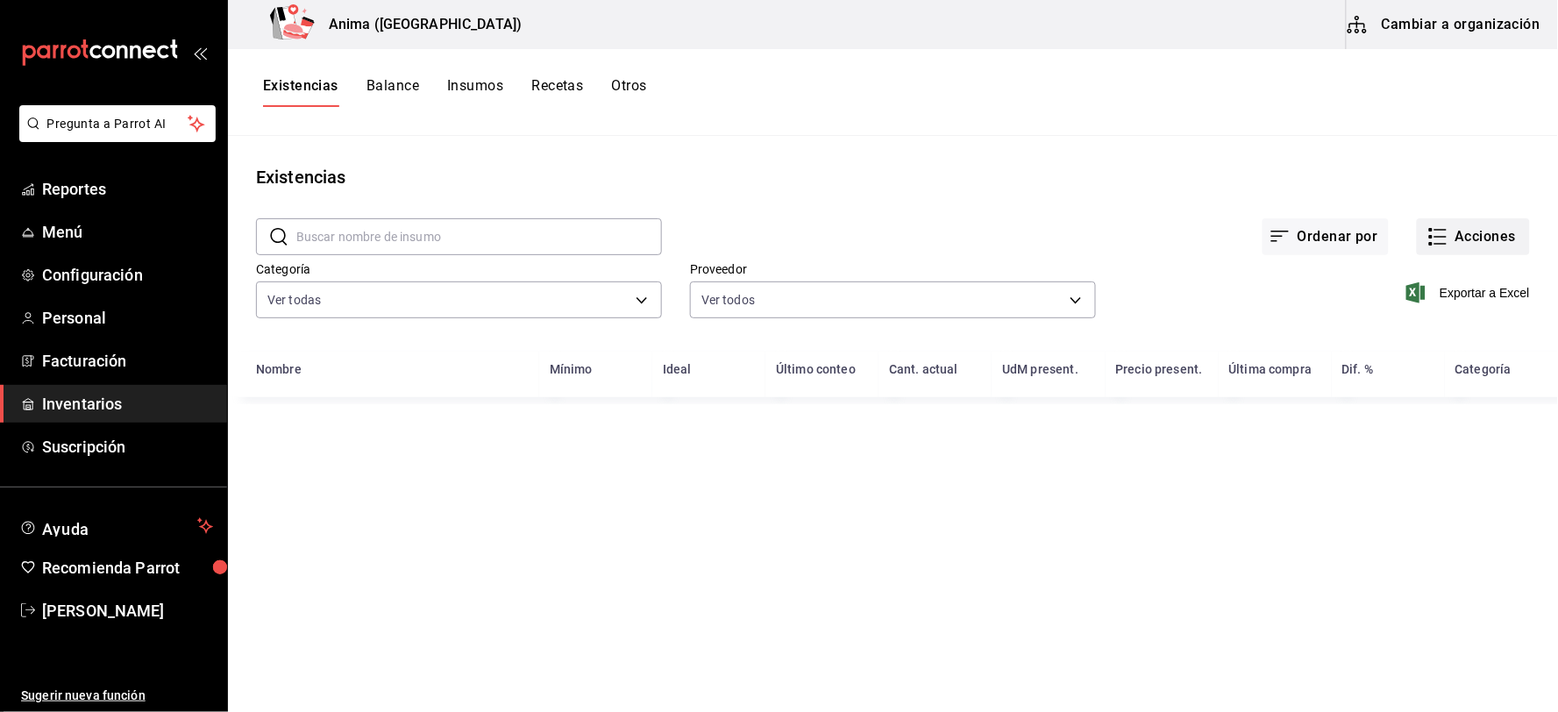
click at [1459, 234] on button "Acciones" at bounding box center [1473, 236] width 113 height 37
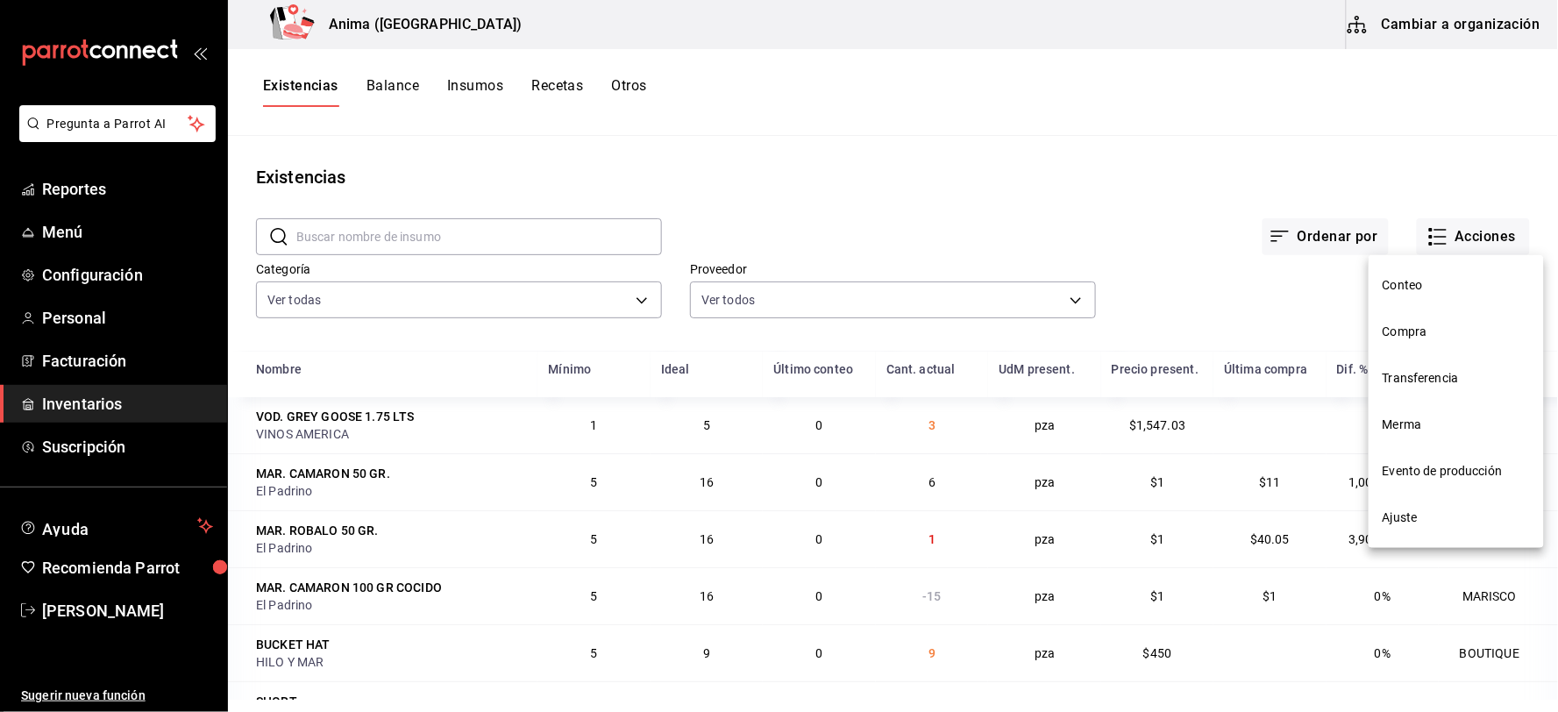
click at [1407, 339] on span "Compra" at bounding box center [1456, 332] width 147 height 18
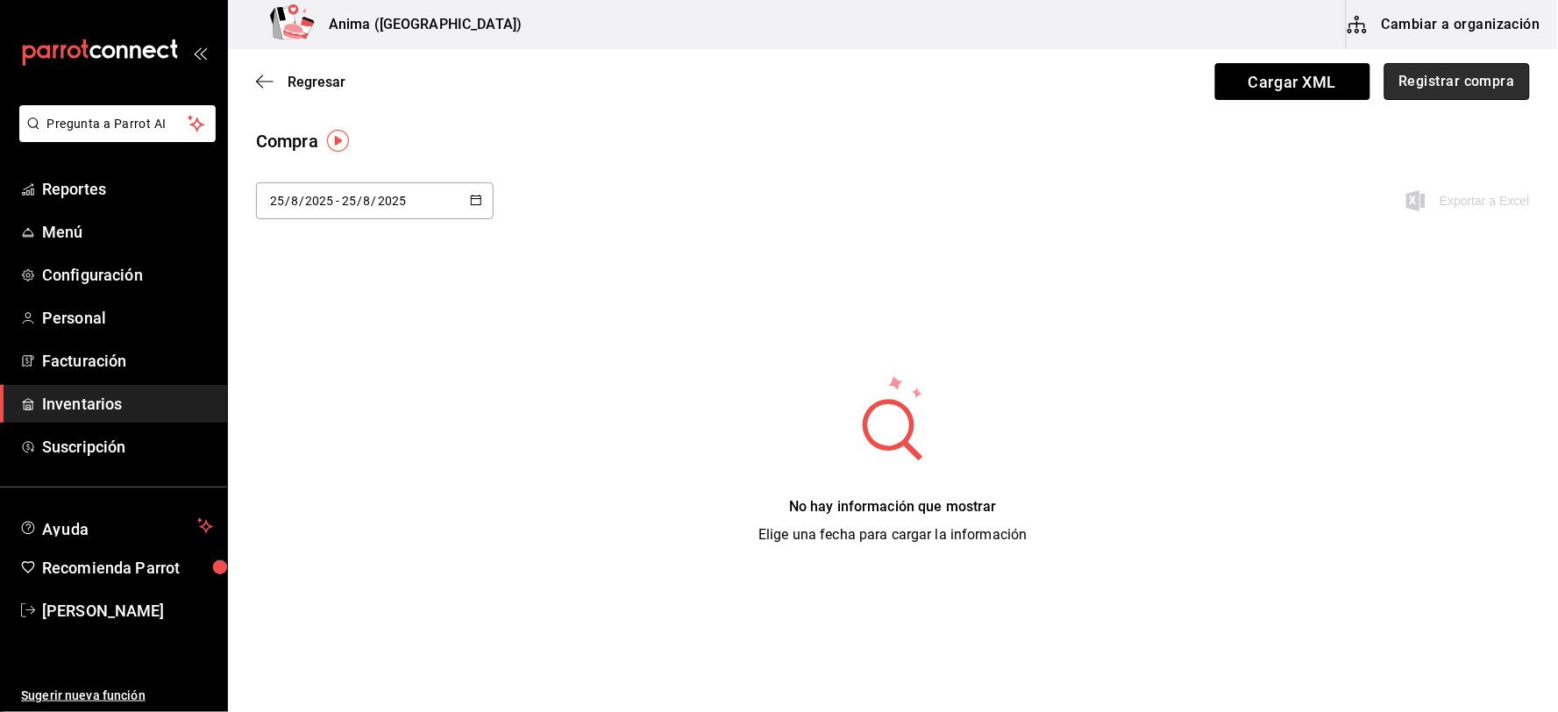
click at [1465, 91] on button "Registrar compra" at bounding box center [1458, 81] width 146 height 37
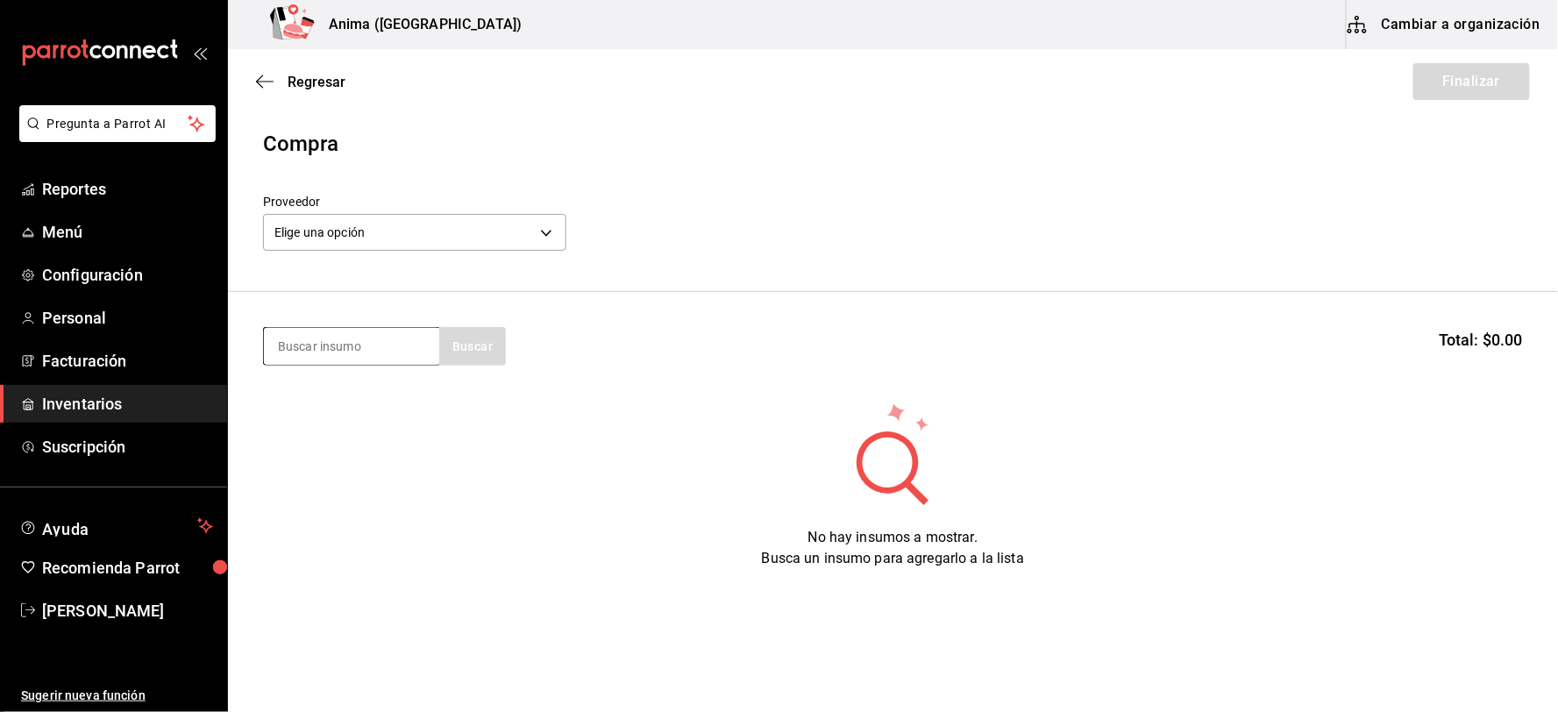
click at [374, 338] on input at bounding box center [351, 346] width 175 height 37
type input "COCI"
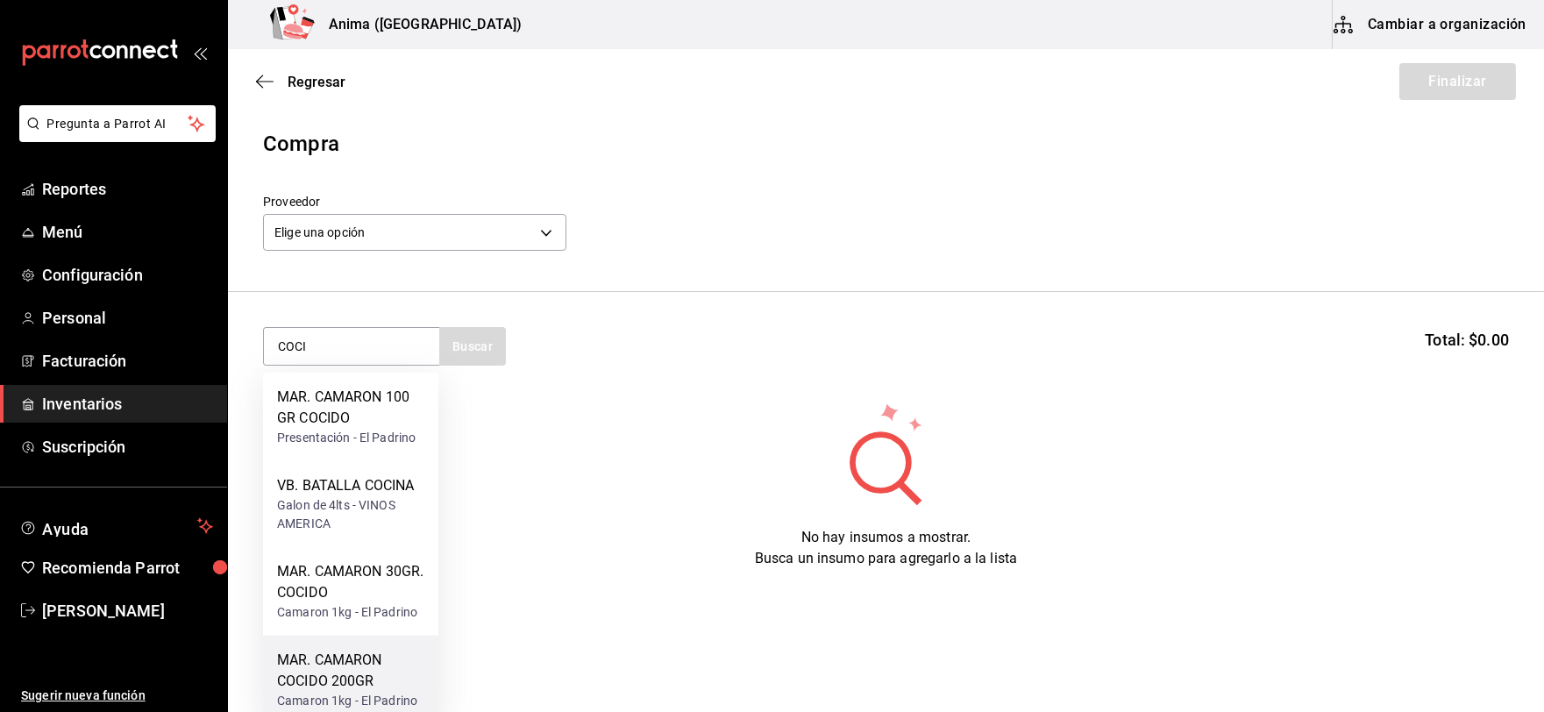
click at [372, 673] on div "MAR. CAMARON COCIDO 200GR" at bounding box center [350, 671] width 147 height 42
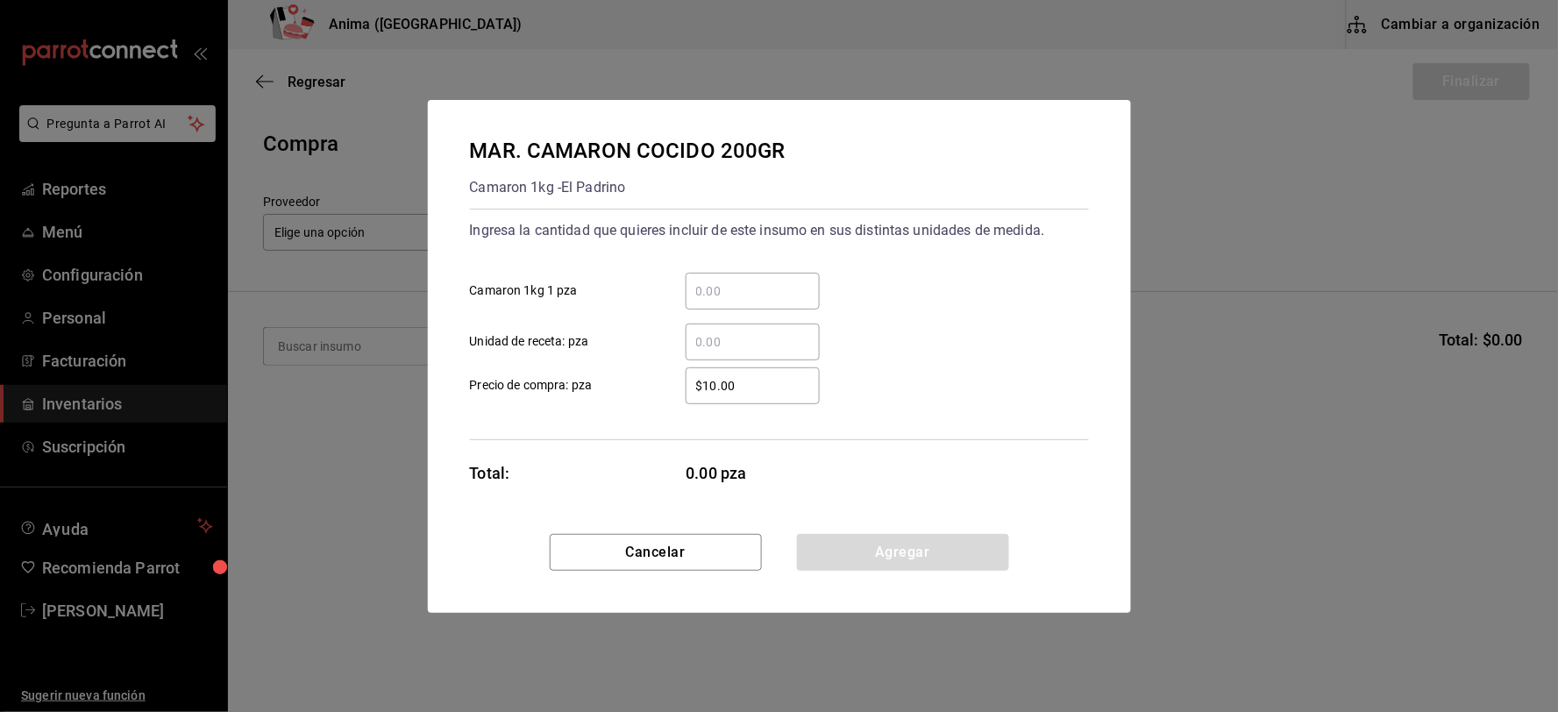
click at [743, 337] on input "​ Unidad de receta: pza" at bounding box center [753, 341] width 134 height 21
type input "14"
type input "$1"
click button "Agregar" at bounding box center [903, 552] width 212 height 37
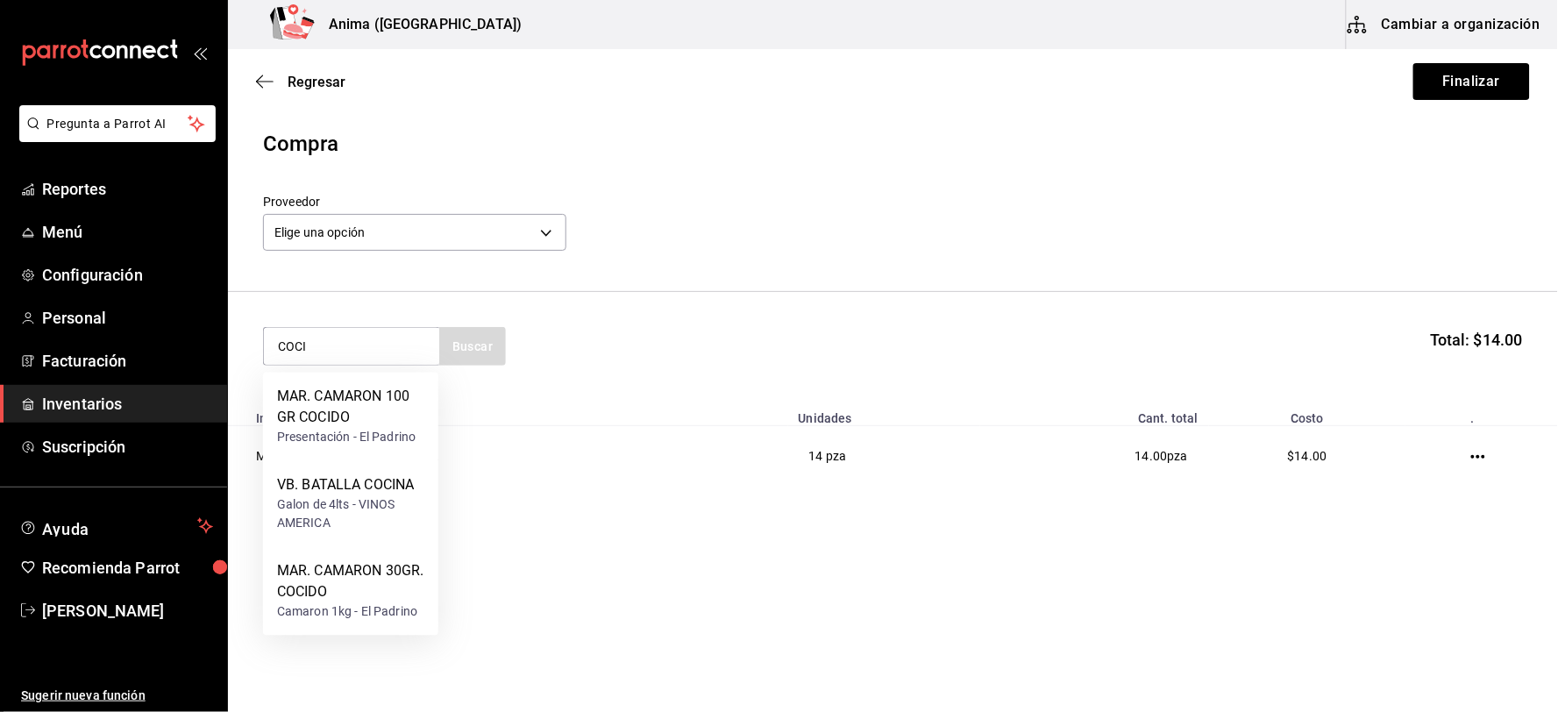
type input "COCI"
click at [377, 413] on div "MAR. CAMARON 100 GR COCIDO" at bounding box center [350, 408] width 147 height 42
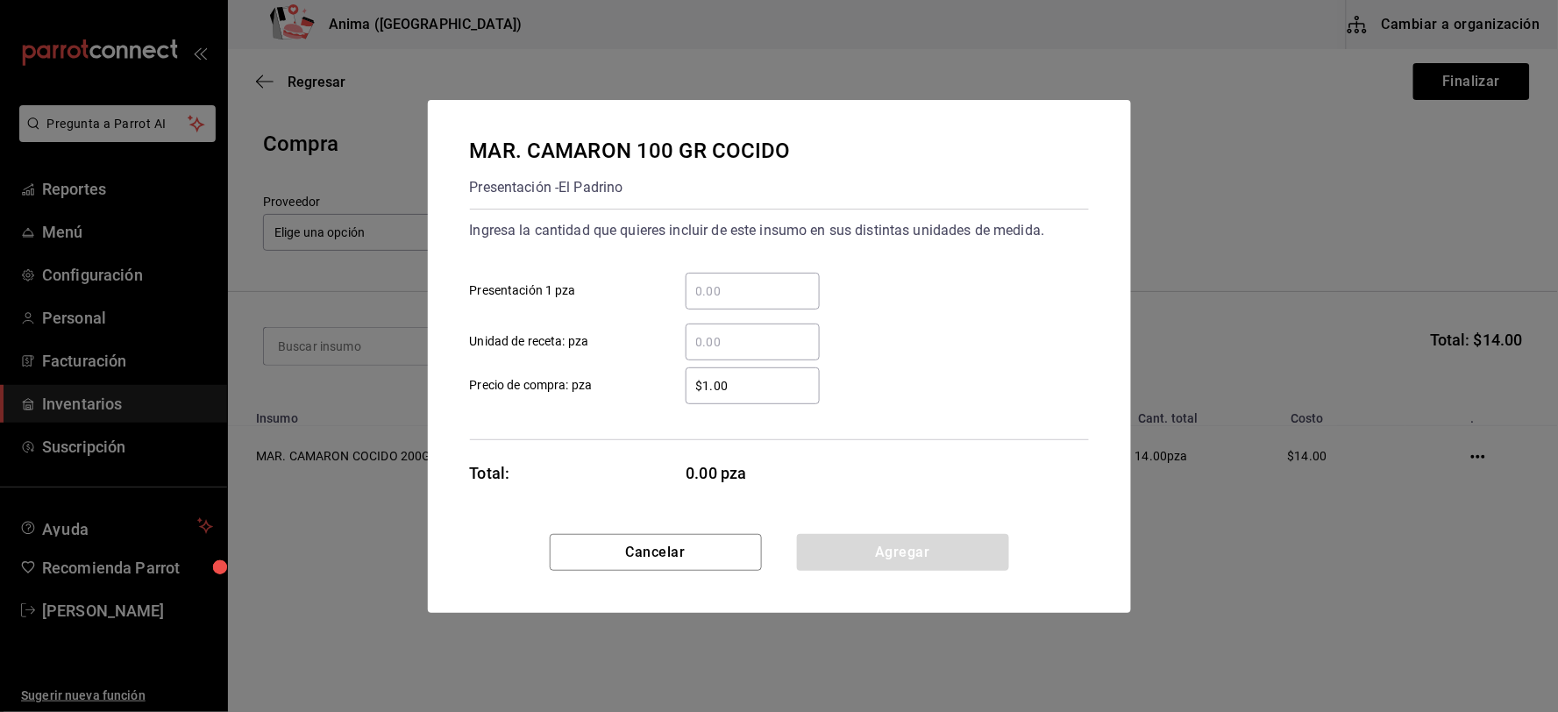
click at [723, 344] on input "​ Unidad de receta: pza" at bounding box center [753, 341] width 134 height 21
type input "23"
type input "$1"
click button "Agregar" at bounding box center [903, 552] width 212 height 37
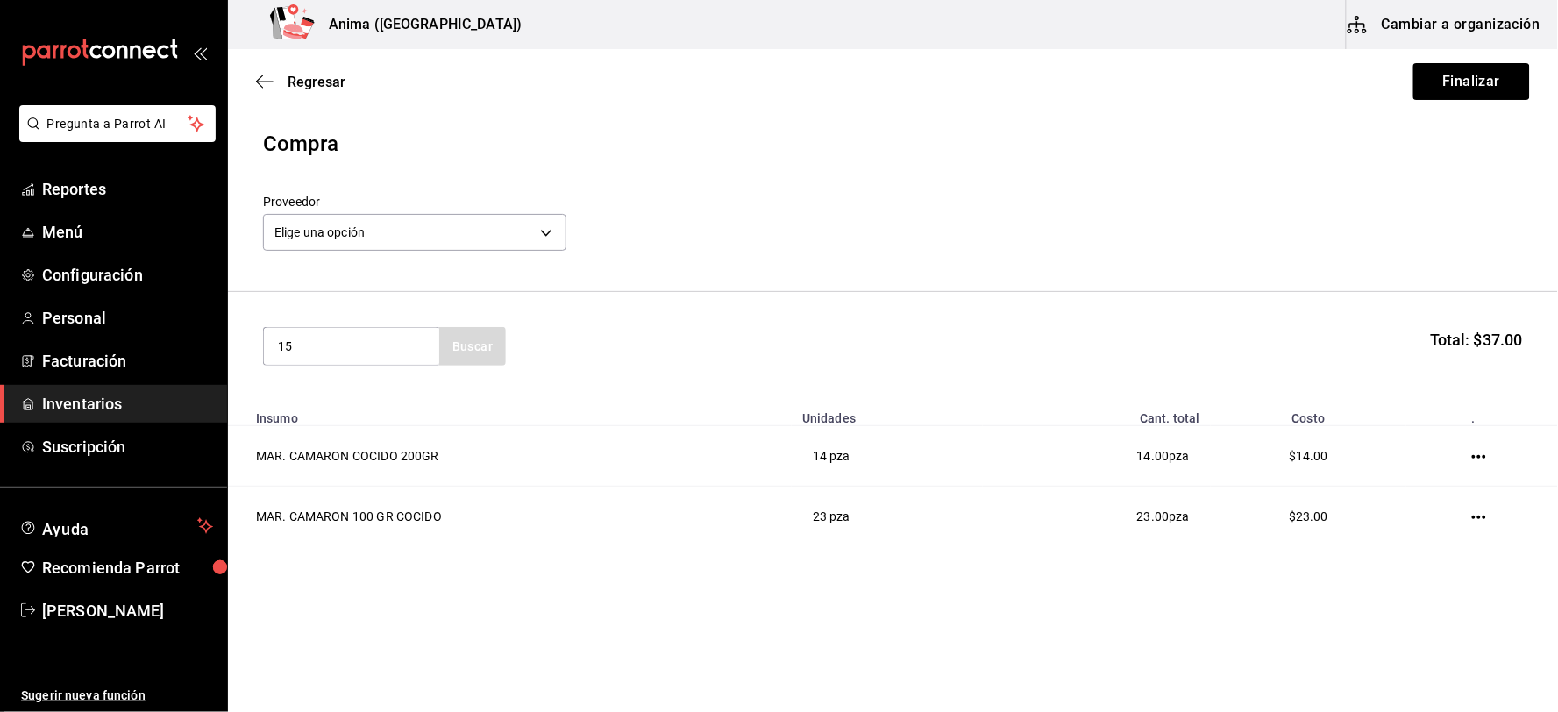
type input "1"
type input "[MEDICAL_DATA]"
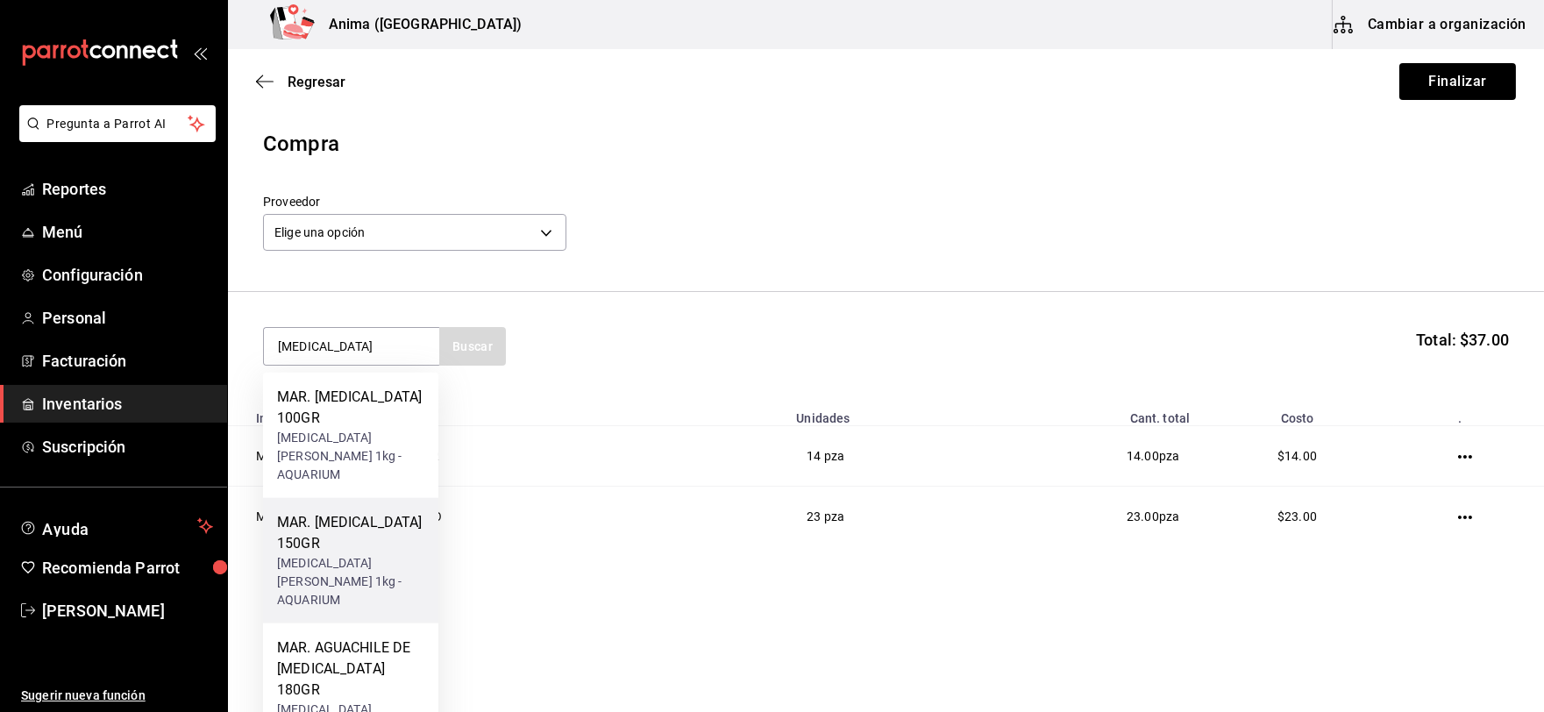
click at [409, 554] on div "[MEDICAL_DATA][PERSON_NAME] 1kg - AQUARIUM" at bounding box center [350, 581] width 147 height 55
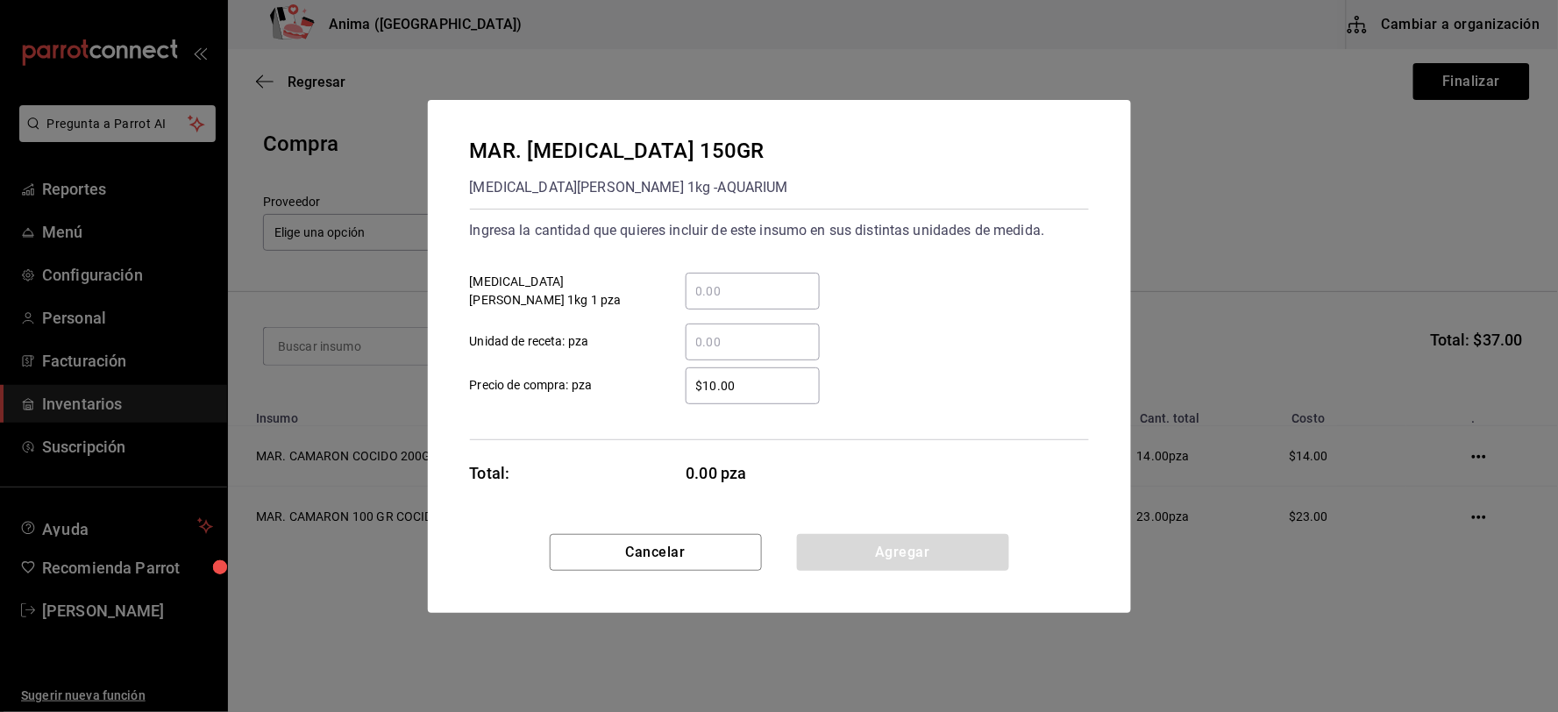
click at [721, 339] on input "​ Unidad de receta: pza" at bounding box center [753, 341] width 134 height 21
type input "8"
type input "$1"
click button "Agregar" at bounding box center [903, 552] width 212 height 37
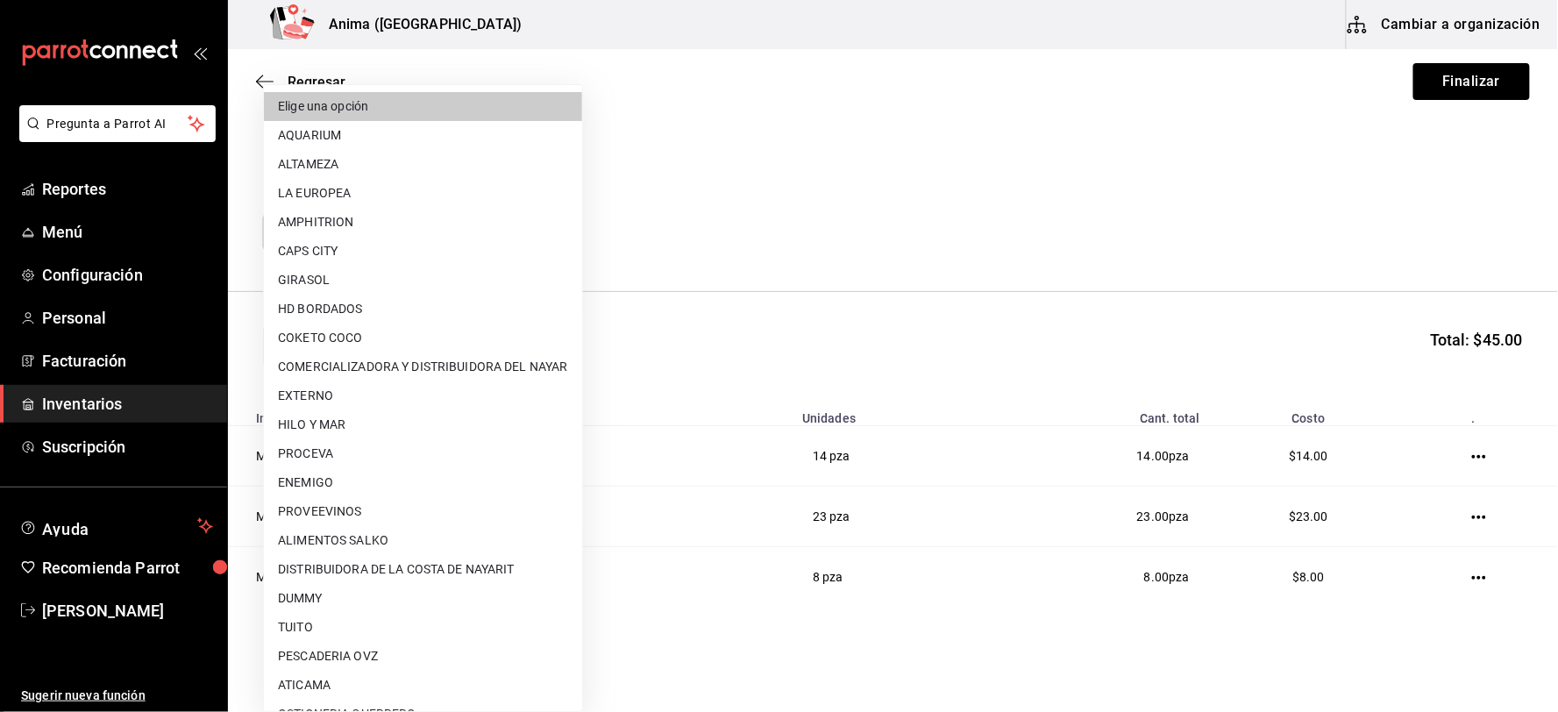
click at [530, 244] on body "Pregunta a Parrot AI Reportes Menú Configuración Personal Facturación Inventari…" at bounding box center [779, 306] width 1558 height 613
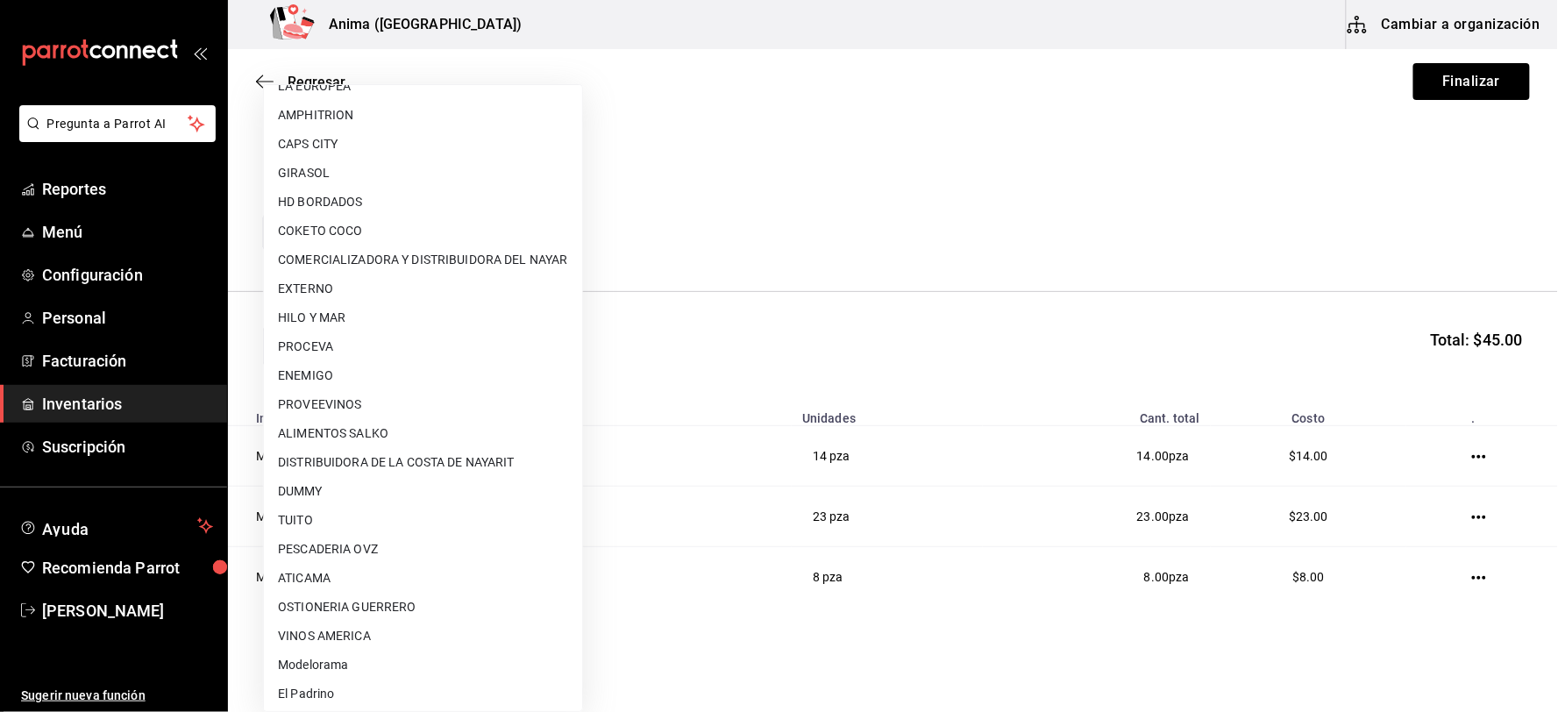
scroll to position [225, 0]
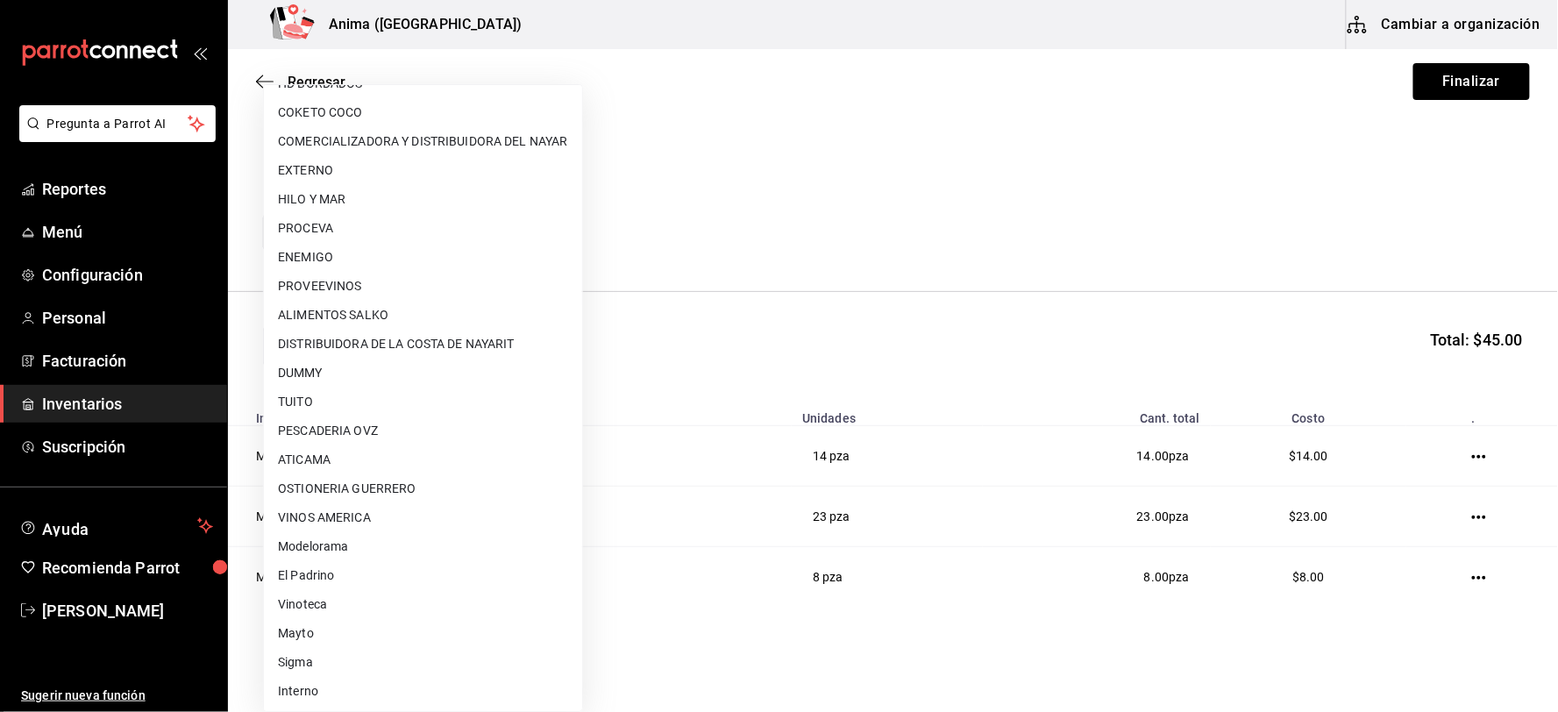
click at [331, 679] on li "Interno" at bounding box center [423, 691] width 318 height 29
type input "c4277463-642f-4394-a394-6273027aff12"
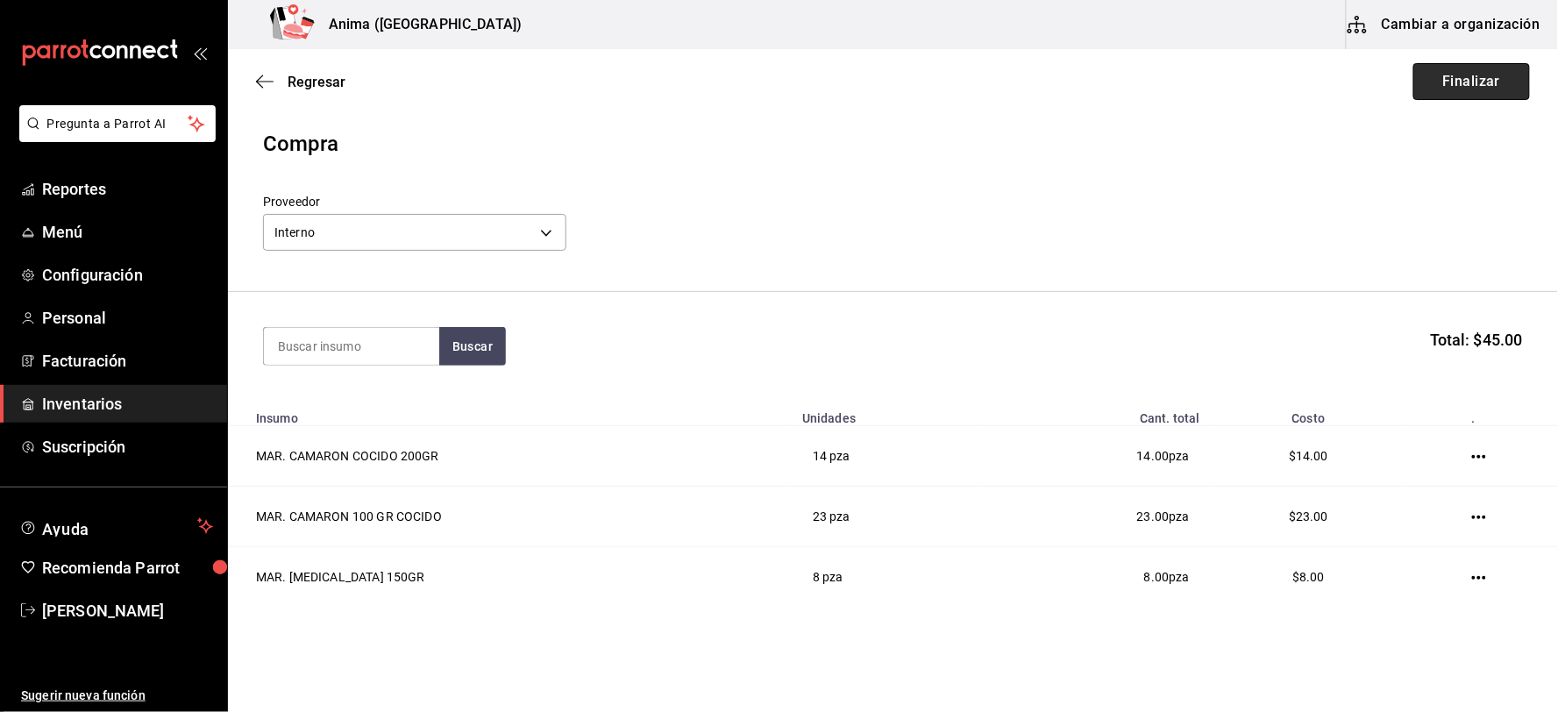
click at [1422, 93] on button "Finalizar" at bounding box center [1471, 81] width 117 height 37
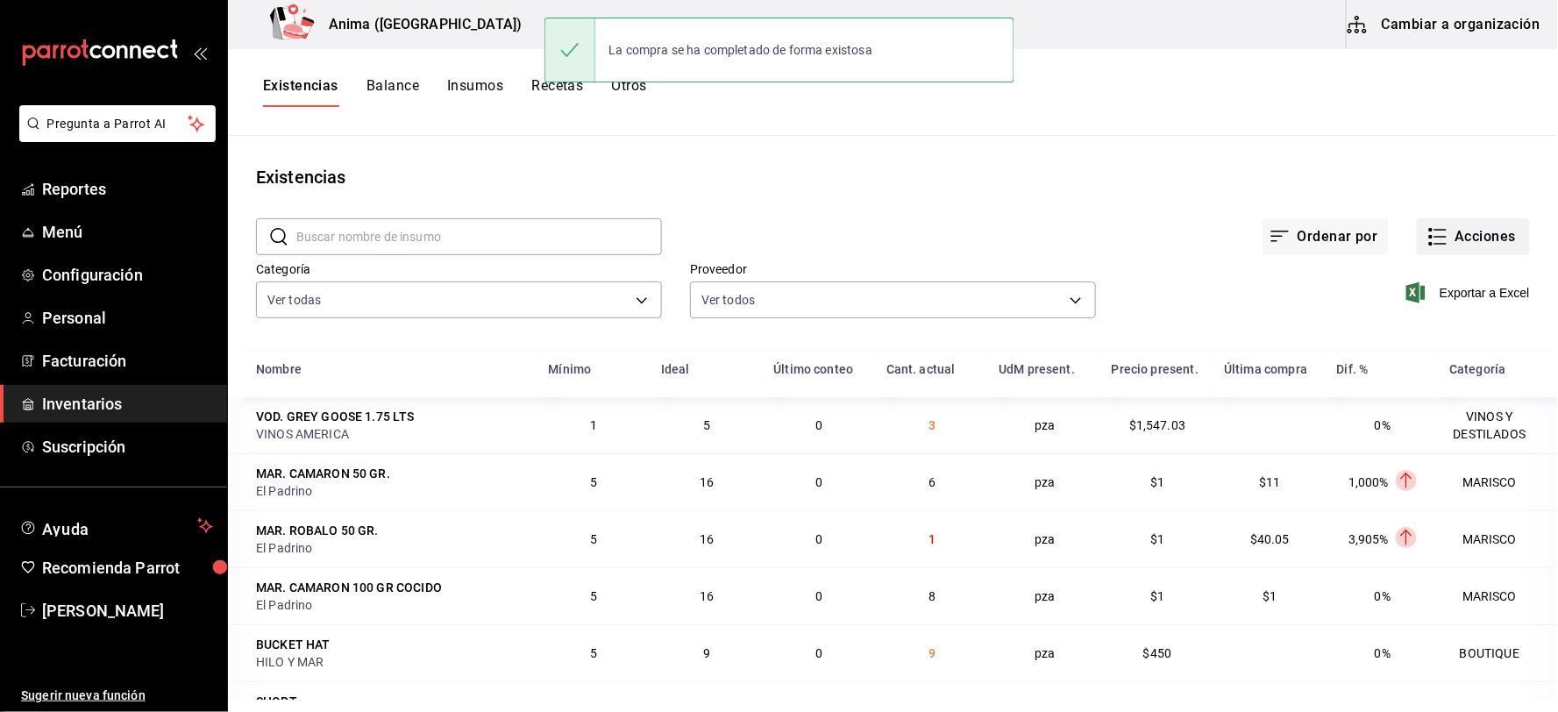
click at [1439, 234] on button "Acciones" at bounding box center [1473, 236] width 113 height 37
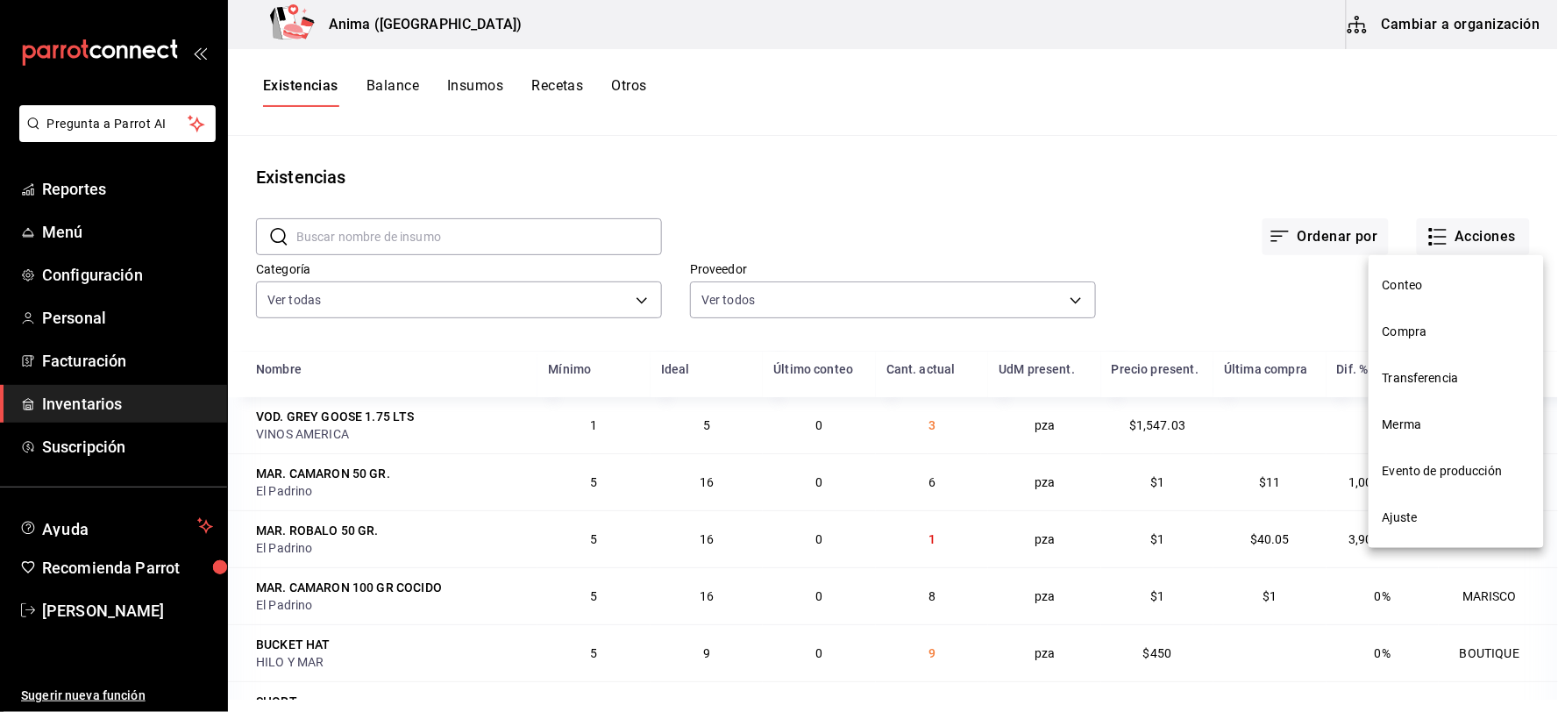
click at [1388, 331] on span "Compra" at bounding box center [1456, 332] width 147 height 18
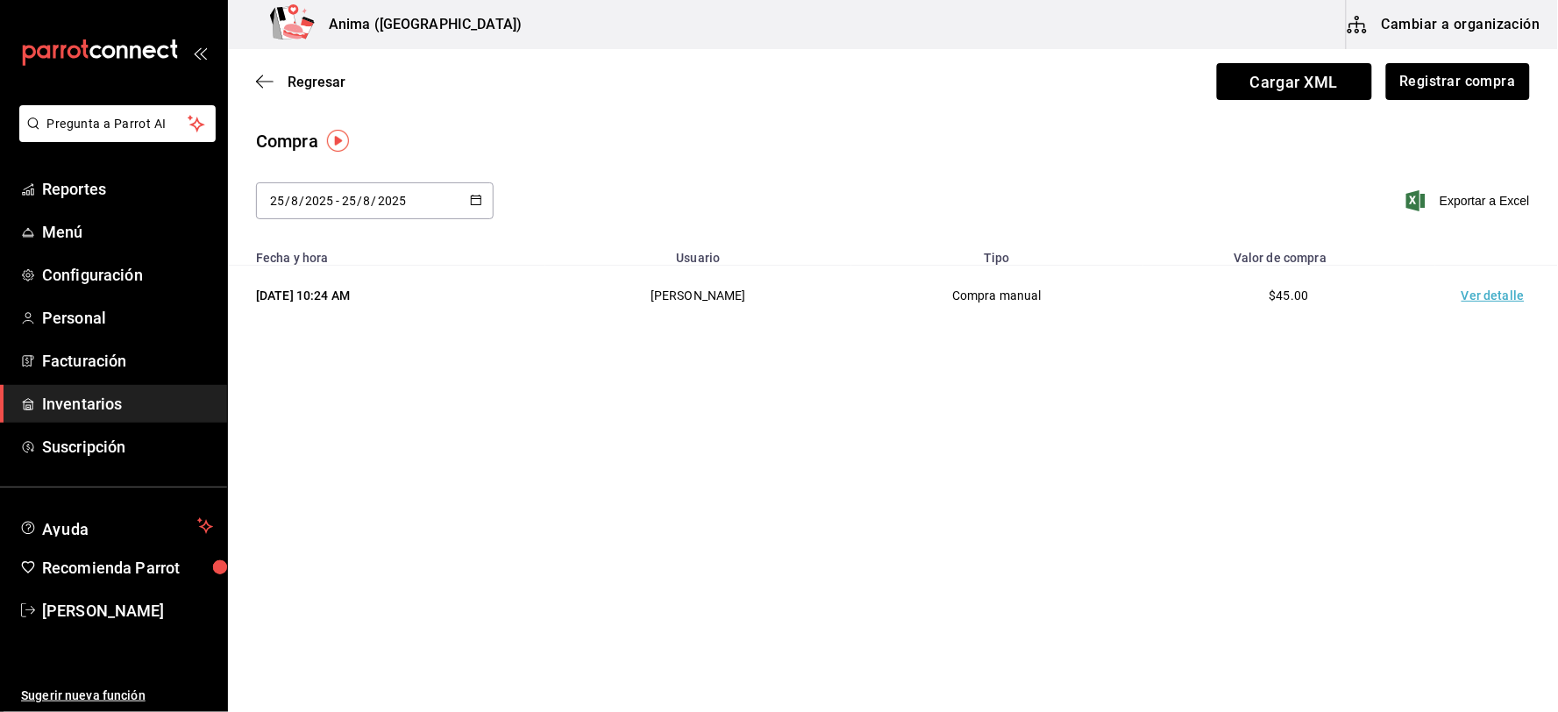
click at [1480, 299] on td "Ver detalle" at bounding box center [1496, 296] width 123 height 61
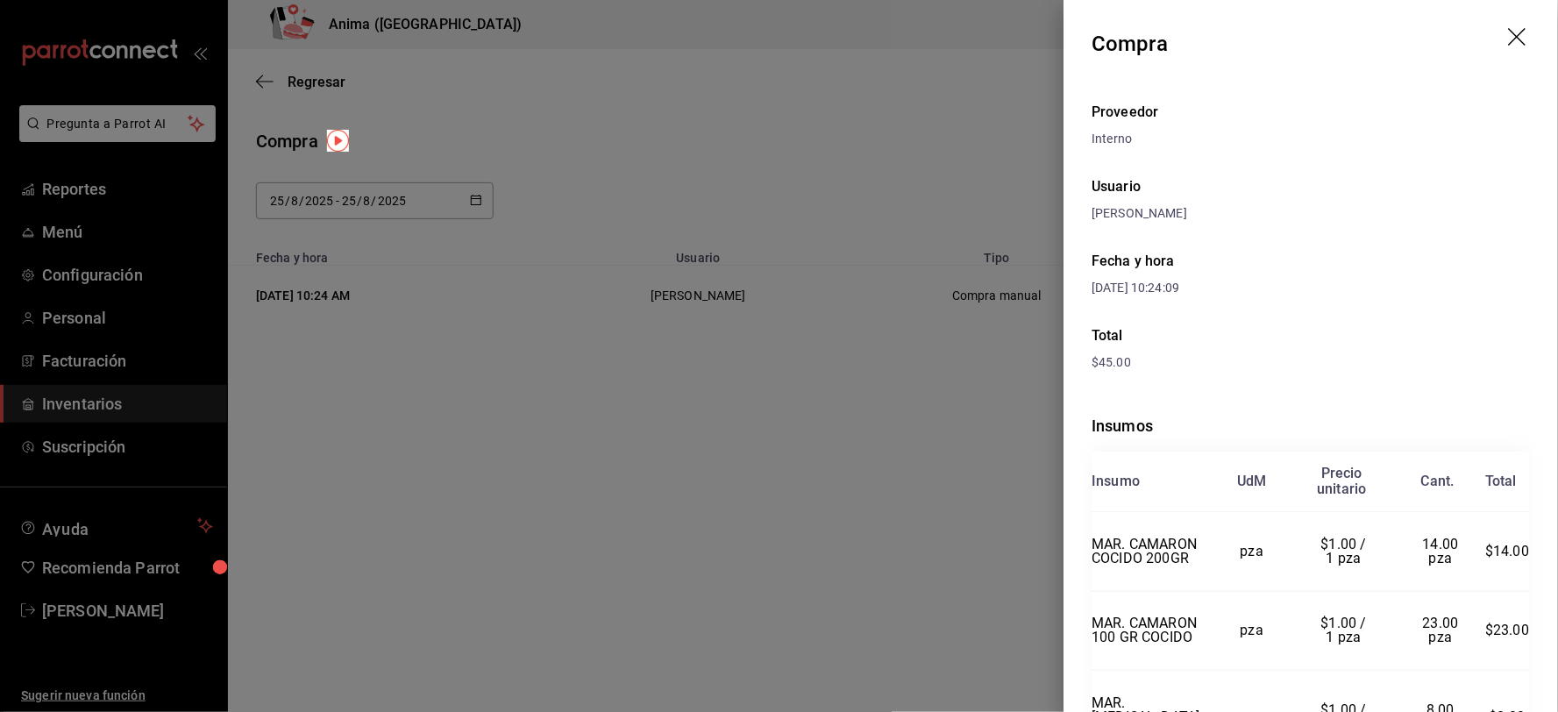
click at [802, 283] on div at bounding box center [779, 356] width 1558 height 712
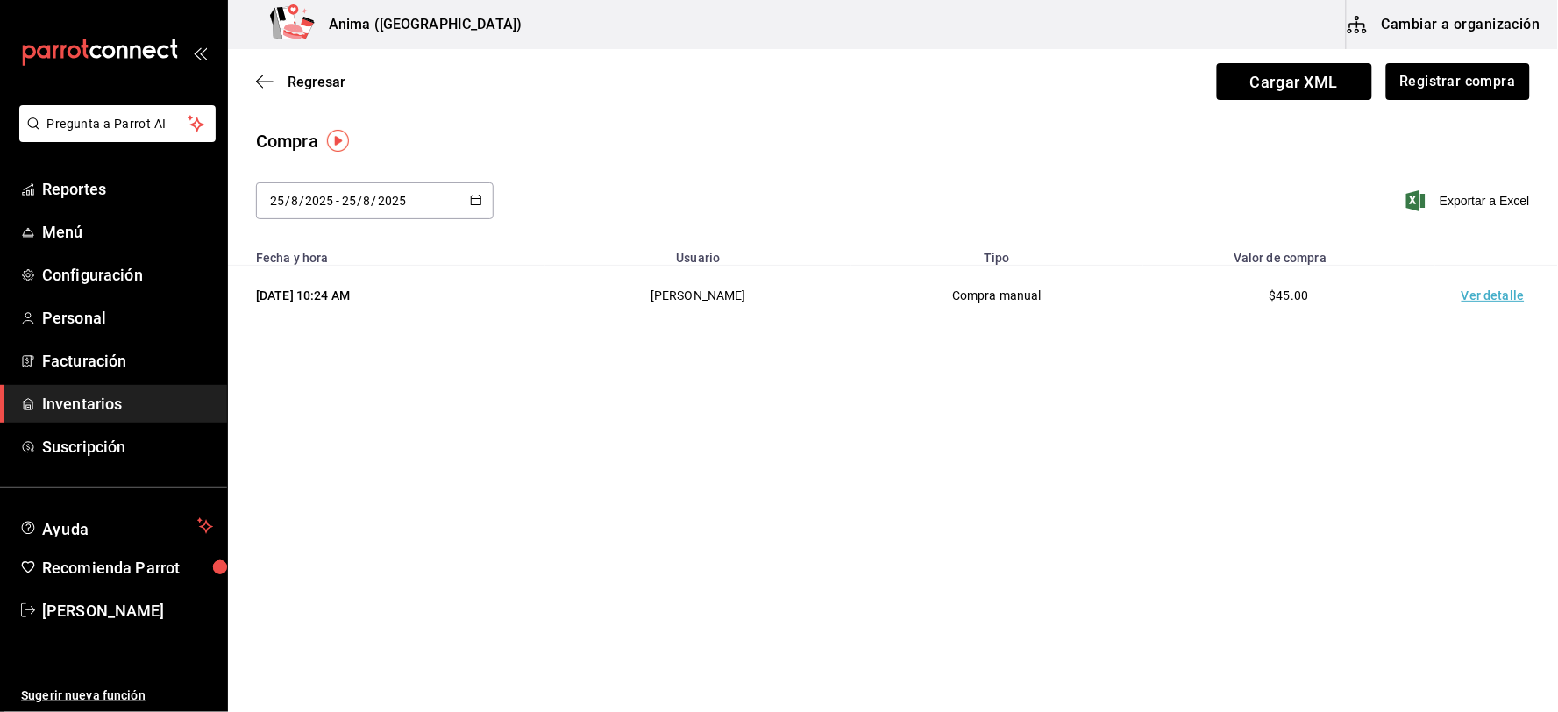
click at [121, 403] on span "Inventarios" at bounding box center [127, 404] width 171 height 24
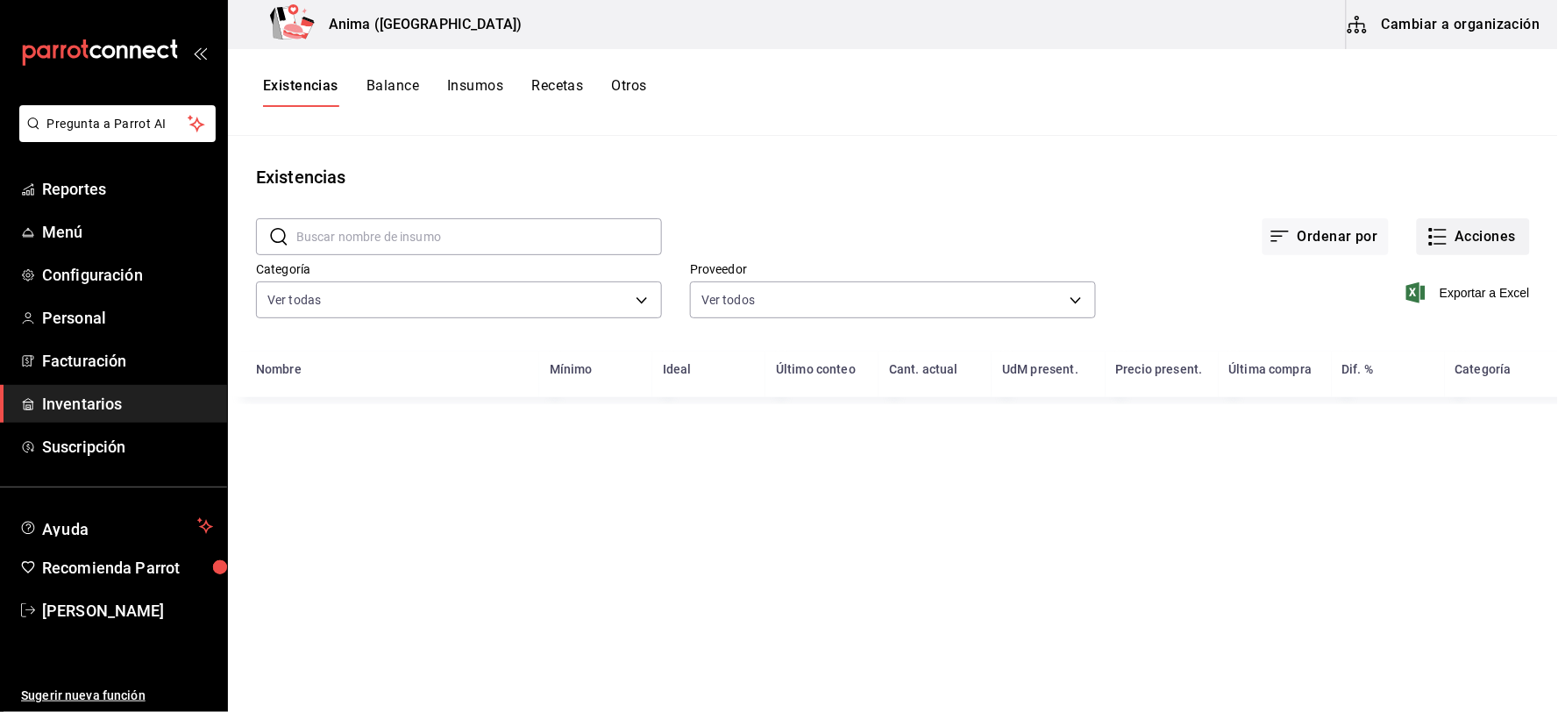
click at [1486, 212] on div "Ordenar por Acciones" at bounding box center [1096, 222] width 868 height 65
click at [1486, 229] on button "Acciones" at bounding box center [1473, 236] width 113 height 37
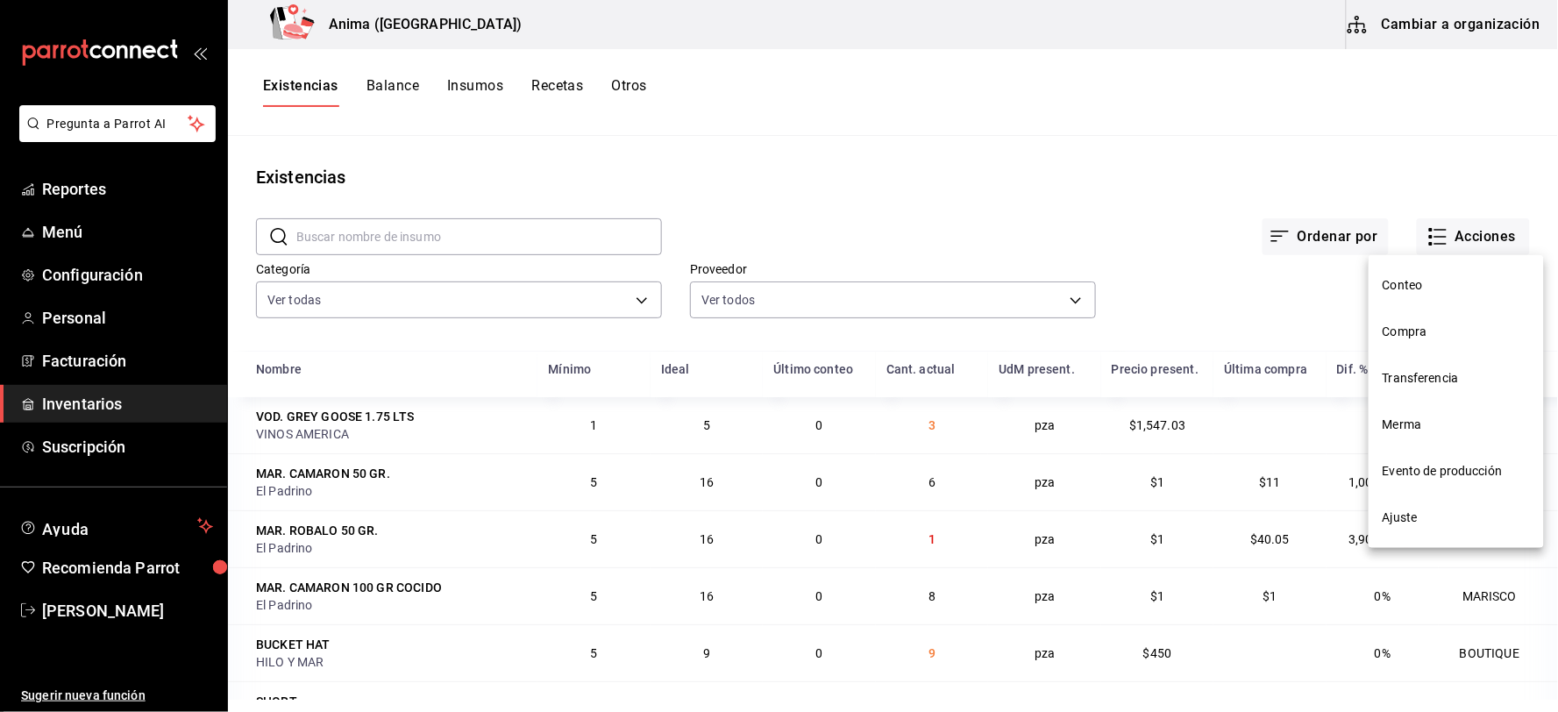
click at [1246, 308] on div at bounding box center [779, 356] width 1558 height 712
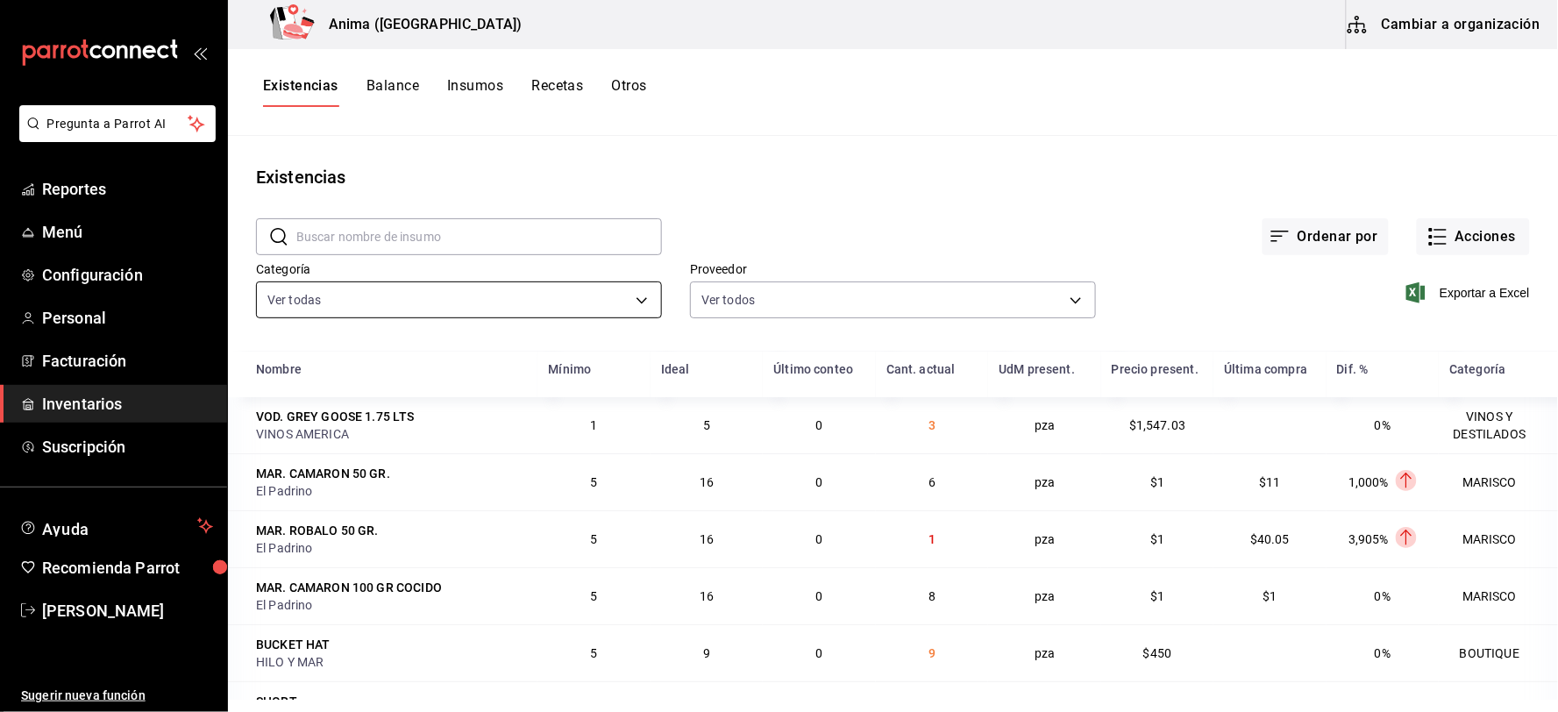
click at [456, 309] on body "Pregunta a Parrot AI Reportes Menú Configuración Personal Facturación Inventari…" at bounding box center [779, 350] width 1558 height 700
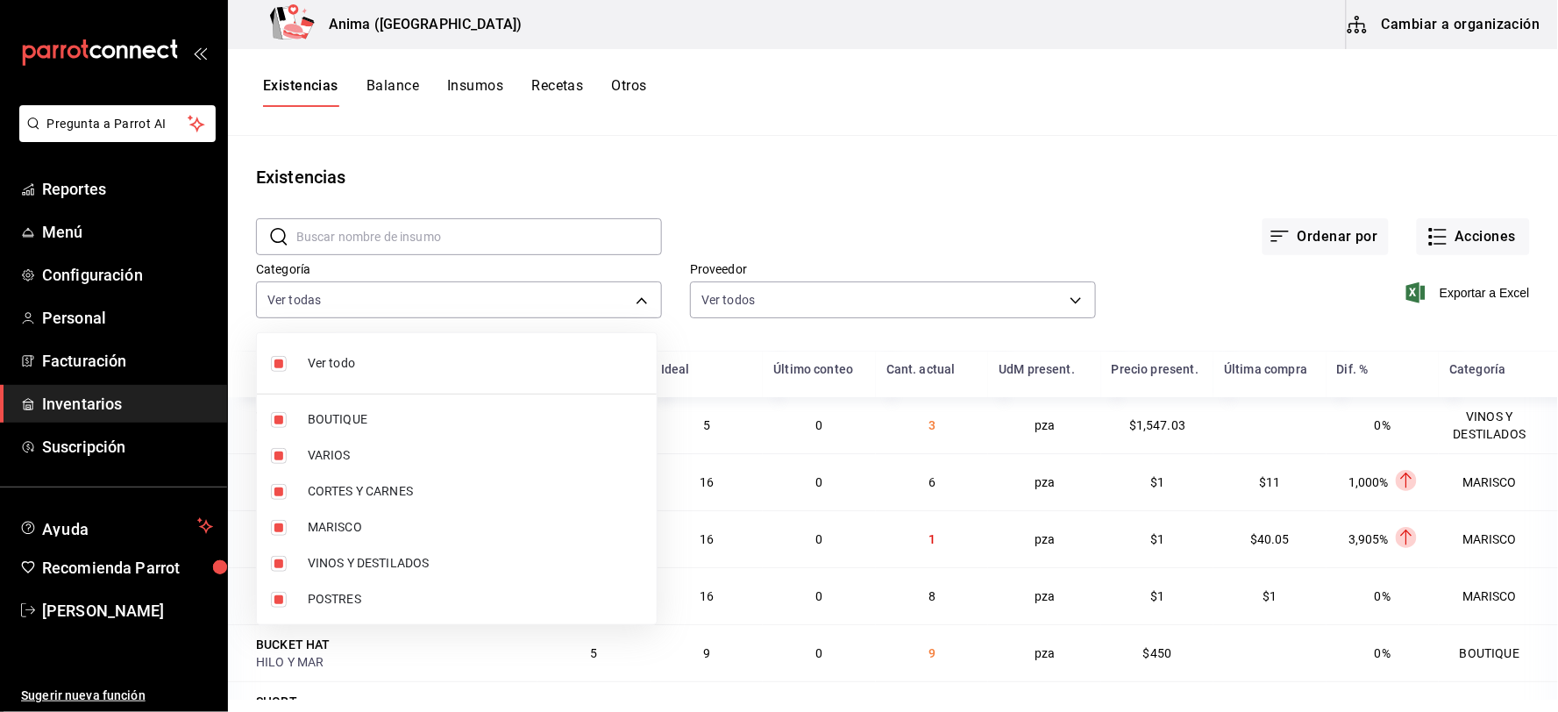
click at [396, 422] on span "BOUTIQUE" at bounding box center [475, 419] width 335 height 18
type input "3e36a201-3bef-4cb4-ba27-0938f4d1ed88,25ca08b6-c196-4e5f-8d33-b1c280b398e0,e4a6a…"
checkbox input "false"
click at [388, 463] on span "VARIOS" at bounding box center [475, 455] width 335 height 18
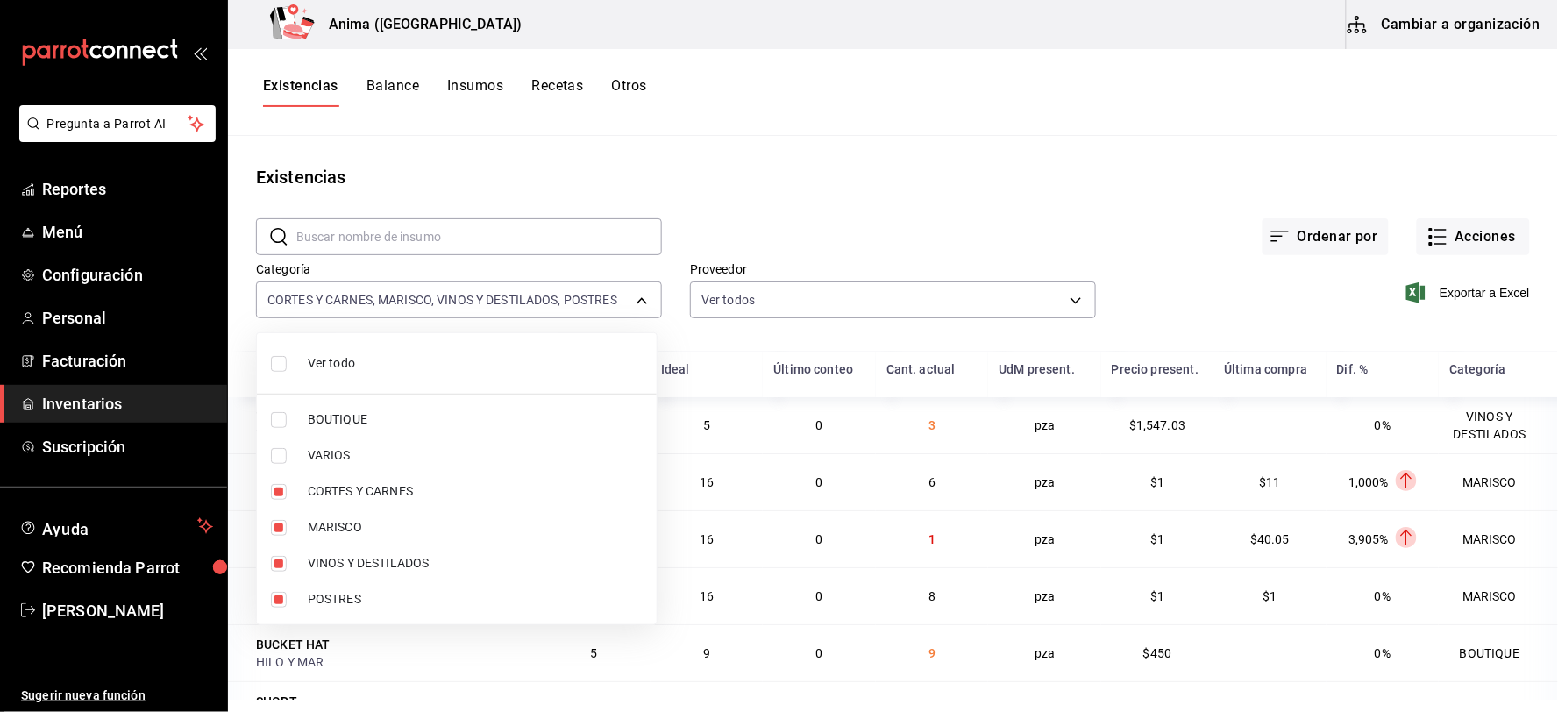
type input "25ca08b6-c196-4e5f-8d33-b1c280b398e0,e4a6aad4-6442-4f1c-ab70-50dba9de60d7,f7720…"
checkbox input "false"
click at [374, 523] on span "MARISCO" at bounding box center [475, 527] width 335 height 18
click at [375, 567] on span "VINOS Y DESTILADOS" at bounding box center [475, 563] width 335 height 18
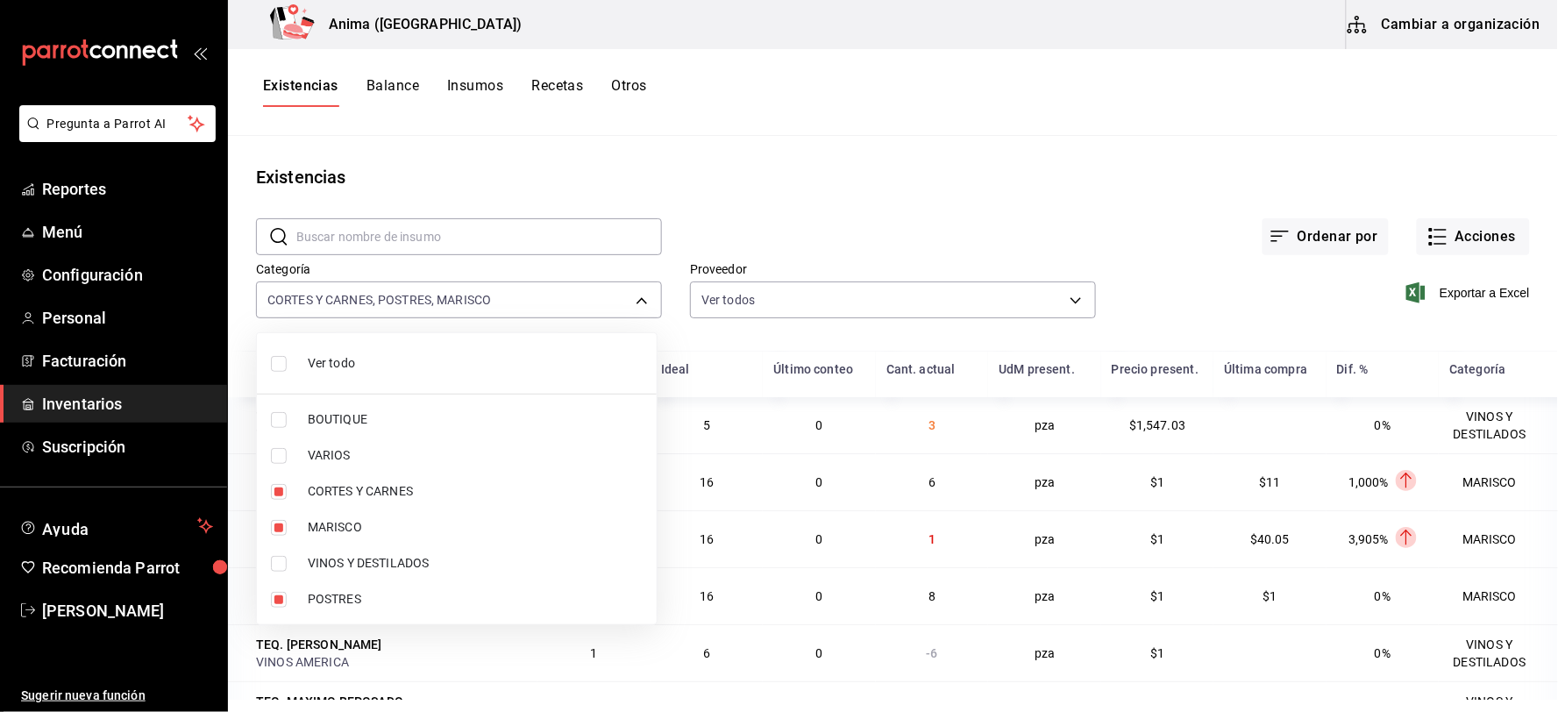
type input "25ca08b6-c196-4e5f-8d33-b1c280b398e0,ee768ace-0f36-400d-9e33-34313d33ef75,e4a6a…"
checkbox input "true"
checkbox input "false"
click at [1105, 208] on div at bounding box center [779, 356] width 1558 height 712
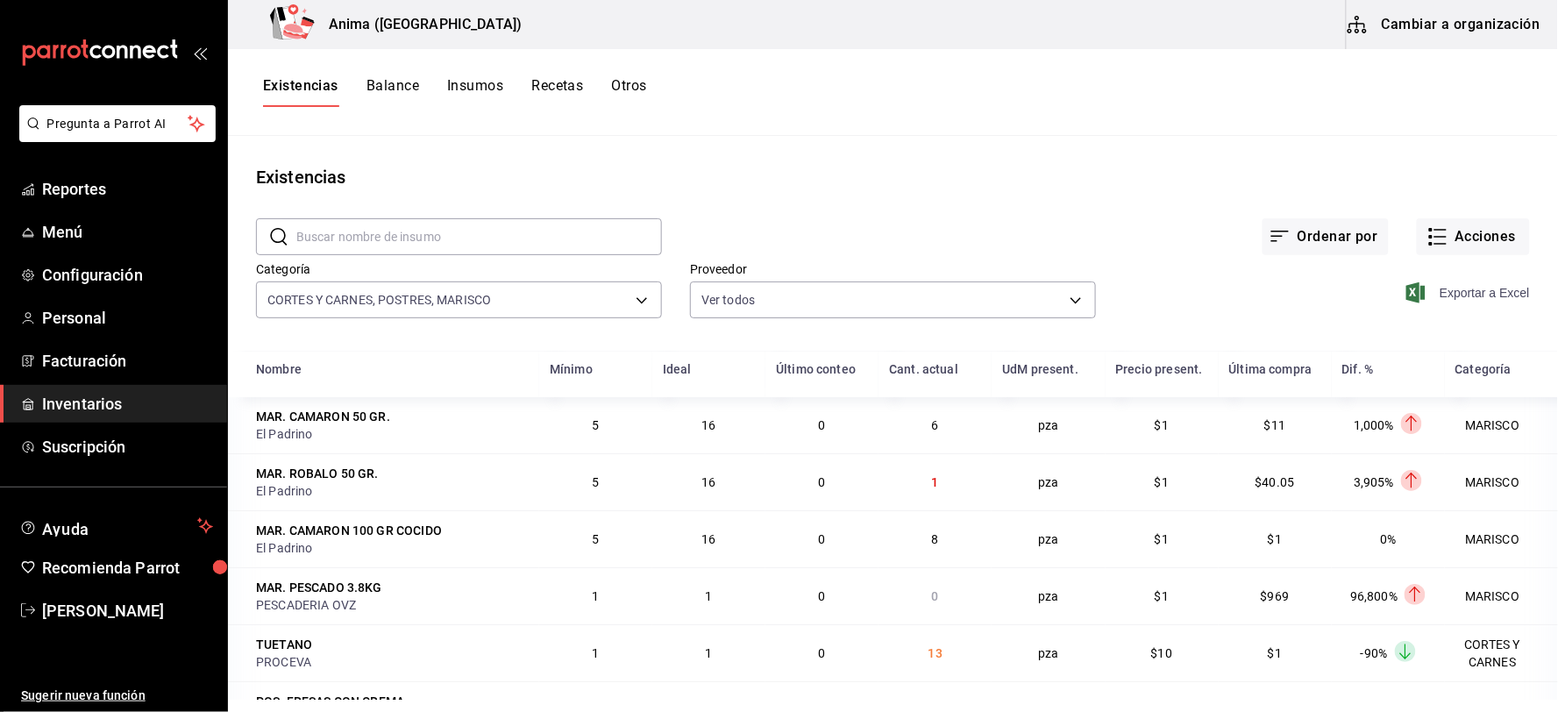
click at [1492, 302] on span "Exportar a Excel" at bounding box center [1470, 292] width 120 height 21
